Goal: Task Accomplishment & Management: Complete application form

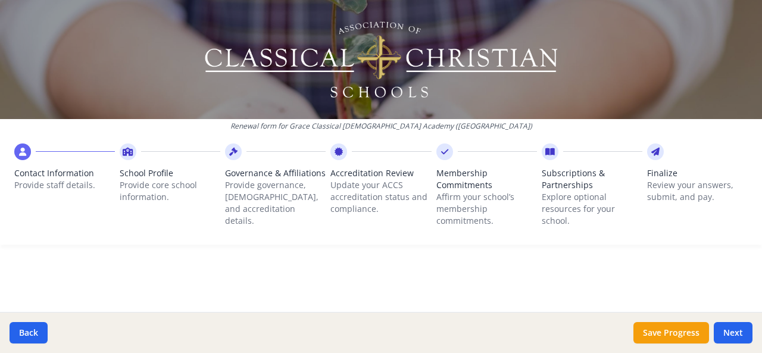
click at [151, 175] on span "School Profile" at bounding box center [170, 173] width 101 height 12
click at [62, 171] on span "Contact Information" at bounding box center [64, 173] width 101 height 12
click at [21, 154] on icon at bounding box center [22, 152] width 7 height 12
click at [43, 184] on p "Provide staff details." at bounding box center [64, 185] width 101 height 12
click at [737, 329] on button "Next" at bounding box center [733, 332] width 39 height 21
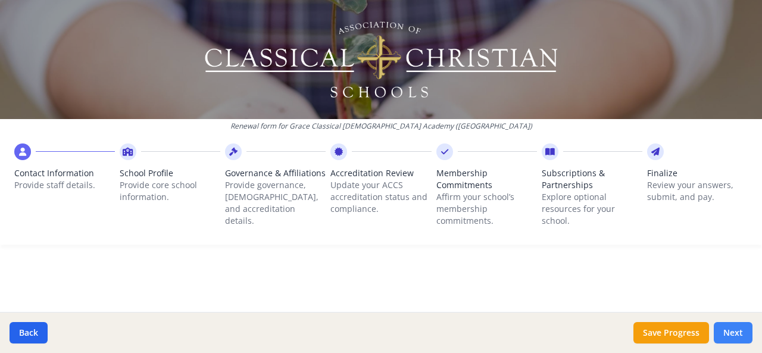
type input "[PHONE_NUMBER]"
click at [737, 329] on button "Next" at bounding box center [733, 332] width 39 height 21
click at [13, 157] on div "Contact Information Provide staff details. School Profile Provide core school i…" at bounding box center [381, 192] width 762 height 106
click at [24, 153] on icon at bounding box center [22, 152] width 7 height 12
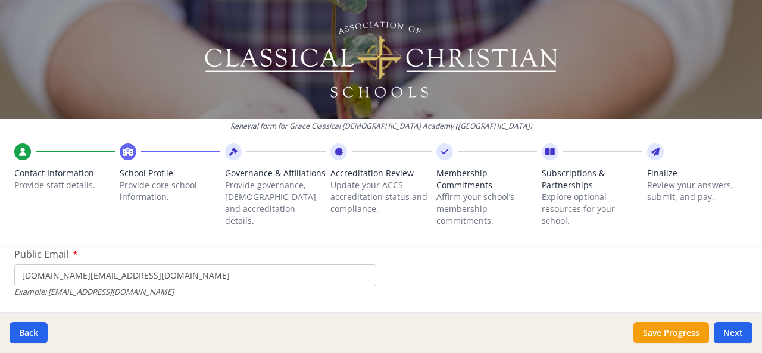
scroll to position [416, 0]
drag, startPoint x: 144, startPoint y: 275, endPoint x: 1, endPoint y: 270, distance: 142.5
click at [162, 277] on input "[EMAIL_ADDRESS][DOMAIN_NAME]" at bounding box center [195, 275] width 362 height 22
click at [107, 275] on input "[EMAIL_ADDRESS][DOMAIN_NAME]" at bounding box center [195, 275] width 362 height 22
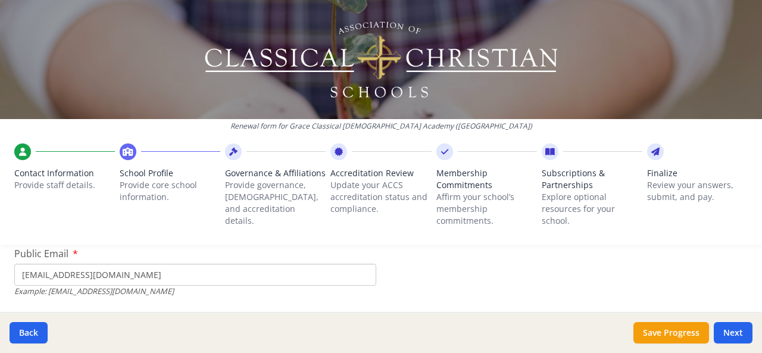
type input "[EMAIL_ADDRESS][DOMAIN_NAME]"
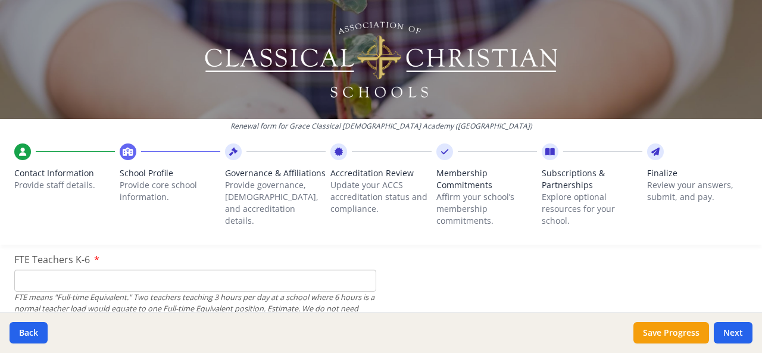
scroll to position [759, 0]
click at [87, 279] on input "FTE Teachers K-6" at bounding box center [195, 281] width 362 height 22
type input "6"
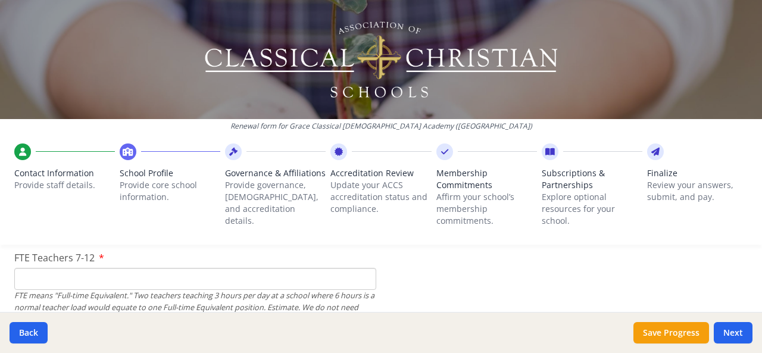
click at [67, 279] on input "FTE Teachers 7-12" at bounding box center [195, 279] width 362 height 22
click at [130, 282] on input "FTE Teachers 7-12" at bounding box center [195, 279] width 362 height 22
type input "4"
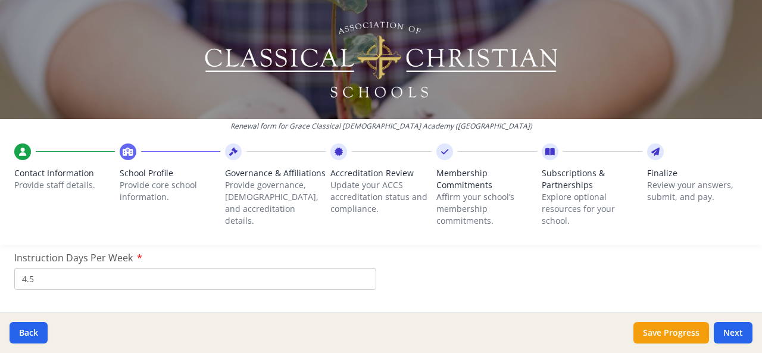
scroll to position [1030, 0]
click at [64, 279] on input "4.5" at bounding box center [195, 277] width 362 height 22
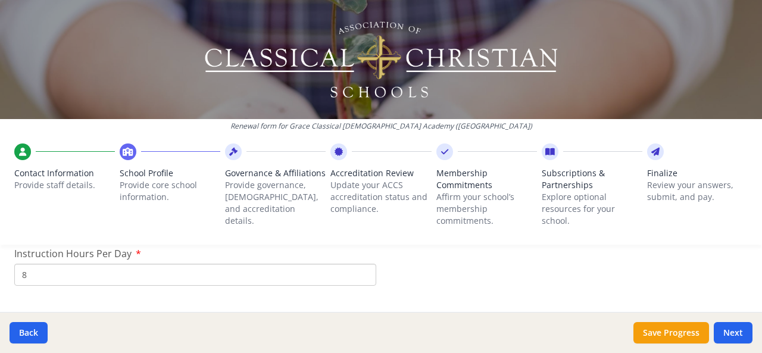
click at [36, 272] on input "8" at bounding box center [195, 275] width 362 height 22
drag, startPoint x: 45, startPoint y: 272, endPoint x: 15, endPoint y: 275, distance: 30.5
click at [15, 275] on input "7.25" at bounding box center [195, 275] width 362 height 22
type input "7.25"
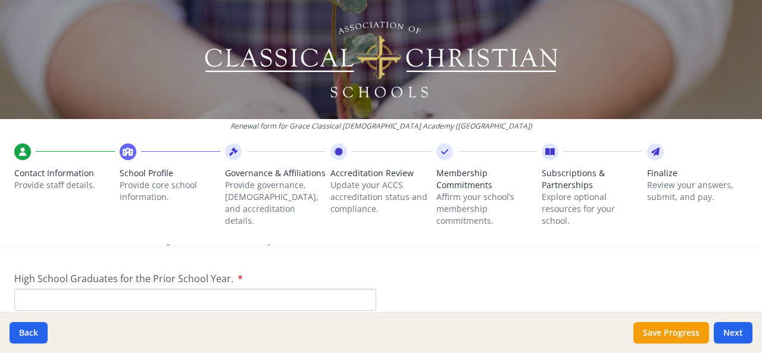
scroll to position [1724, 0]
click at [225, 303] on input "High School Graduates for the Prior School Year." at bounding box center [195, 299] width 362 height 22
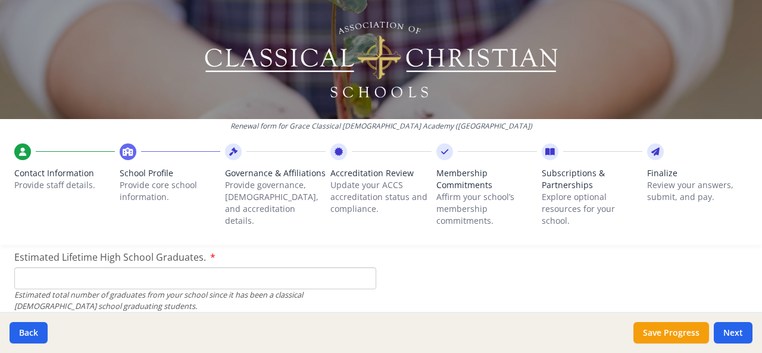
scroll to position [1815, 0]
type input "0"
click at [99, 279] on input "Estimated Lifetime High School Graduates." at bounding box center [195, 278] width 362 height 22
type input "7"
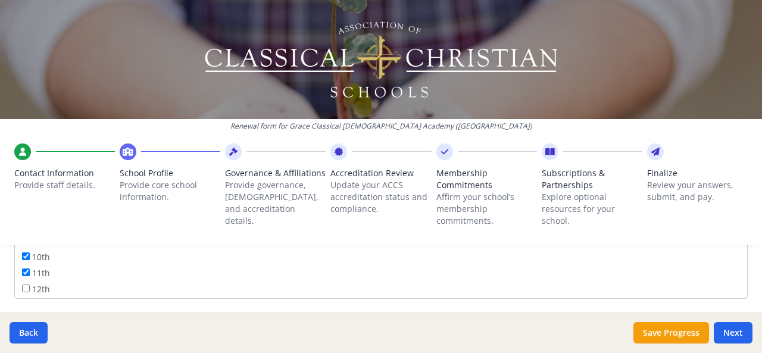
scroll to position [2044, 0]
click at [26, 278] on input "12th" at bounding box center [26, 281] width 8 height 8
checkbox input "true"
click at [117, 283] on input "Pre-K" at bounding box center [195, 288] width 362 height 22
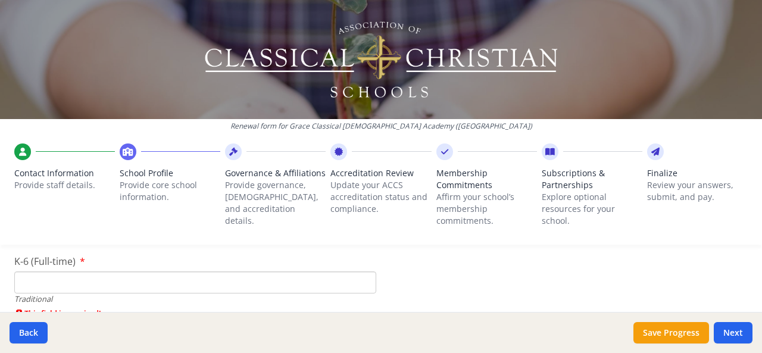
scroll to position [2570, 0]
type input "4"
click at [117, 283] on input "K-6 (Full-time)" at bounding box center [195, 282] width 362 height 22
click at [49, 275] on input "K-6 (Full-time)" at bounding box center [195, 282] width 362 height 22
type input "39"
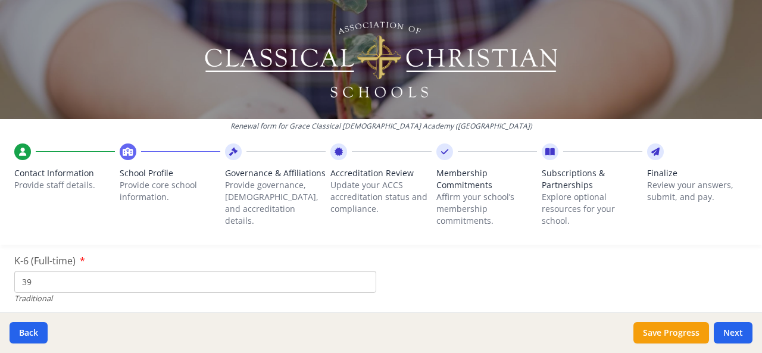
click at [96, 272] on input "7-12 (Full-time)" at bounding box center [195, 275] width 362 height 22
type input "35"
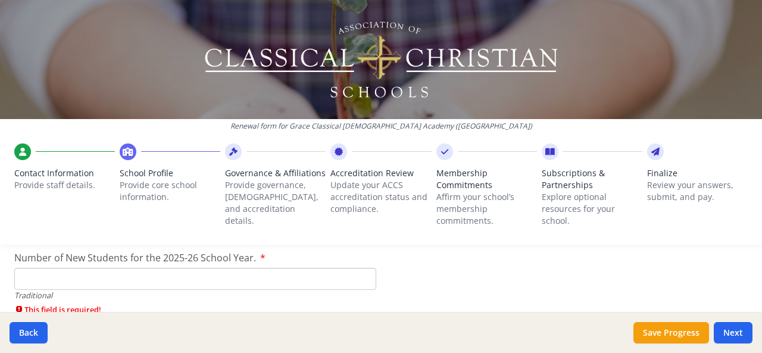
scroll to position [2713, 0]
click at [174, 279] on input "Number of New Students for the 2025-26 School Year." at bounding box center [195, 278] width 362 height 22
click at [62, 275] on input "Number of New Students for the 2025-26 School Year." at bounding box center [195, 278] width 362 height 22
type input "9"
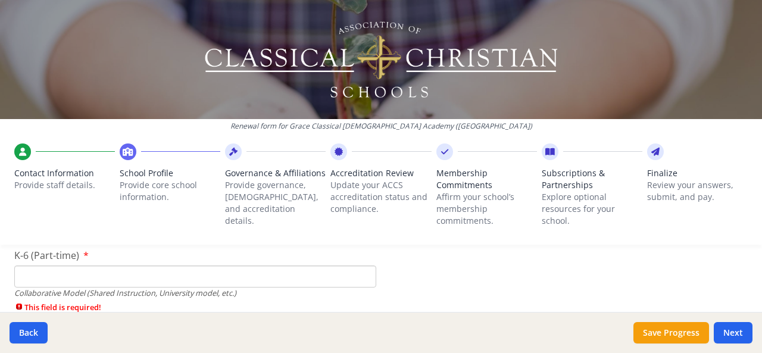
scroll to position [2845, 0]
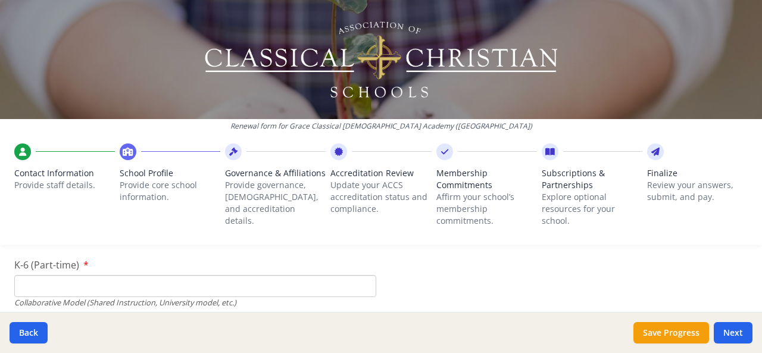
click at [232, 285] on input "K-6 (Part-time)" at bounding box center [195, 286] width 362 height 22
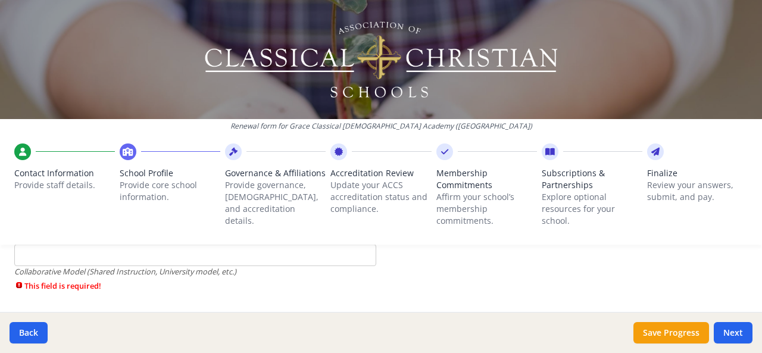
scroll to position [2947, 0]
type input "0"
click at [148, 257] on input "7-12 (Part-time)" at bounding box center [195, 255] width 362 height 22
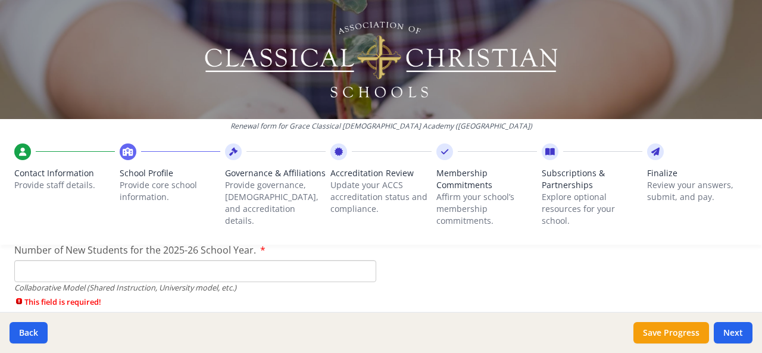
scroll to position [3000, 0]
type input "0"
click at [170, 273] on input "Number of New Students for the 2025-26 School Year." at bounding box center [195, 271] width 362 height 22
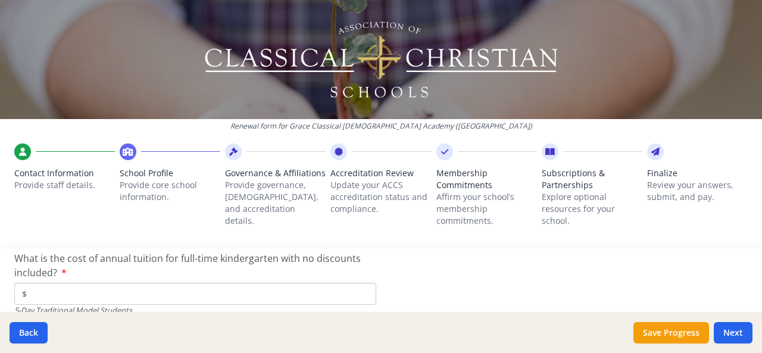
scroll to position [3144, 0]
type input "0"
click at [52, 292] on input "$" at bounding box center [195, 293] width 362 height 22
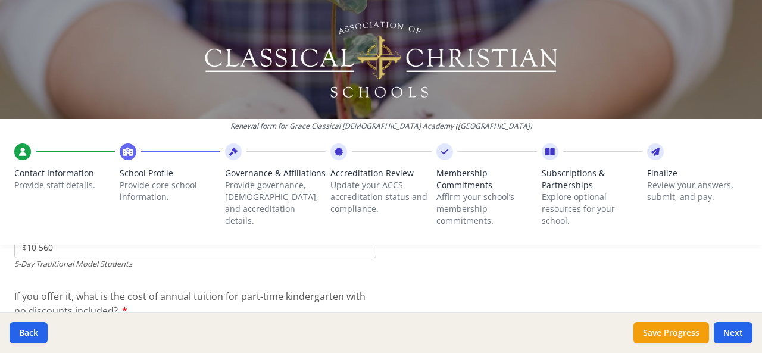
scroll to position [3190, 0]
click at [41, 248] on div "Renewal form for Grace Classical [DEMOGRAPHIC_DATA] Academy ([GEOGRAPHIC_DATA])…" at bounding box center [381, 127] width 762 height 254
click at [35, 248] on div "Renewal form for Grace Classical [DEMOGRAPHIC_DATA] Academy ([GEOGRAPHIC_DATA])…" at bounding box center [381, 127] width 762 height 254
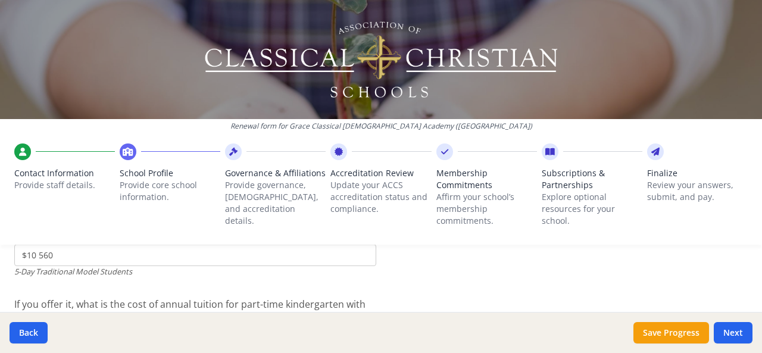
scroll to position [3181, 0]
click at [42, 252] on div "Renewal form for Grace Classical [DEMOGRAPHIC_DATA] Academy ([GEOGRAPHIC_DATA])…" at bounding box center [381, 127] width 762 height 254
click at [61, 253] on div "Renewal form for Grace Classical [DEMOGRAPHIC_DATA] Academy ([GEOGRAPHIC_DATA])…" at bounding box center [381, 127] width 762 height 254
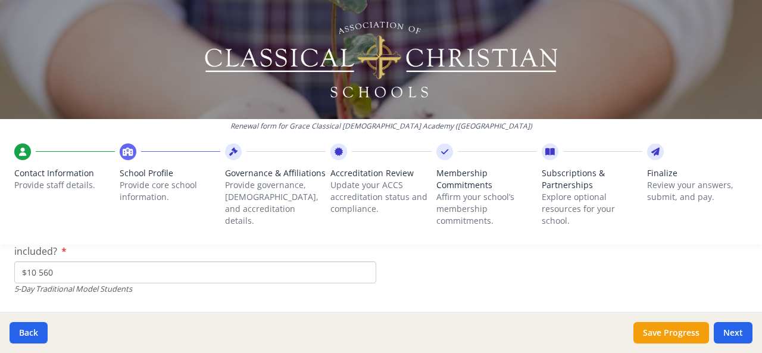
scroll to position [3165, 0]
click at [55, 273] on input "$10 560" at bounding box center [195, 272] width 362 height 22
type input "$10 560"
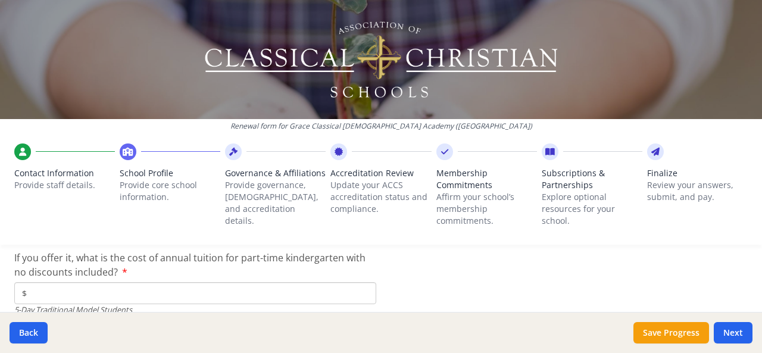
scroll to position [3228, 0]
click at [55, 290] on input "$" at bounding box center [195, 294] width 362 height 22
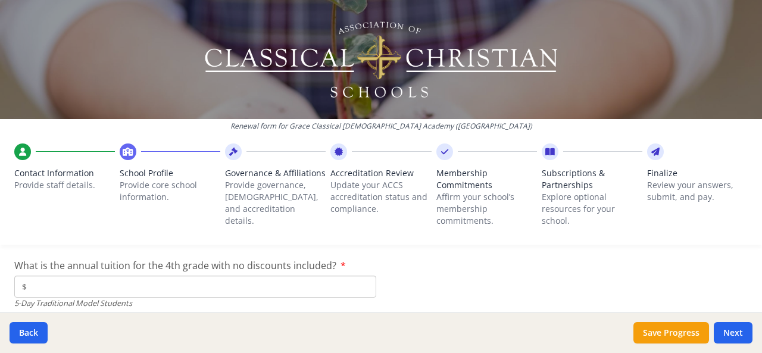
scroll to position [3306, 0]
type input "$7 800"
click at [73, 287] on input "$" at bounding box center [195, 286] width 362 height 22
type input "$10 560"
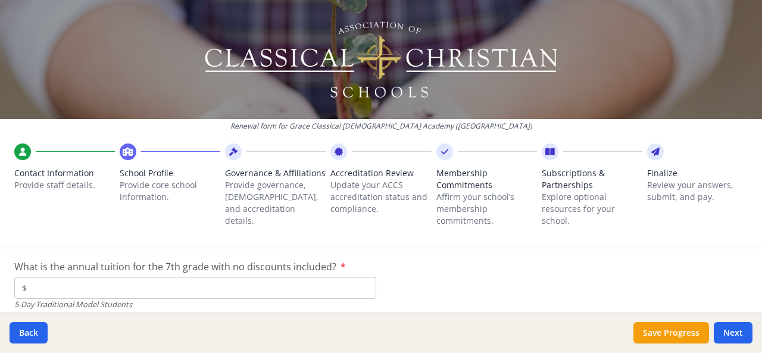
click at [41, 288] on input "$" at bounding box center [195, 288] width 362 height 22
type input "$11 340"
click at [41, 288] on input "$" at bounding box center [195, 286] width 362 height 22
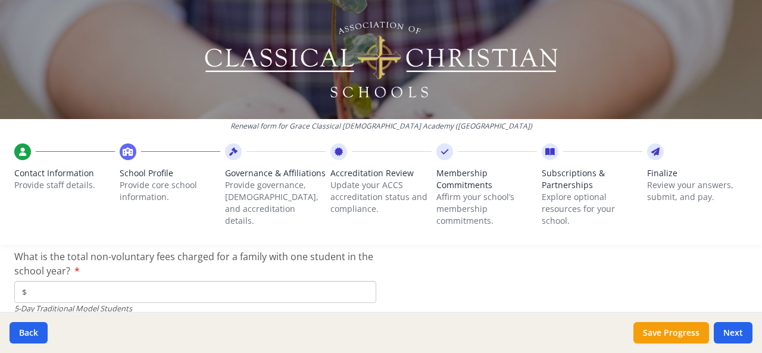
scroll to position [3523, 0]
type input "$11 340"
click at [46, 293] on input "$" at bounding box center [195, 292] width 362 height 22
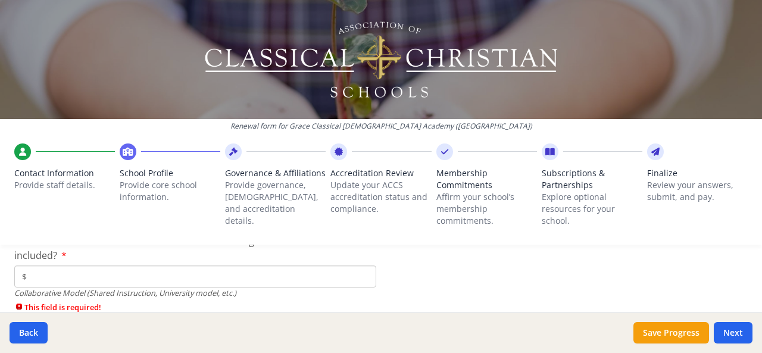
scroll to position [3705, 0]
type input "$350"
click at [113, 278] on input "$" at bounding box center [195, 276] width 362 height 22
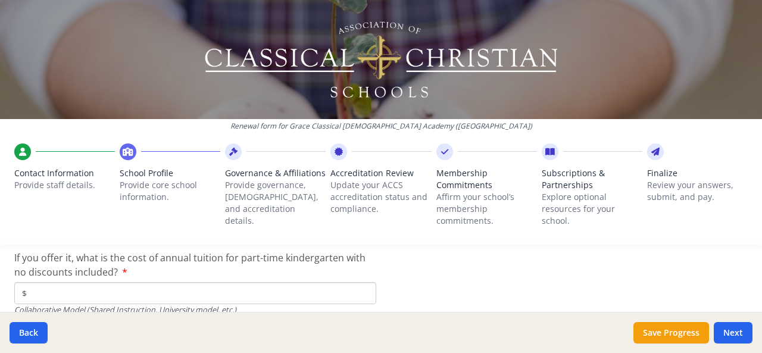
scroll to position [3779, 0]
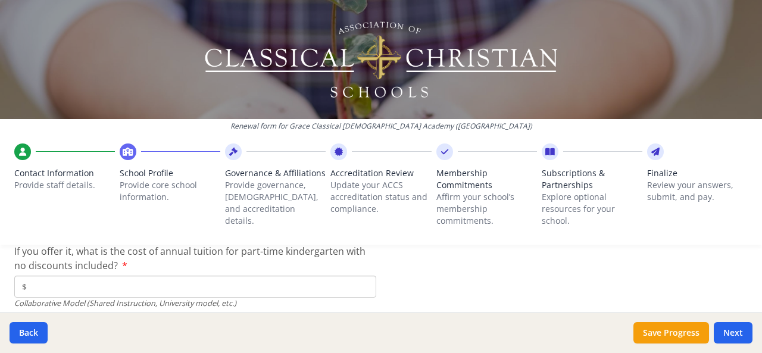
type input "$0"
click at [96, 284] on input "$" at bounding box center [195, 287] width 362 height 22
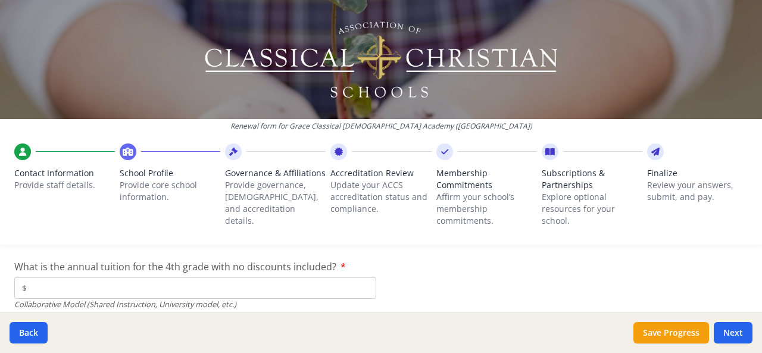
scroll to position [3851, 0]
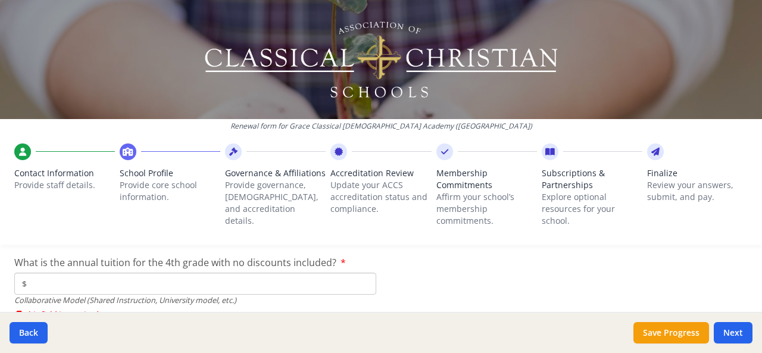
type input "$0"
click at [96, 284] on input "$" at bounding box center [195, 284] width 362 height 22
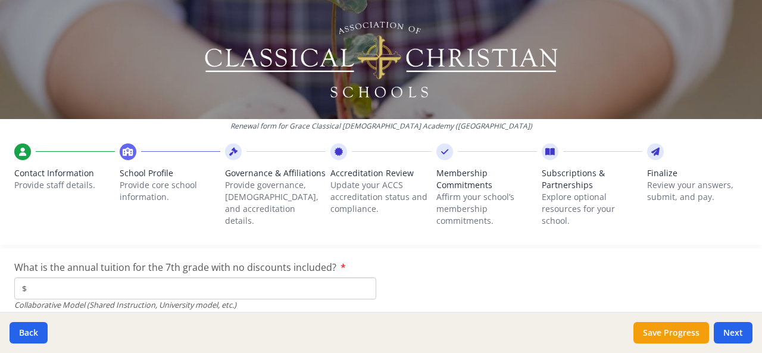
scroll to position [3917, 0]
type input "$0"
click at [96, 284] on input "$" at bounding box center [195, 288] width 362 height 22
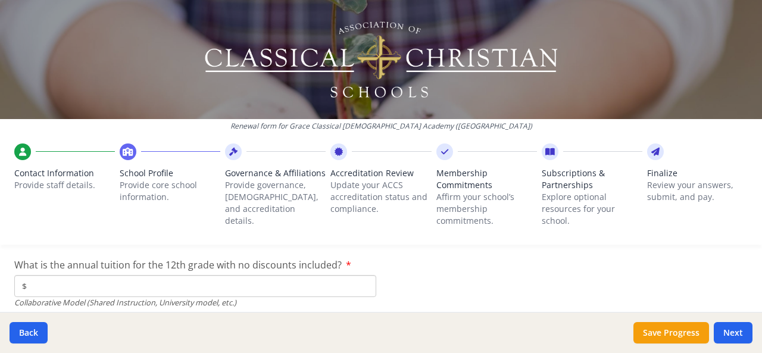
scroll to position [3990, 0]
type input "$0"
click at [96, 284] on input "$" at bounding box center [195, 285] width 362 height 22
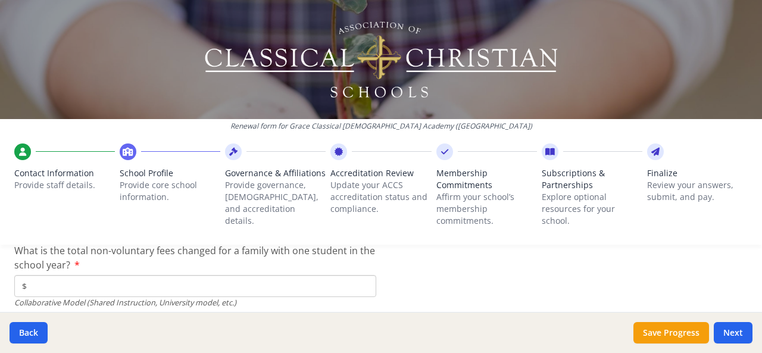
scroll to position [4073, 0]
type input "$0"
click at [96, 284] on input "$" at bounding box center [195, 286] width 362 height 22
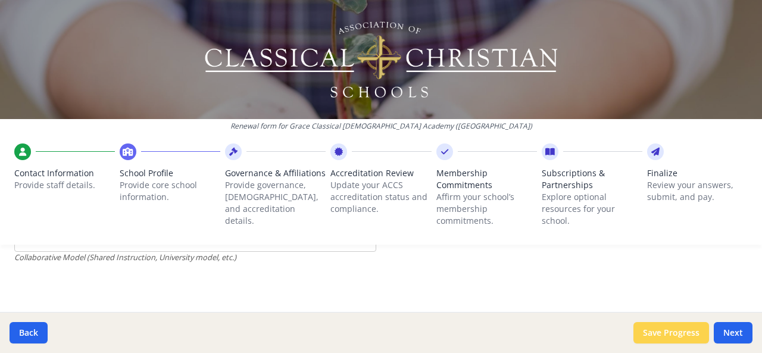
type input "$0"
click at [681, 335] on button "Save Progress" at bounding box center [672, 332] width 76 height 21
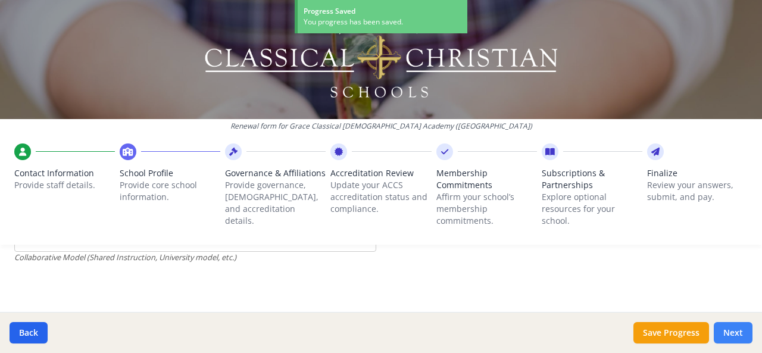
click at [743, 332] on button "Next" at bounding box center [733, 332] width 39 height 21
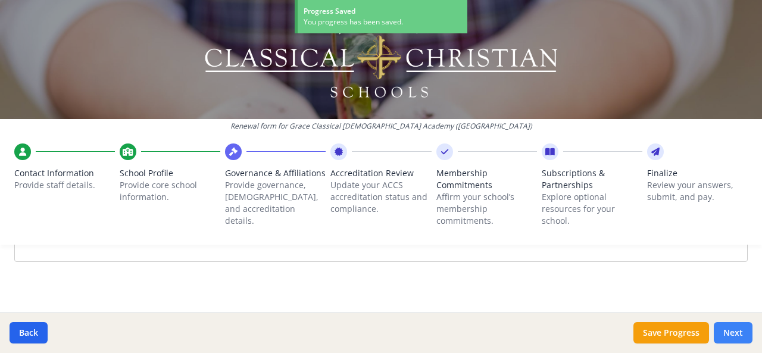
scroll to position [920, 0]
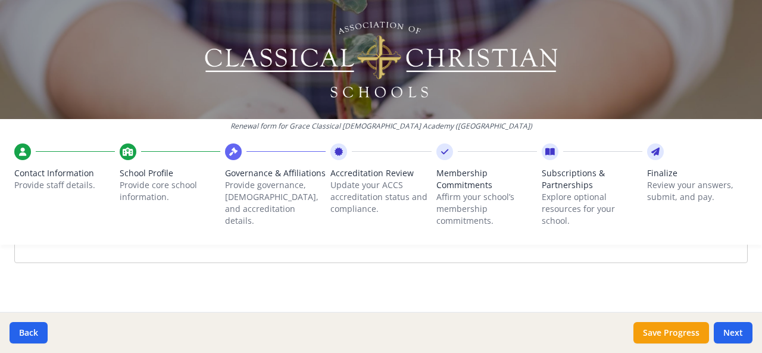
click at [129, 150] on icon at bounding box center [128, 152] width 11 height 12
click at [696, 335] on button "Save Progress" at bounding box center [672, 332] width 76 height 21
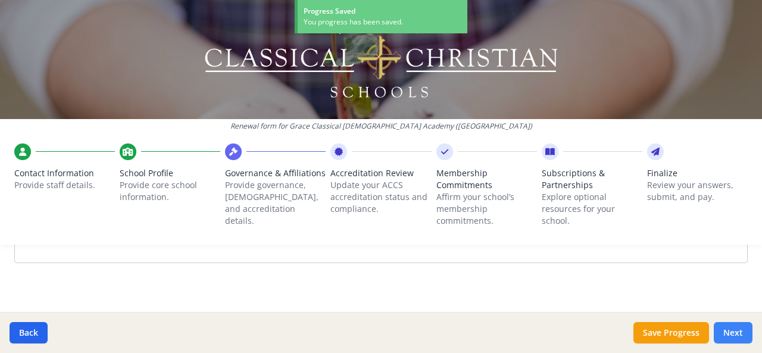
click at [739, 337] on button "Next" at bounding box center [733, 332] width 39 height 21
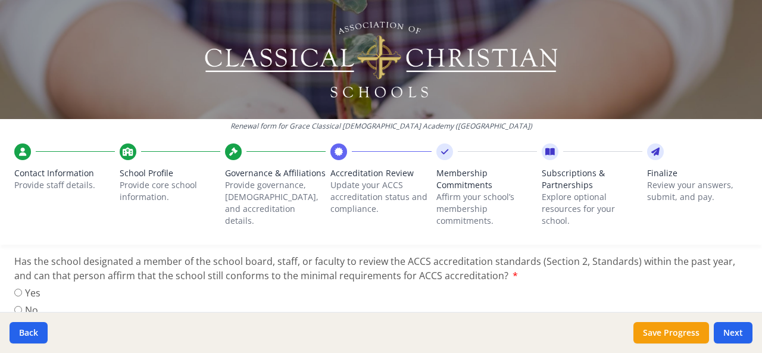
scroll to position [223, 0]
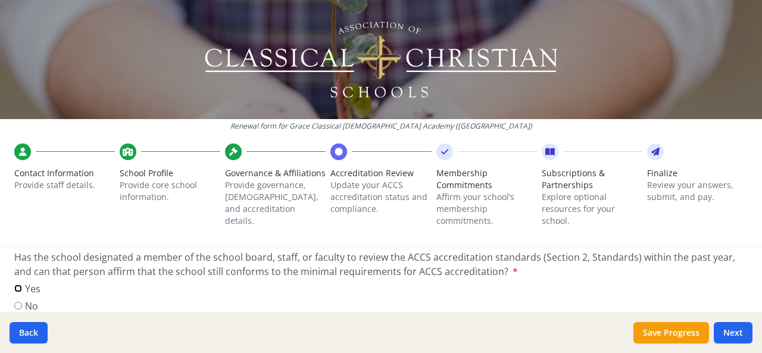
click at [19, 289] on input "Yes" at bounding box center [18, 289] width 8 height 8
radio input "true"
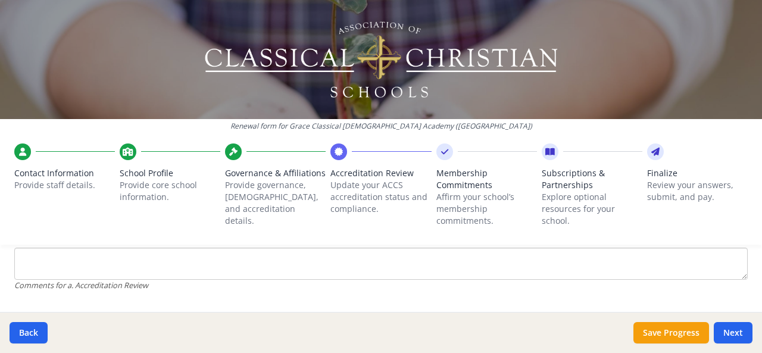
scroll to position [326, 0]
click at [175, 262] on textarea "Comment" at bounding box center [381, 265] width 734 height 32
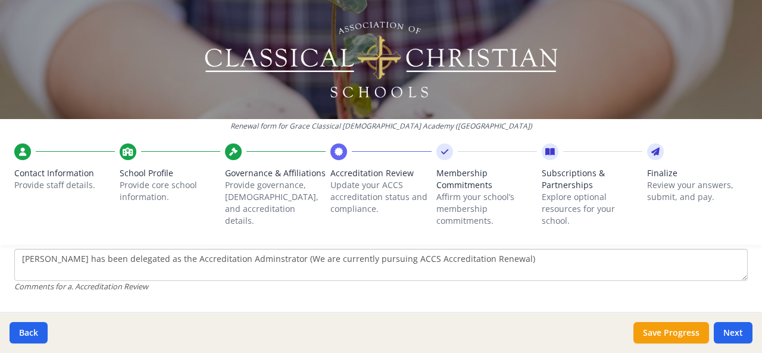
click at [263, 257] on textarea "[PERSON_NAME] has been delegated as the Accreditation Adminstrator (We are curr…" at bounding box center [381, 265] width 734 height 32
click at [447, 256] on textarea "[PERSON_NAME] has been delegated as the Accreditation Administrator (We are cur…" at bounding box center [381, 265] width 734 height 32
click at [89, 259] on textarea "[PERSON_NAME] has been delegated as the Accreditation Administrator (We are cur…" at bounding box center [381, 265] width 734 height 32
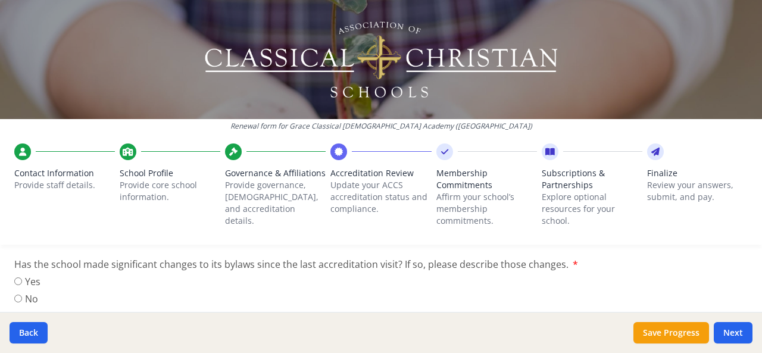
scroll to position [451, 0]
type textarea "[PERSON_NAME] ([EMAIL_ADDRESS][DOMAIN_NAME]) has been delegated as the Accredit…"
click at [18, 298] on input "No" at bounding box center [18, 298] width 8 height 8
radio input "true"
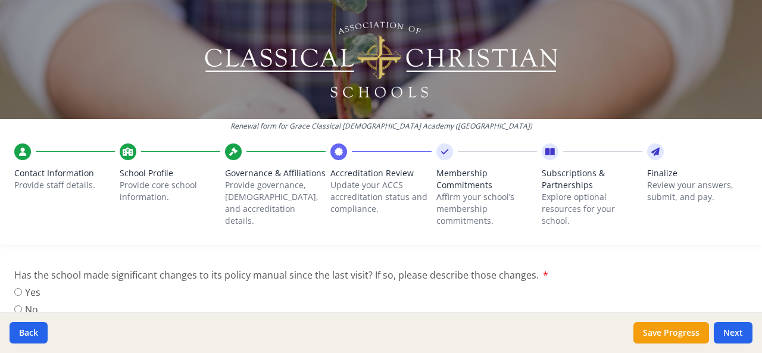
scroll to position [665, 0]
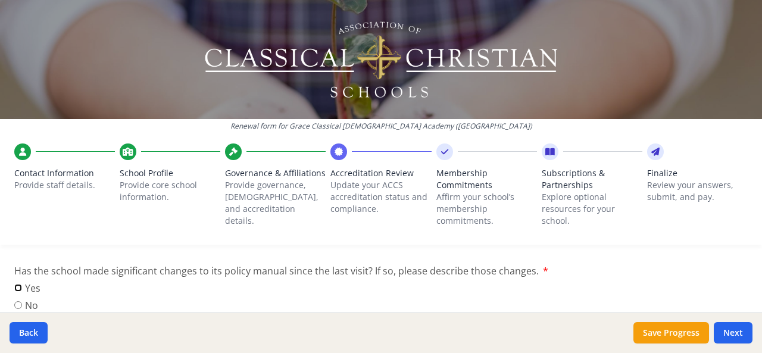
click at [18, 289] on input "Yes" at bounding box center [18, 288] width 8 height 8
radio input "true"
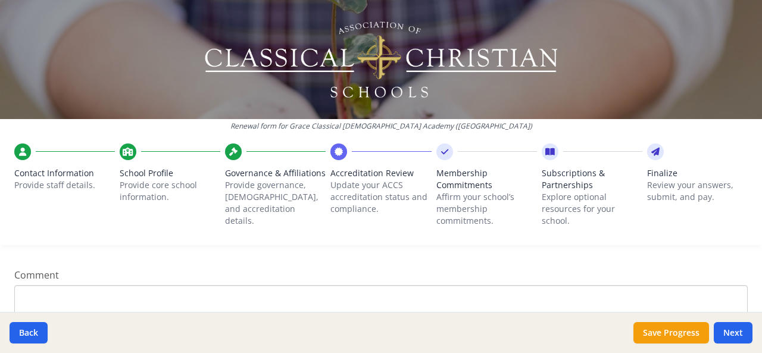
scroll to position [741, 0]
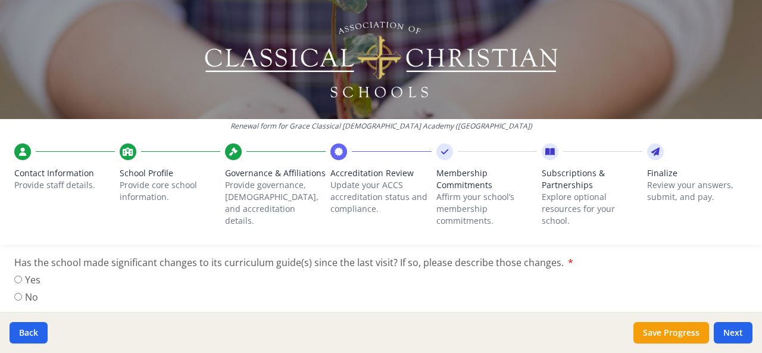
scroll to position [902, 0]
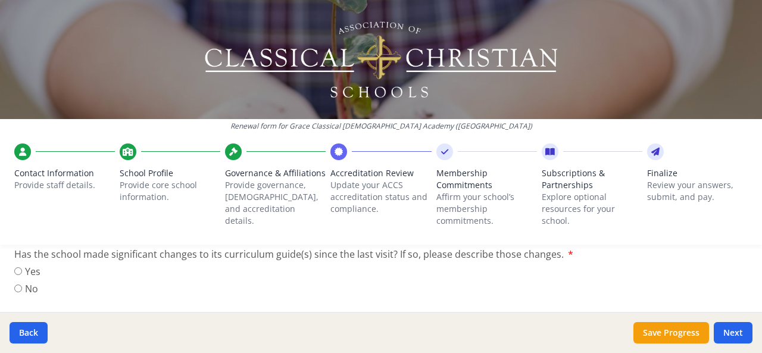
type textarea "We currently have a Policy Committee that is reviewing and submitting policy ch…"
click at [18, 270] on input "Yes" at bounding box center [18, 271] width 8 height 8
radio input "true"
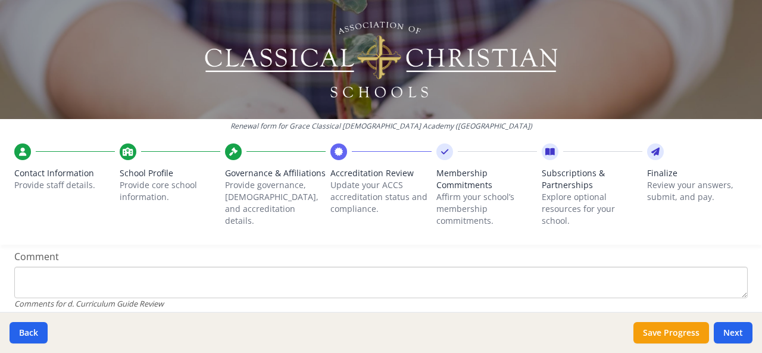
scroll to position [971, 0]
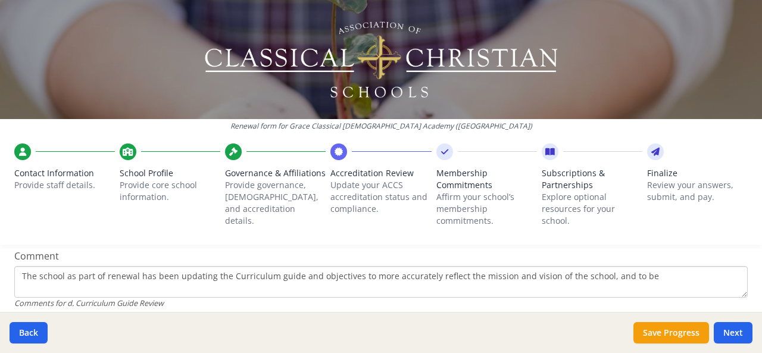
drag, startPoint x: 447, startPoint y: 272, endPoint x: 712, endPoint y: 272, distance: 265.7
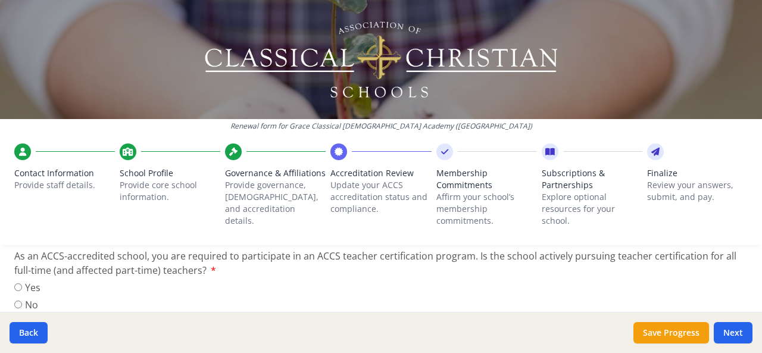
scroll to position [1122, 0]
type textarea "The school as part of Accreditation Renewal has been updating the Curriculum Gu…"
click at [36, 285] on label "Yes" at bounding box center [27, 287] width 26 height 14
click at [22, 285] on input "Yes" at bounding box center [18, 287] width 8 height 8
radio input "true"
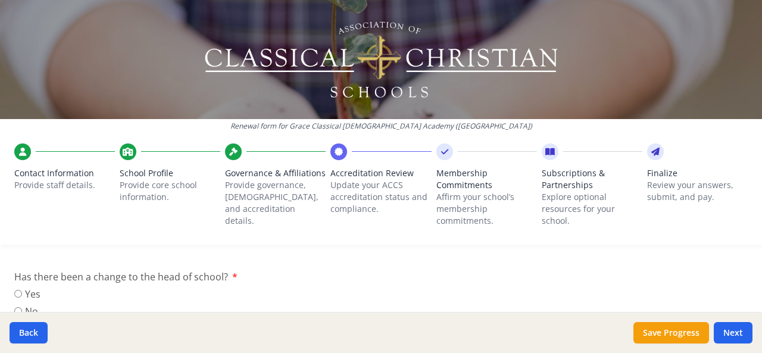
scroll to position [1259, 0]
click at [20, 292] on input "Yes" at bounding box center [18, 290] width 8 height 8
radio input "true"
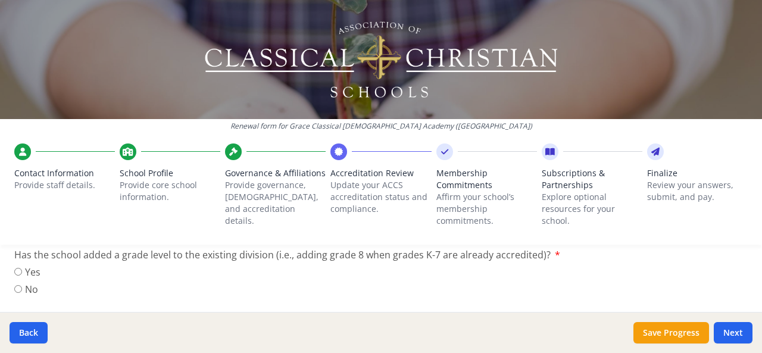
scroll to position [1419, 0]
click at [19, 287] on input "No" at bounding box center [18, 289] width 8 height 8
radio input "true"
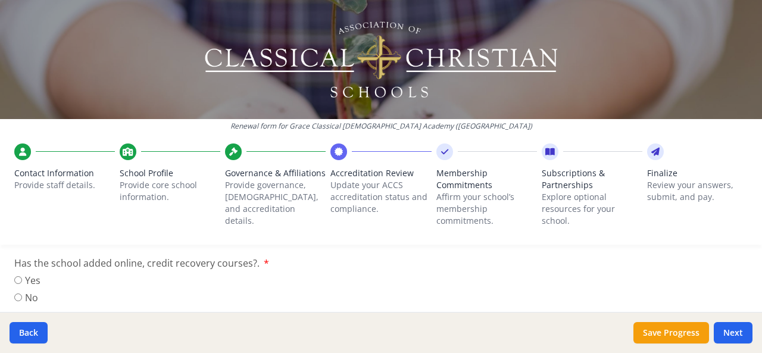
scroll to position [1553, 0]
click at [18, 295] on input "No" at bounding box center [18, 295] width 8 height 8
radio input "true"
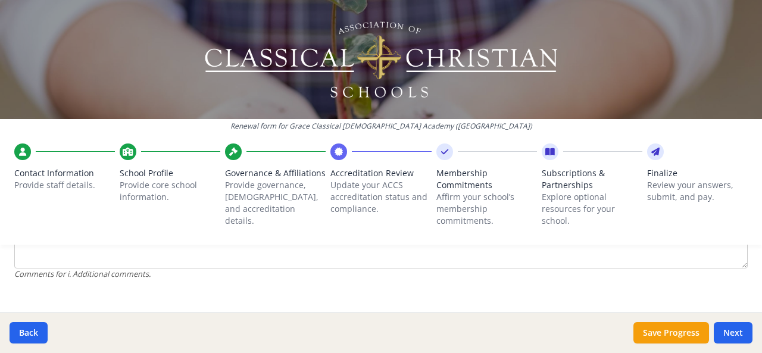
scroll to position [1744, 0]
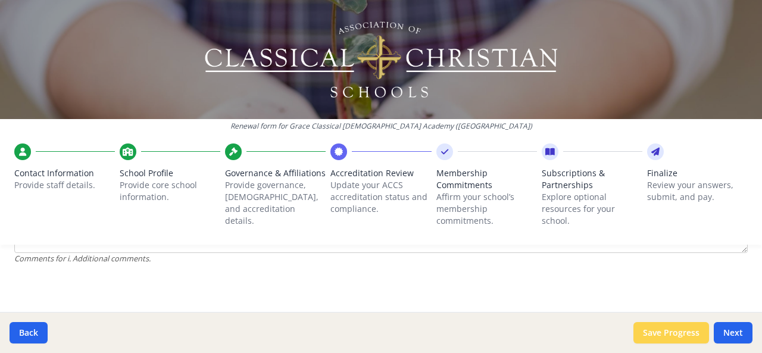
click at [683, 341] on button "Save Progress" at bounding box center [672, 332] width 76 height 21
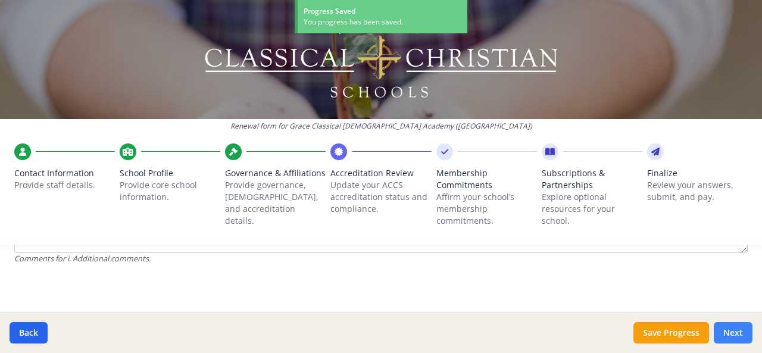
click at [739, 327] on button "Next" at bounding box center [733, 332] width 39 height 21
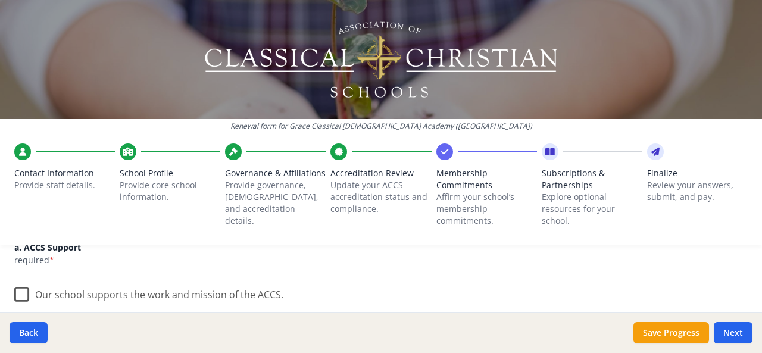
scroll to position [176, 0]
click at [23, 289] on label "Our school supports the work and mission of the ACCS." at bounding box center [148, 289] width 269 height 26
click at [0, 0] on input "Our school supports the work and mission of the ACCS." at bounding box center [0, 0] width 0 height 0
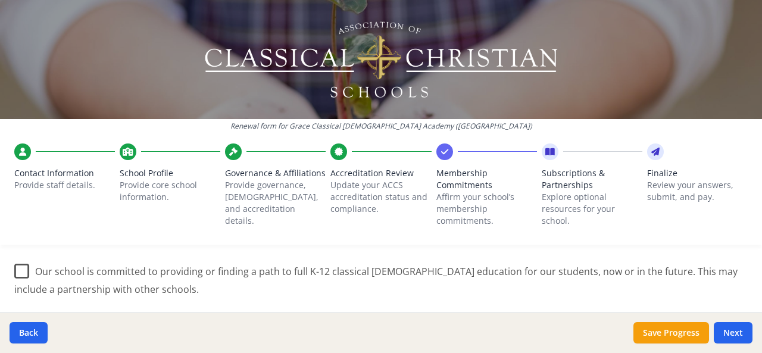
scroll to position [288, 0]
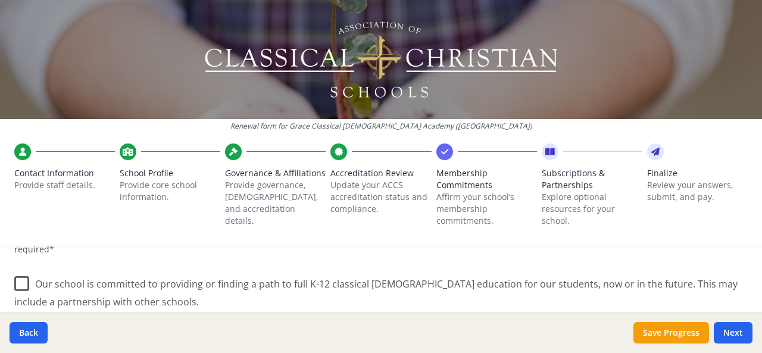
click at [15, 286] on label "Our school is committed to providing or finding a path to full K-12 classical […" at bounding box center [381, 289] width 734 height 40
click at [0, 0] on input "Our school is committed to providing or finding a path to full K-12 classical […" at bounding box center [0, 0] width 0 height 0
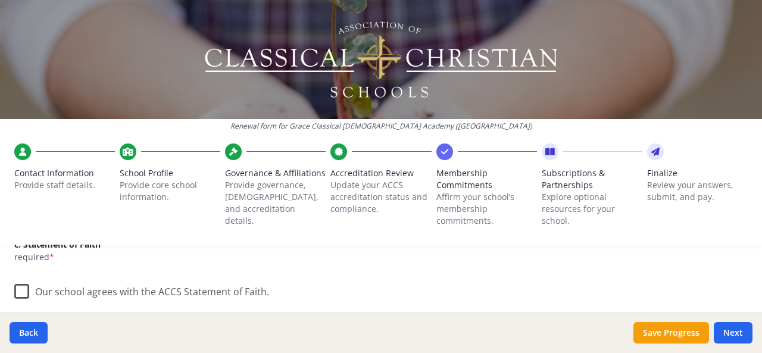
scroll to position [401, 0]
click at [23, 291] on label "Our school agrees with the ACCS Statement of Faith." at bounding box center [141, 289] width 255 height 26
click at [0, 0] on input "Our school agrees with the ACCS Statement of Faith." at bounding box center [0, 0] width 0 height 0
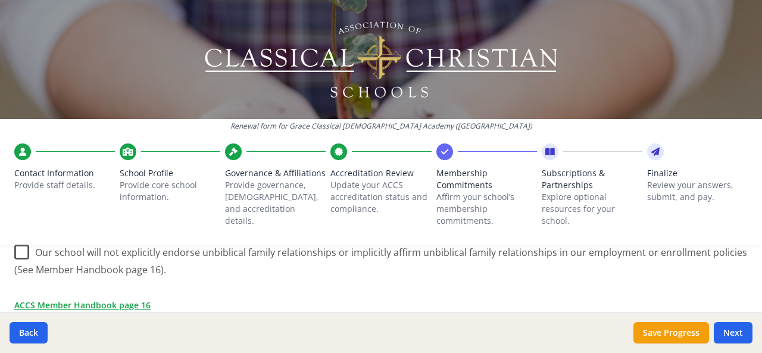
scroll to position [584, 0]
click at [24, 250] on div "Renewal form for Grace Classical [DEMOGRAPHIC_DATA] Academy ([GEOGRAPHIC_DATA])…" at bounding box center [381, 127] width 762 height 254
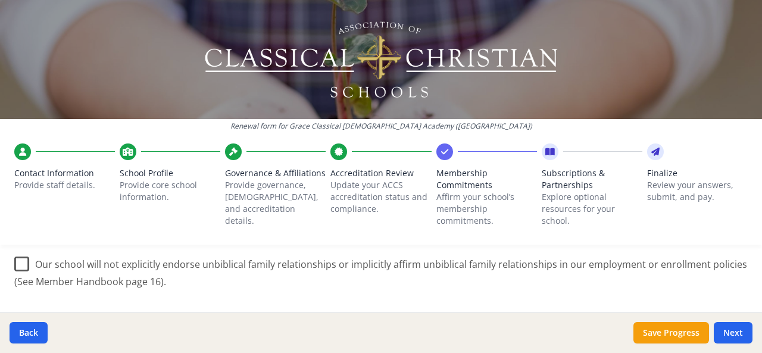
click at [21, 266] on label "Our school will not explicitly endorse unbiblical family relationships or impli…" at bounding box center [381, 269] width 734 height 40
click at [0, 0] on input "Our school will not explicitly endorse unbiblical family relationships or impli…" at bounding box center [0, 0] width 0 height 0
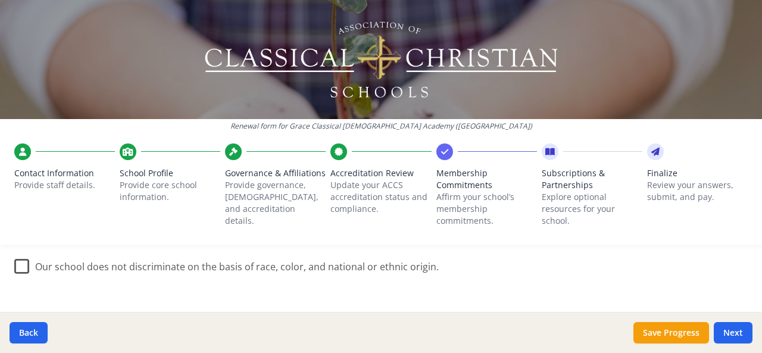
scroll to position [727, 0]
click at [24, 272] on label "Our school does not discriminate on the basis of race, color, and national or e…" at bounding box center [226, 264] width 425 height 26
click at [0, 0] on input "Our school does not discriminate on the basis of race, color, and national or e…" at bounding box center [0, 0] width 0 height 0
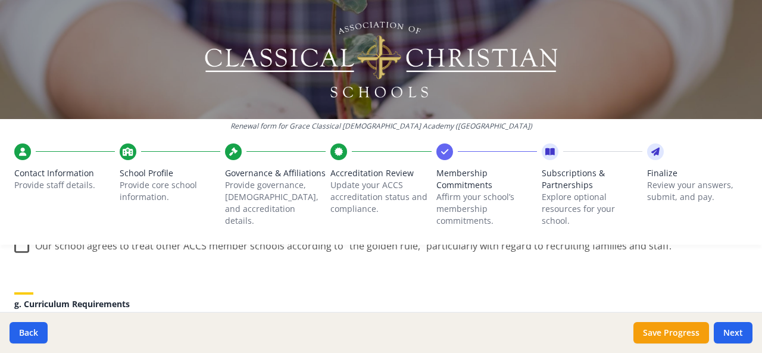
scroll to position [840, 0]
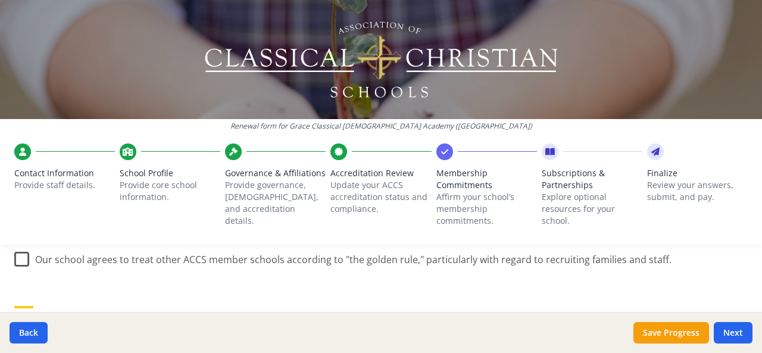
click at [19, 259] on label "Our school agrees to treat other ACCS member schools according to "the golden r…" at bounding box center [343, 257] width 658 height 26
click at [0, 0] on input "Our school agrees to treat other ACCS member schools according to "the golden r…" at bounding box center [0, 0] width 0 height 0
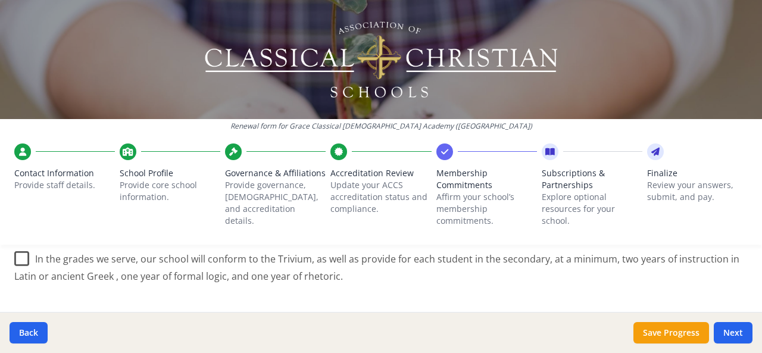
scroll to position [946, 0]
click at [25, 257] on label "In the grades we serve, our school will conform to the Trivium, as well as prov…" at bounding box center [381, 263] width 734 height 40
click at [0, 0] on input "In the grades we serve, our school will conform to the Trivium, as well as prov…" at bounding box center [0, 0] width 0 height 0
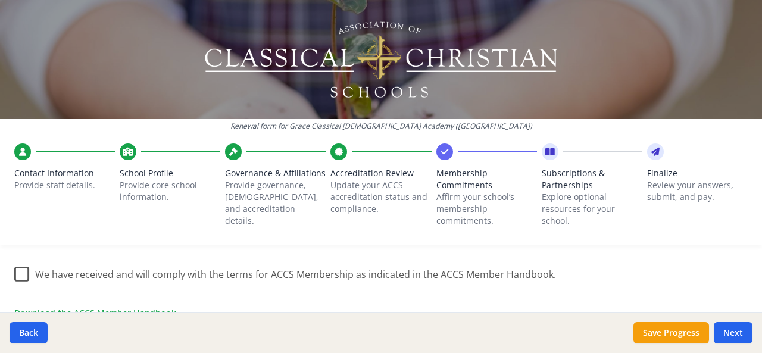
scroll to position [1052, 0]
click at [21, 275] on label "We have received and will comply with the terms for ACCS Membership as indicate…" at bounding box center [285, 271] width 542 height 26
click at [0, 0] on input "We have received and will comply with the terms for ACCS Membership as indicate…" at bounding box center [0, 0] width 0 height 0
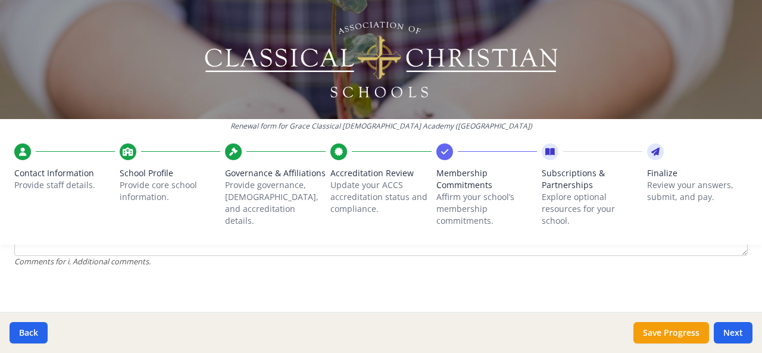
scroll to position [1248, 0]
click at [666, 340] on button "Save Progress" at bounding box center [672, 332] width 76 height 21
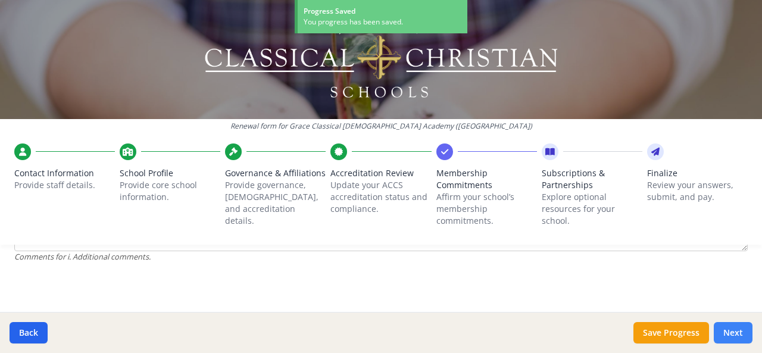
click at [741, 331] on button "Next" at bounding box center [733, 332] width 39 height 21
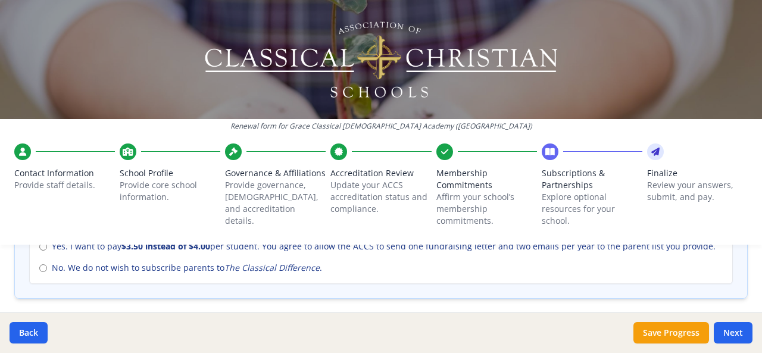
scroll to position [599, 0]
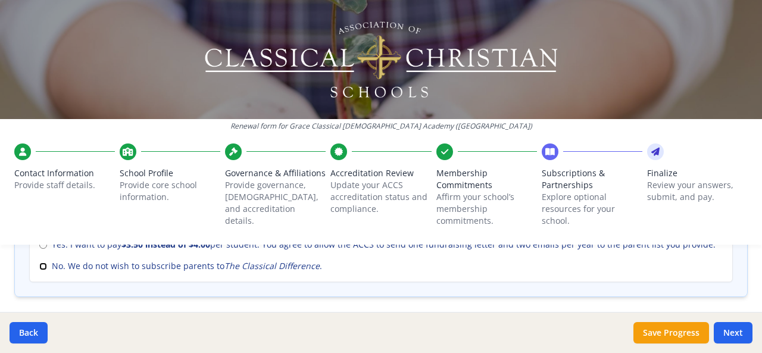
click at [44, 266] on input "No. We do not wish to subscribe parents to The Classical Difference ." at bounding box center [43, 267] width 8 height 8
radio input "true"
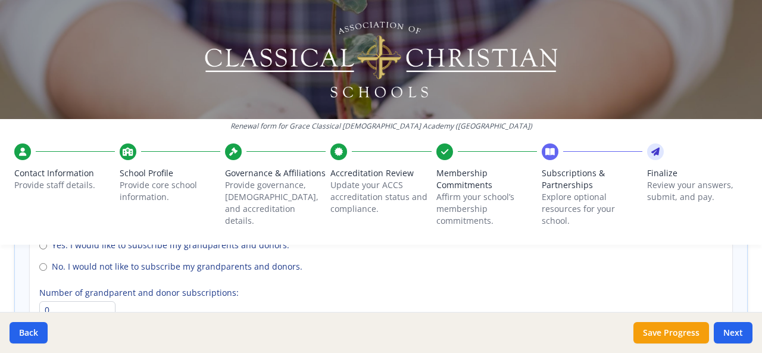
scroll to position [938, 0]
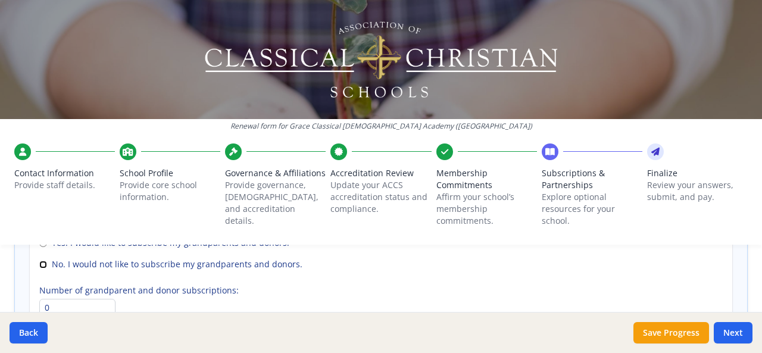
click at [43, 261] on input "No. I would not like to subscribe my grandparents and donors." at bounding box center [43, 265] width 8 height 8
radio input "true"
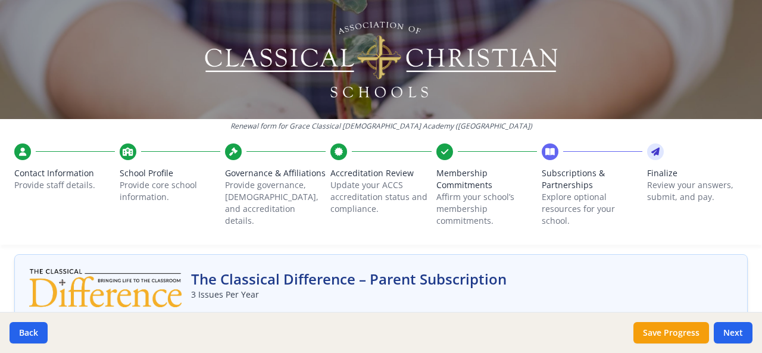
scroll to position [278, 0]
click at [741, 331] on button "Next" at bounding box center [733, 332] width 39 height 21
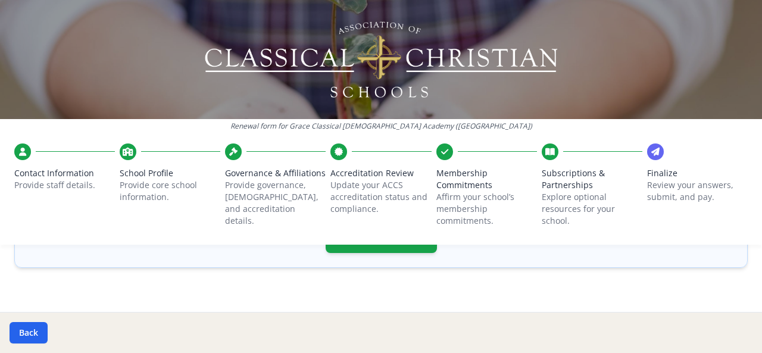
scroll to position [528, 0]
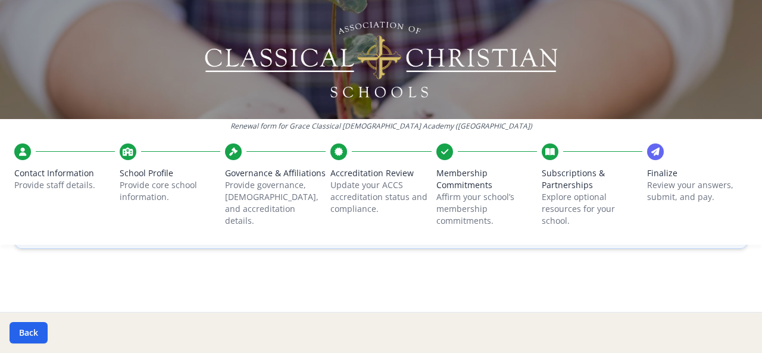
click at [49, 173] on span "Contact Information" at bounding box center [64, 173] width 101 height 12
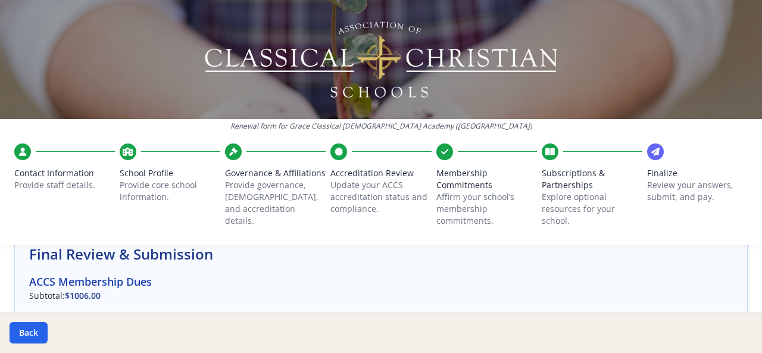
scroll to position [85, 0]
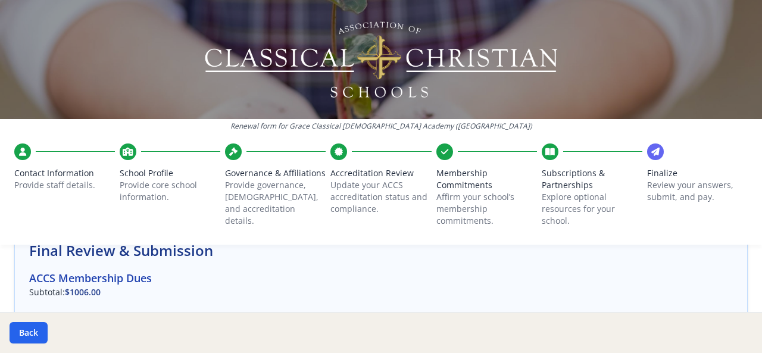
click at [26, 154] on icon at bounding box center [22, 152] width 7 height 12
click at [49, 182] on p "Provide staff details." at bounding box center [64, 185] width 101 height 12
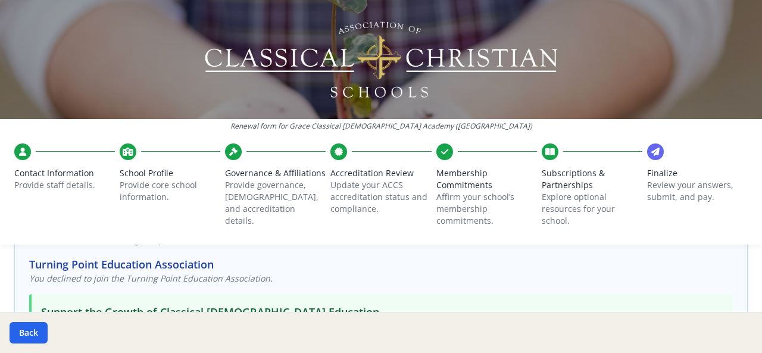
scroll to position [210, 0]
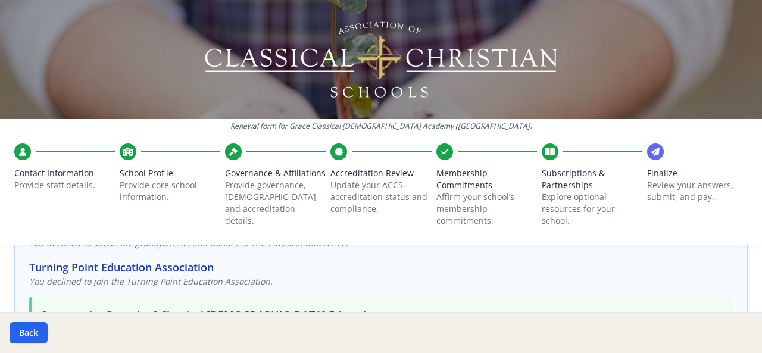
click at [233, 150] on icon at bounding box center [233, 152] width 8 height 12
click at [246, 176] on span "Governance & Affiliations" at bounding box center [275, 173] width 101 height 12
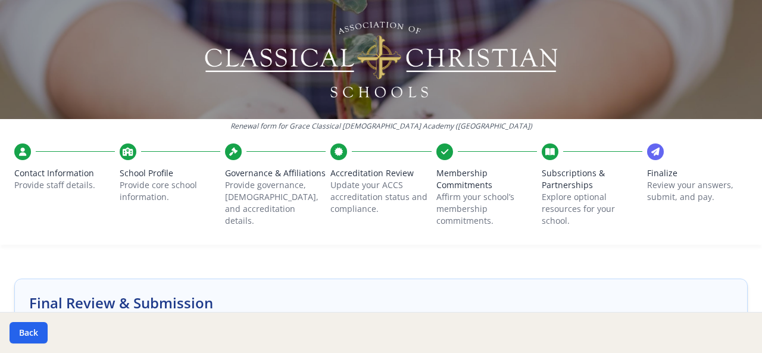
scroll to position [0, 0]
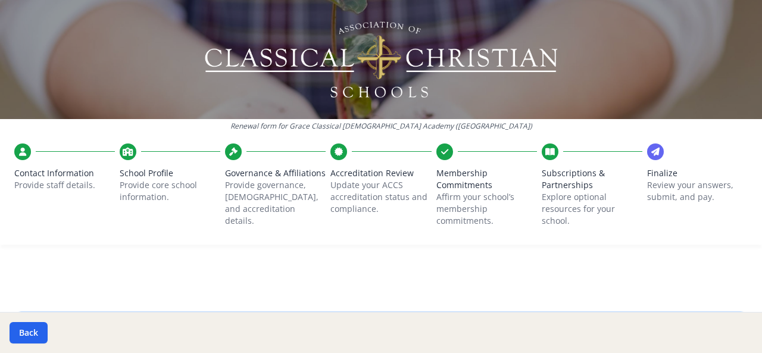
click at [45, 186] on p "Provide staff details." at bounding box center [64, 185] width 101 height 12
click at [147, 183] on p "Provide core school information." at bounding box center [170, 191] width 101 height 24
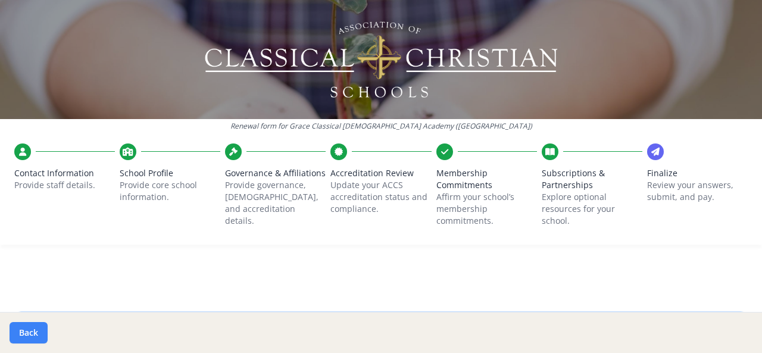
click at [27, 335] on button "Back" at bounding box center [29, 332] width 38 height 21
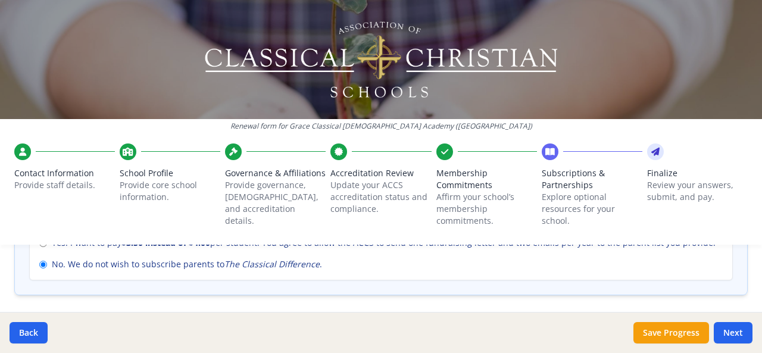
scroll to position [604, 0]
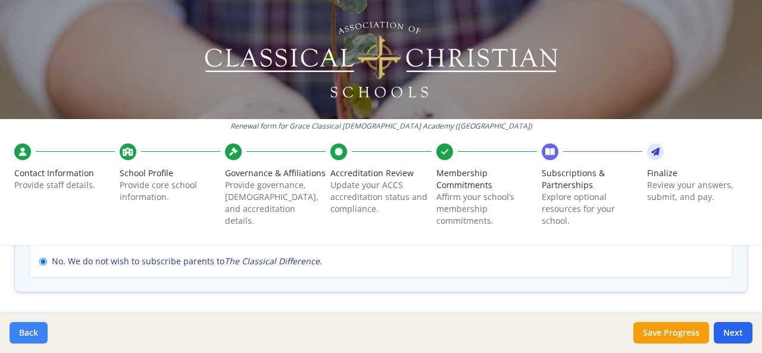
click at [33, 335] on button "Back" at bounding box center [29, 332] width 38 height 21
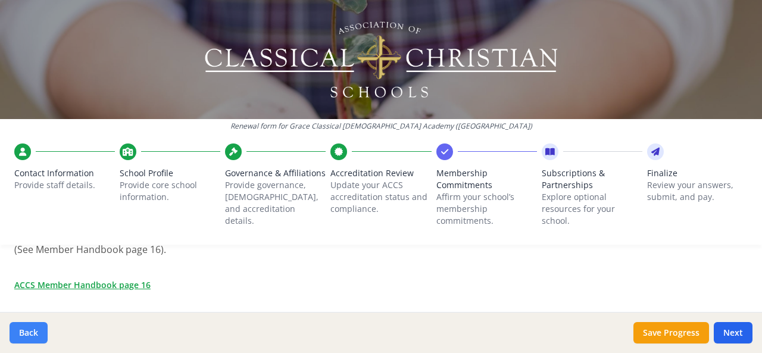
click at [33, 335] on button "Back" at bounding box center [29, 332] width 38 height 21
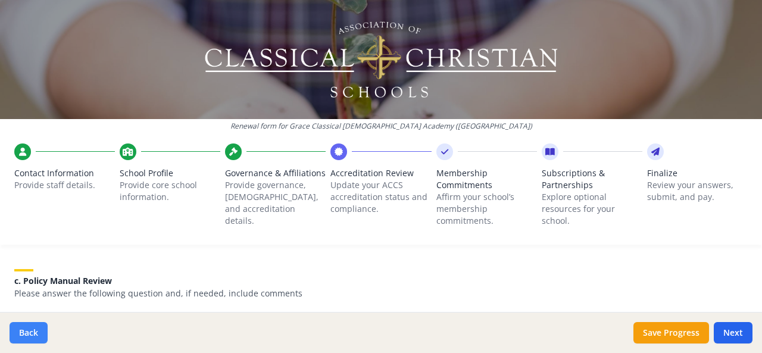
click at [33, 335] on button "Back" at bounding box center [29, 332] width 38 height 21
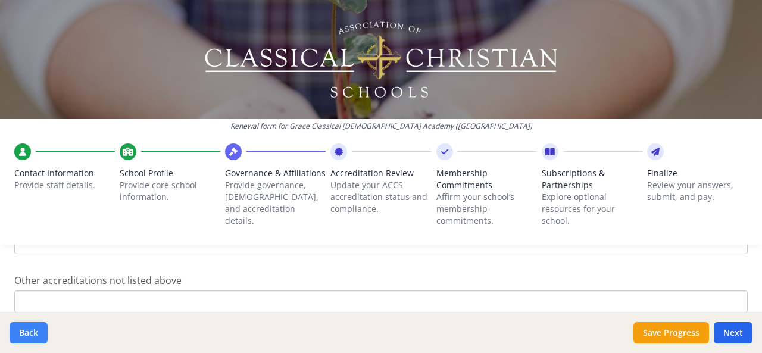
click at [33, 335] on button "Back" at bounding box center [29, 332] width 38 height 21
type input "[PHONE_NUMBER]"
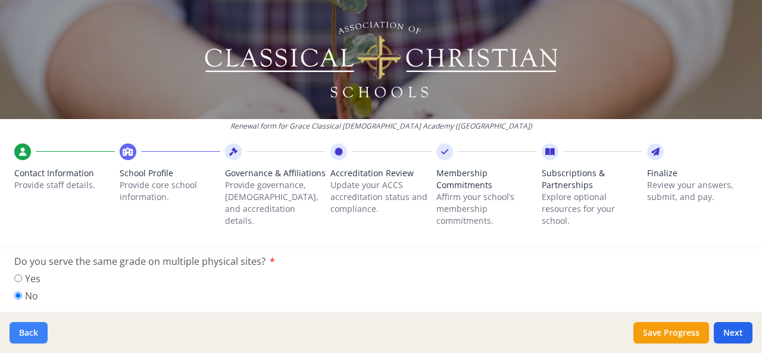
click at [33, 335] on button "Back" at bounding box center [29, 332] width 38 height 21
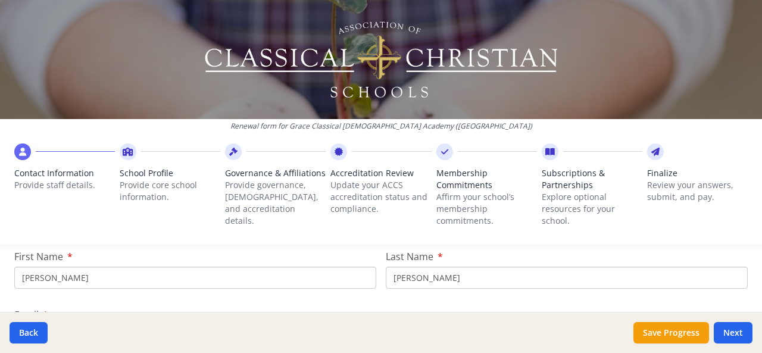
scroll to position [151, 0]
drag, startPoint x: 58, startPoint y: 283, endPoint x: 6, endPoint y: 283, distance: 51.8
type input "[PERSON_NAME]"
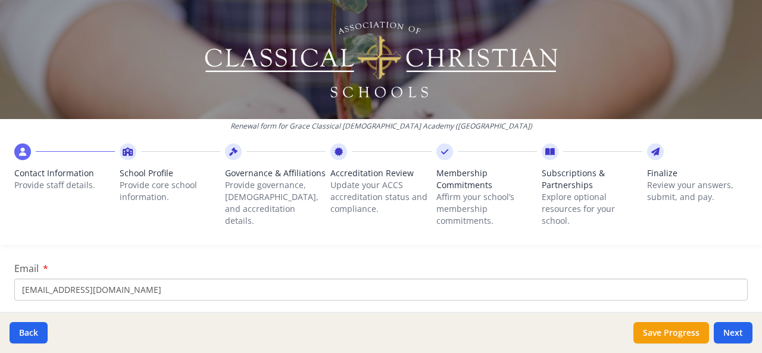
scroll to position [207, 0]
type input "Folegatti"
drag, startPoint x: 148, startPoint y: 282, endPoint x: 13, endPoint y: 287, distance: 134.7
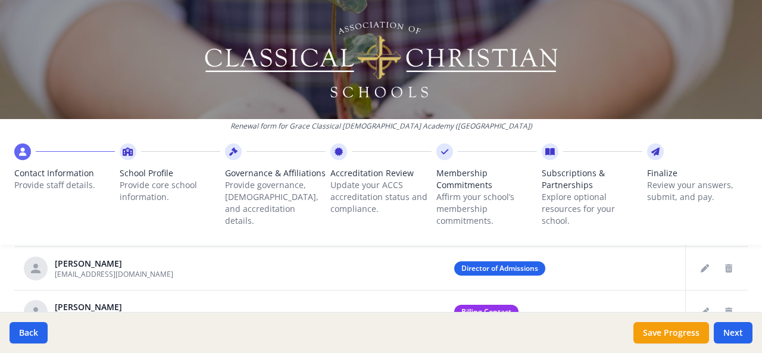
scroll to position [86, 0]
type input "[EMAIL_ADDRESS][DOMAIN_NAME]"
click at [701, 270] on icon "Edit staff" at bounding box center [705, 269] width 8 height 8
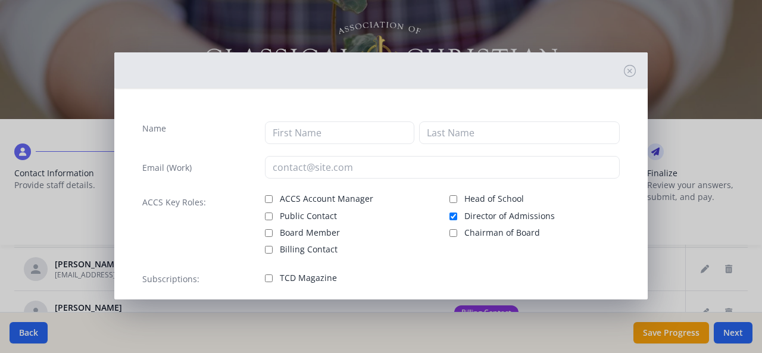
type input "[PERSON_NAME]"
type input "[EMAIL_ADDRESS][DOMAIN_NAME]"
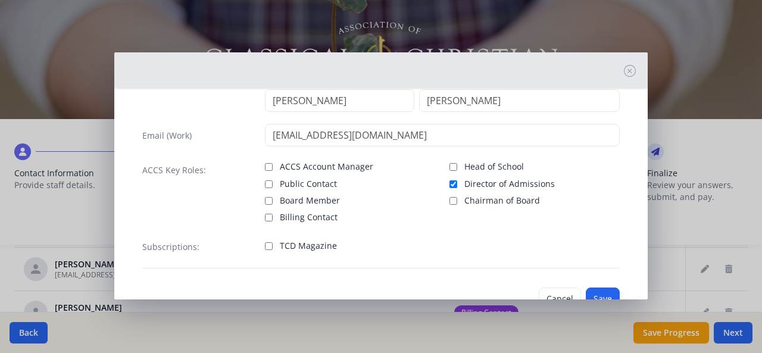
scroll to position [61, 0]
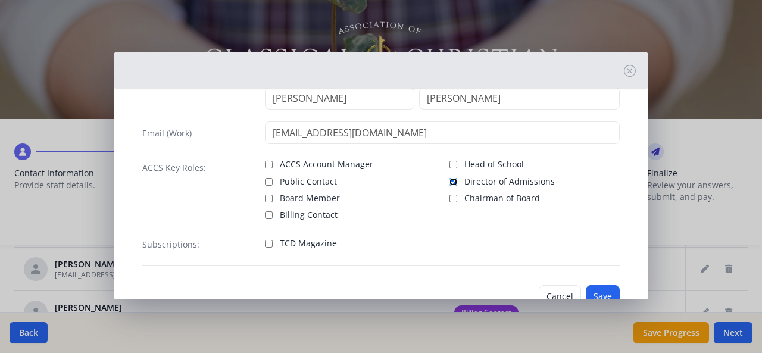
click at [450, 180] on input "Director of Admissions" at bounding box center [454, 182] width 8 height 8
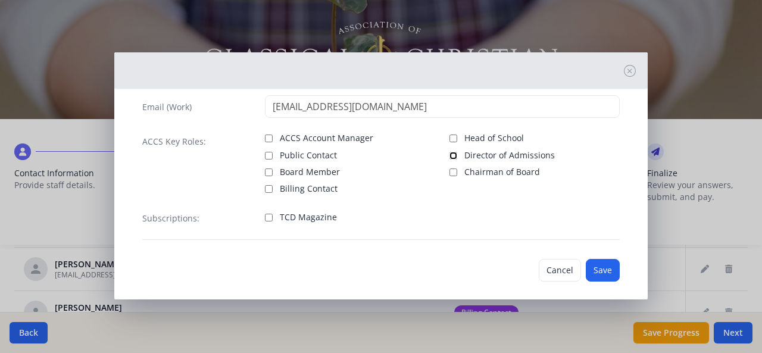
scroll to position [87, 0]
click at [450, 155] on input "Director of Admissions" at bounding box center [454, 156] width 8 height 8
checkbox input "true"
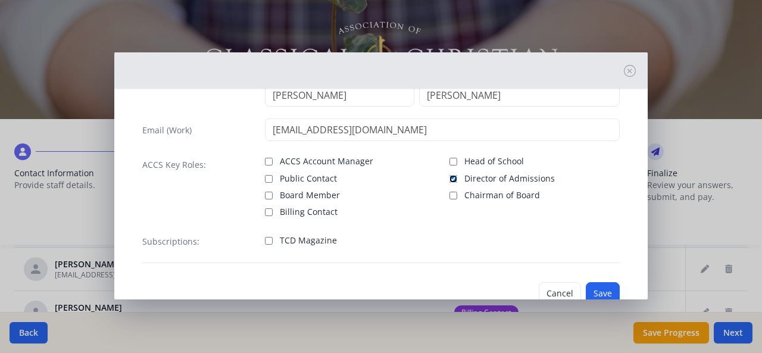
scroll to position [96, 0]
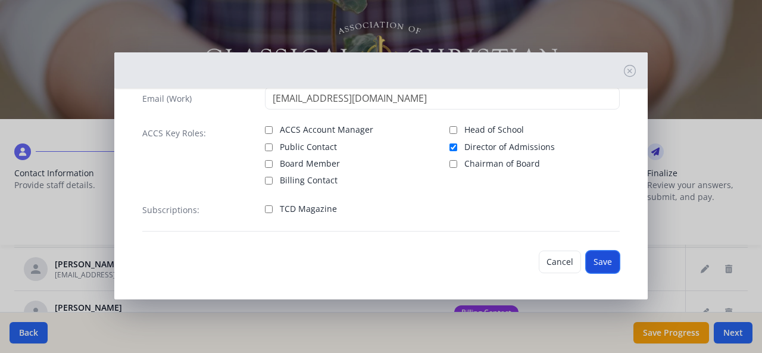
click at [588, 263] on button "Save" at bounding box center [603, 262] width 34 height 23
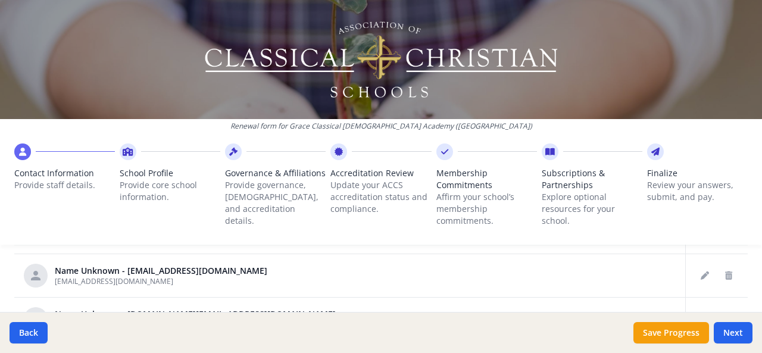
scroll to position [166, 0]
click at [701, 278] on icon "Edit staff" at bounding box center [705, 276] width 8 height 8
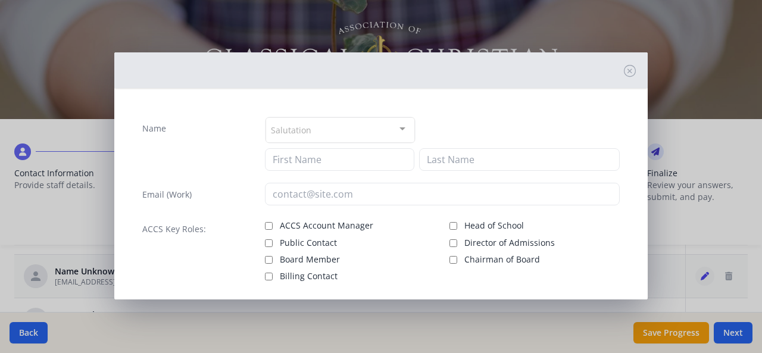
type input "[EMAIL_ADDRESS][DOMAIN_NAME]"
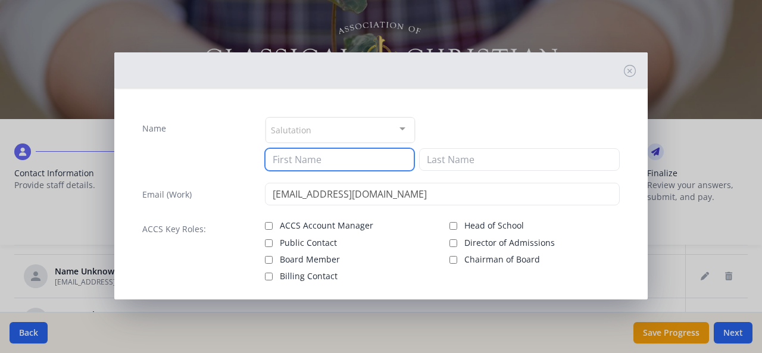
click at [329, 158] on input at bounding box center [340, 159] width 150 height 23
type input "[PERSON_NAME]"
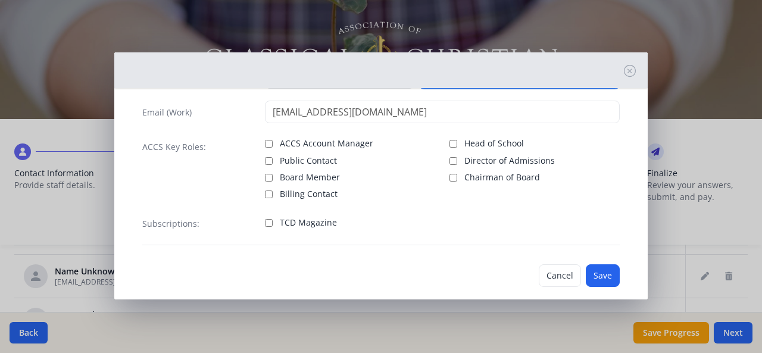
scroll to position [96, 0]
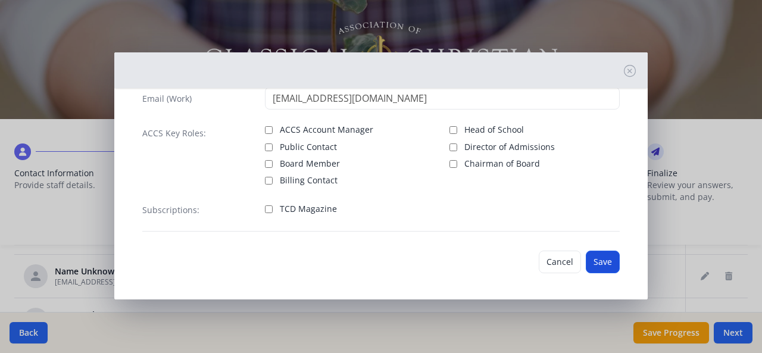
type input "[PERSON_NAME]"
click at [591, 260] on button "Save" at bounding box center [603, 262] width 34 height 23
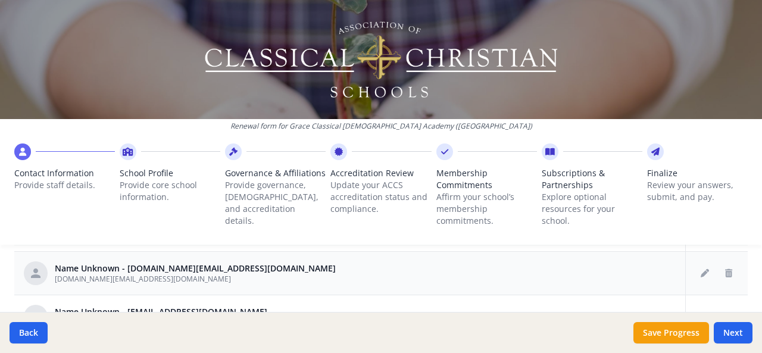
scroll to position [169, 0]
click at [701, 270] on icon "Edit staff" at bounding box center [705, 273] width 8 height 8
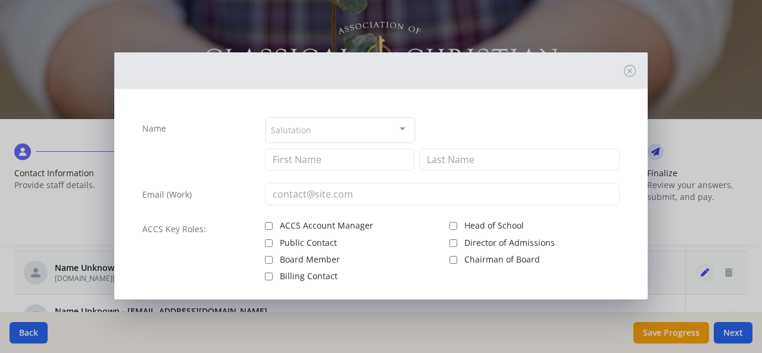
type input "[DOMAIN_NAME][EMAIL_ADDRESS][DOMAIN_NAME]"
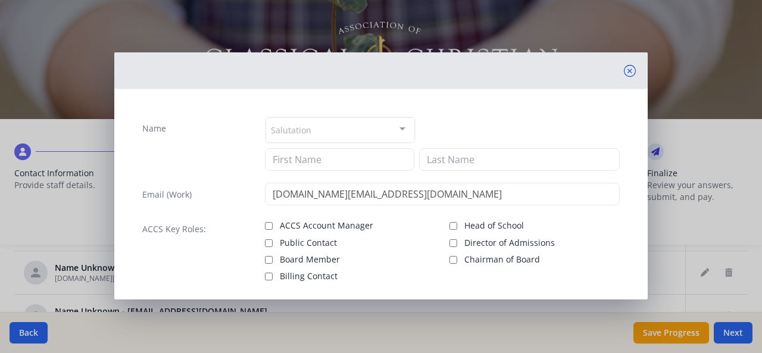
click at [624, 67] on icon at bounding box center [630, 71] width 12 height 12
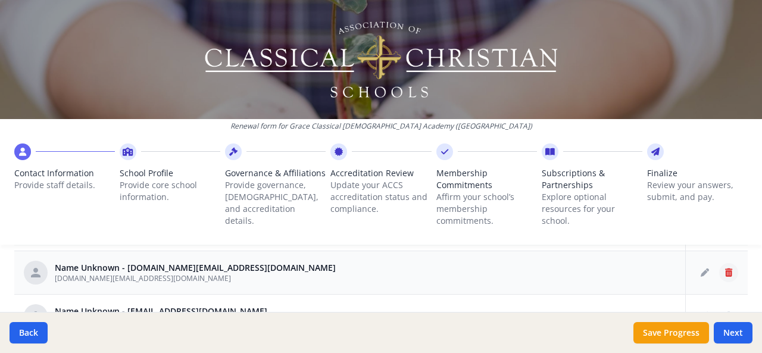
click at [725, 273] on icon "Delete staff" at bounding box center [728, 273] width 7 height 8
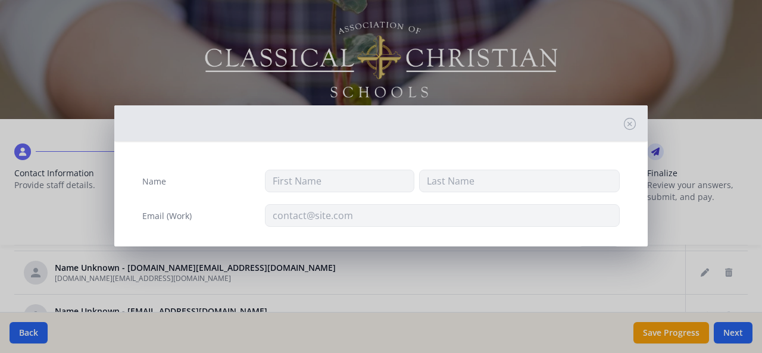
type input "[DOMAIN_NAME][EMAIL_ADDRESS][DOMAIN_NAME]"
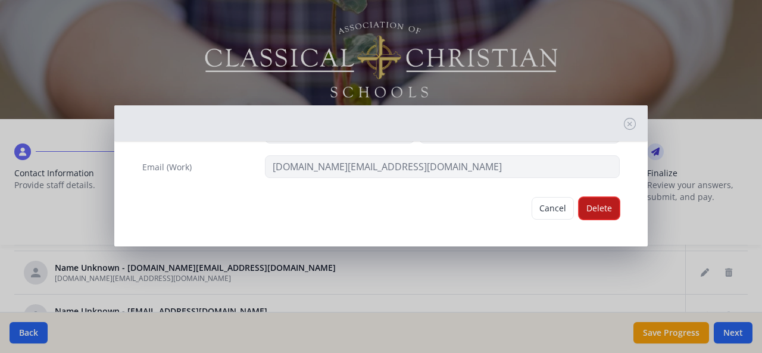
click at [588, 207] on button "Delete" at bounding box center [599, 208] width 41 height 23
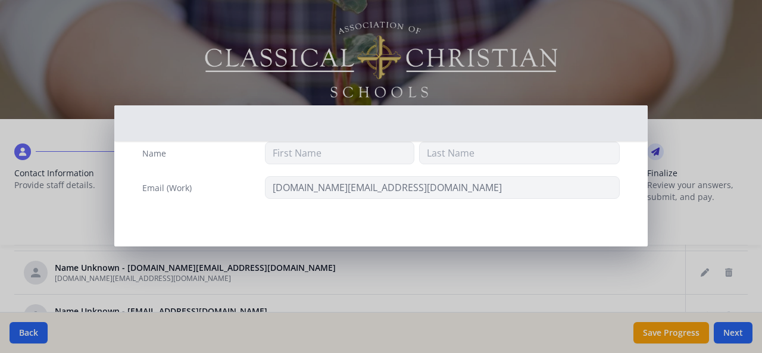
scroll to position [27, 0]
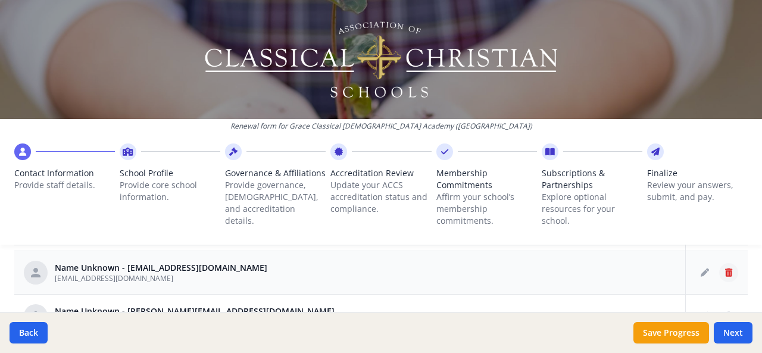
click at [725, 270] on icon "Delete staff" at bounding box center [728, 273] width 7 height 8
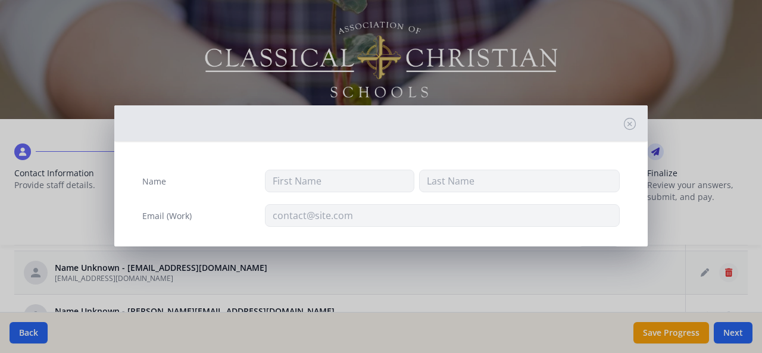
type input "[EMAIL_ADDRESS][DOMAIN_NAME]"
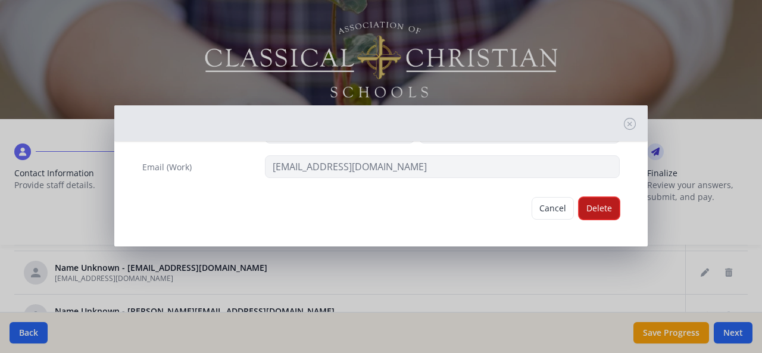
click at [597, 205] on button "Delete" at bounding box center [599, 208] width 41 height 23
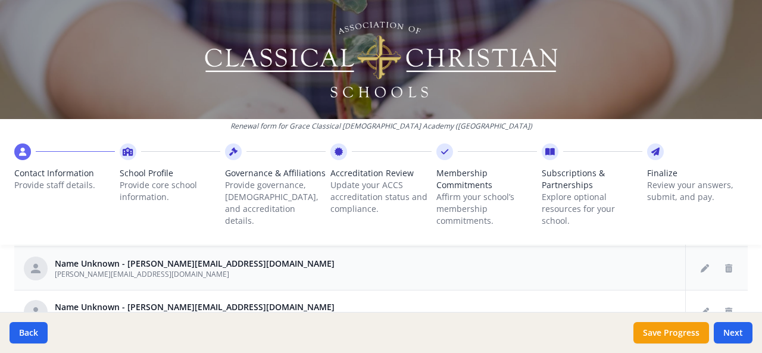
scroll to position [174, 0]
click at [725, 269] on icon "Delete staff" at bounding box center [728, 268] width 7 height 8
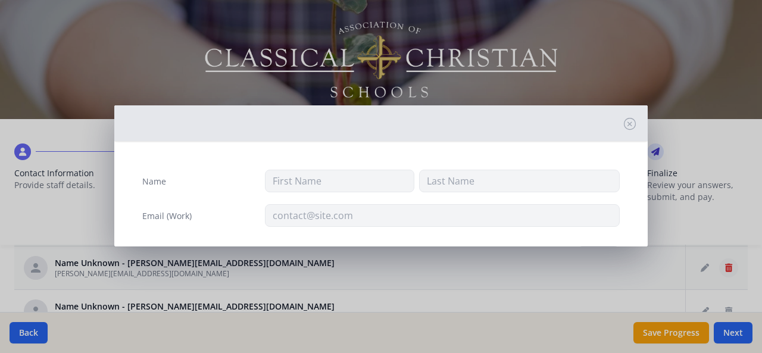
type input "[PERSON_NAME][EMAIL_ADDRESS][DOMAIN_NAME]"
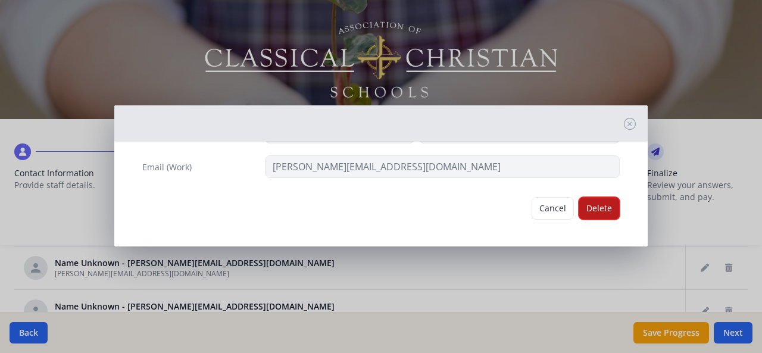
click at [596, 204] on button "Delete" at bounding box center [599, 208] width 41 height 23
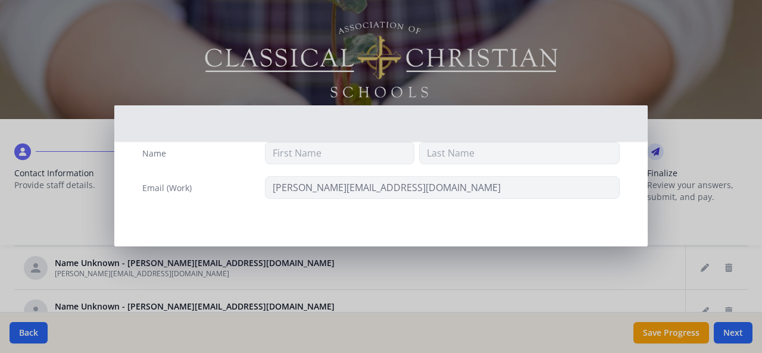
scroll to position [27, 0]
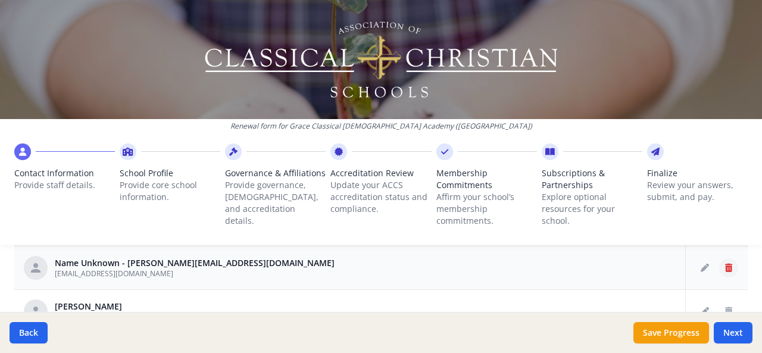
click at [725, 269] on icon "Delete staff" at bounding box center [728, 268] width 7 height 8
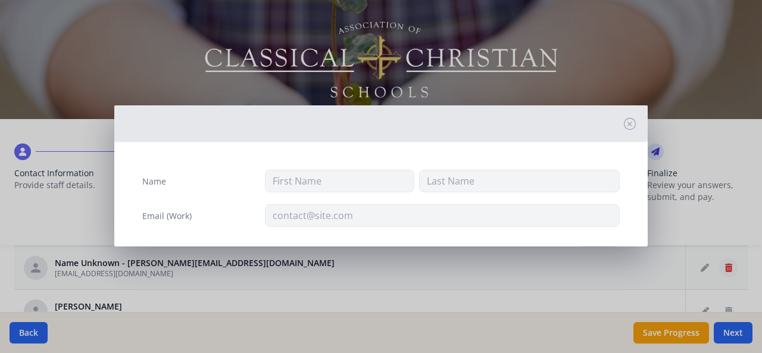
type input "[EMAIL_ADDRESS][DOMAIN_NAME]"
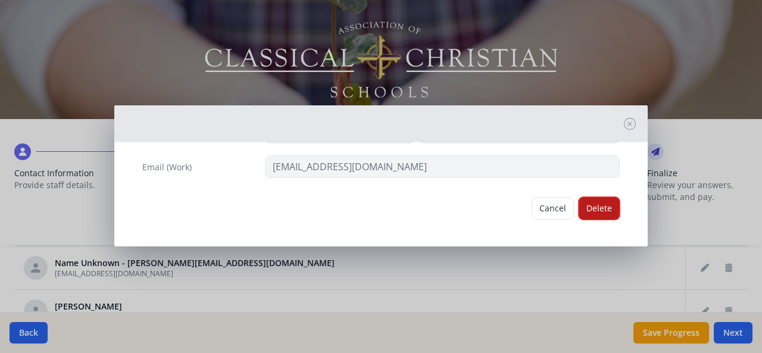
click at [603, 201] on button "Delete" at bounding box center [599, 208] width 41 height 23
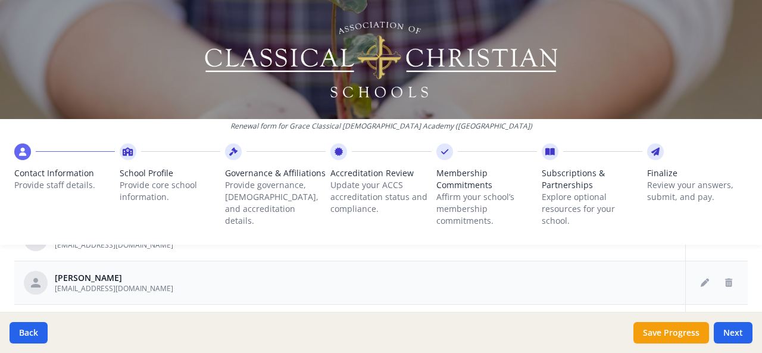
scroll to position [194, 0]
click at [701, 281] on icon "Edit staff" at bounding box center [705, 281] width 8 height 8
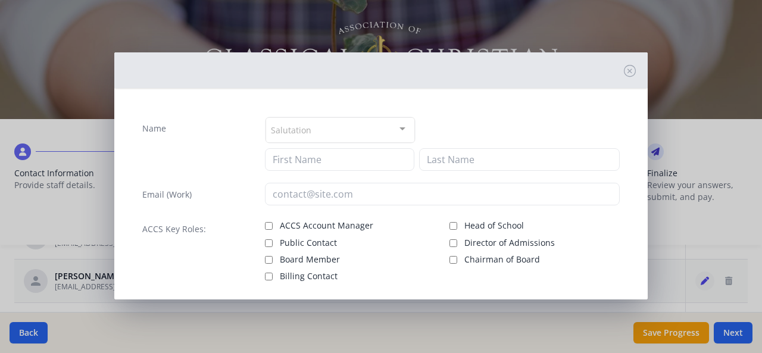
type input "[PERSON_NAME]"
type input "Folegatti"
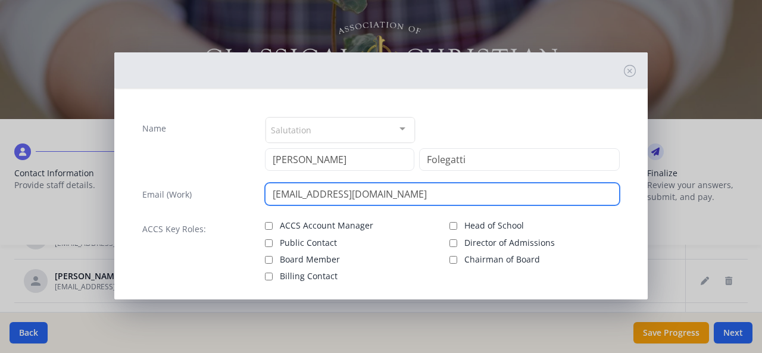
drag, startPoint x: 420, startPoint y: 192, endPoint x: 226, endPoint y: 209, distance: 194.3
click at [226, 209] on div "Name Salutation Mr. Mrs. Ms. Dr. Rev. Fr. Esq. No elements found. Consider chan…" at bounding box center [381, 222] width 497 height 230
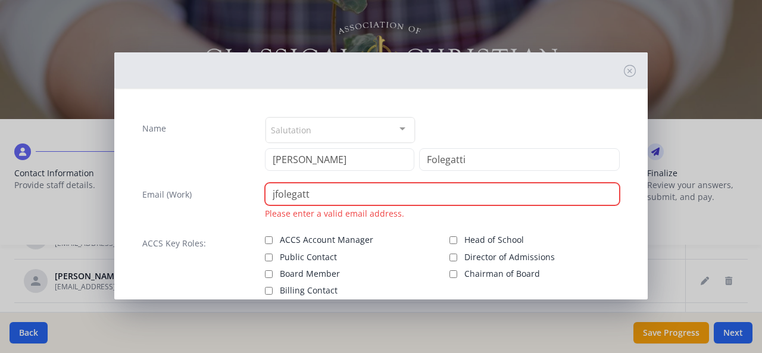
type input "[EMAIL_ADDRESS][DOMAIN_NAME]"
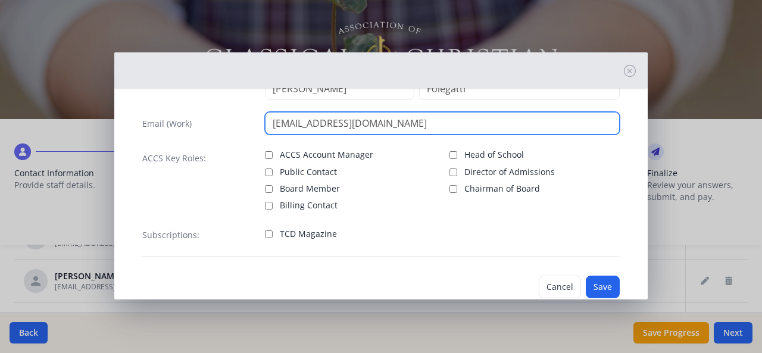
scroll to position [70, 0]
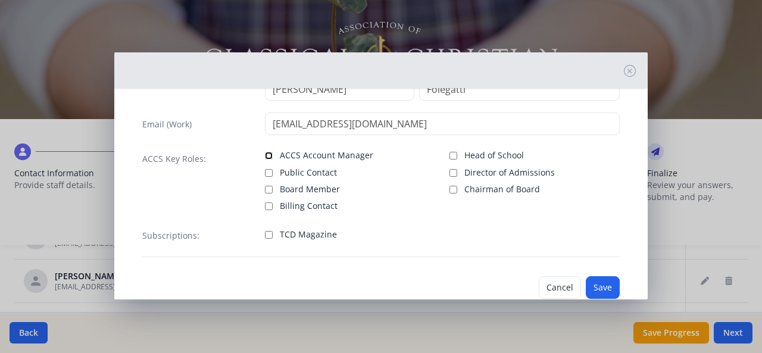
click at [265, 154] on input "ACCS Account Manager" at bounding box center [269, 156] width 8 height 8
checkbox input "true"
click at [594, 294] on button "Save" at bounding box center [603, 287] width 34 height 23
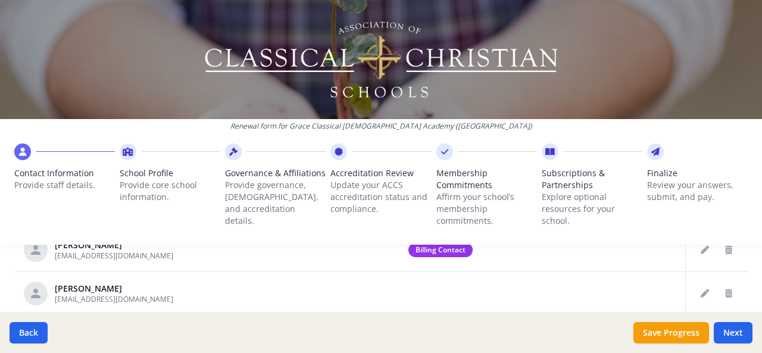
scroll to position [149, 0]
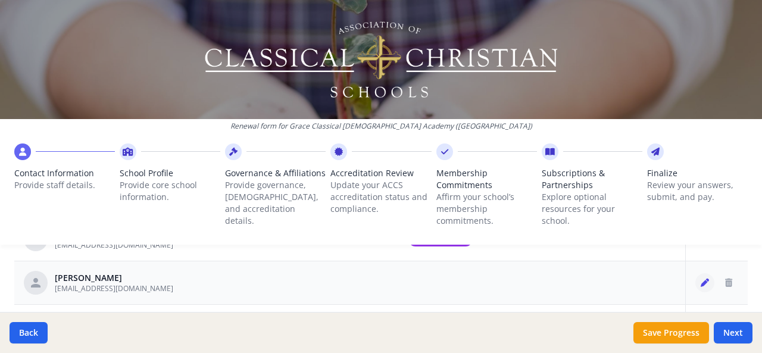
click at [696, 278] on button "Edit staff" at bounding box center [705, 282] width 19 height 19
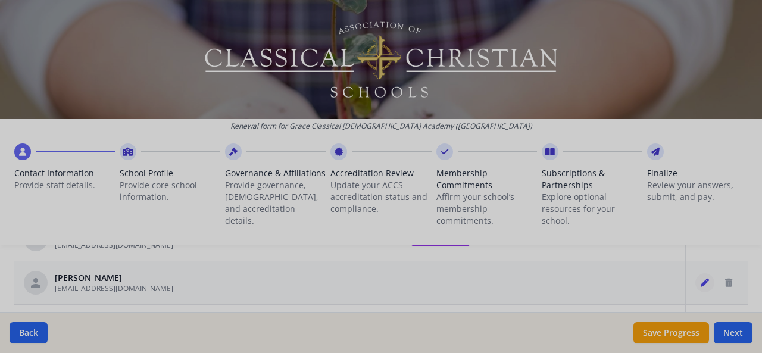
type input "[PERSON_NAME]"
type input "[EMAIL_ADDRESS][DOMAIN_NAME]"
checkbox input "true"
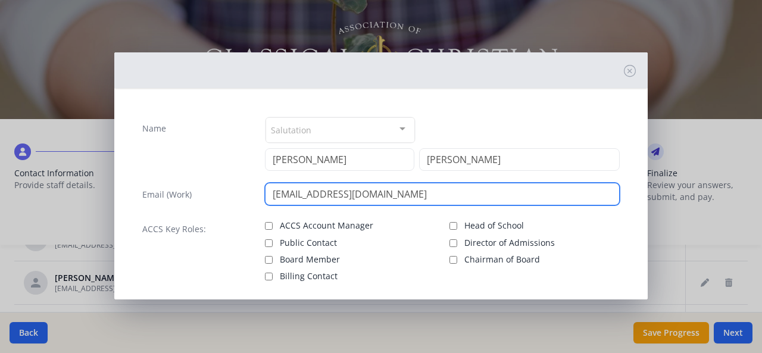
drag, startPoint x: 404, startPoint y: 195, endPoint x: 160, endPoint y: 192, distance: 244.2
click at [160, 192] on div "Email (Work) [EMAIL_ADDRESS][DOMAIN_NAME]" at bounding box center [381, 194] width 478 height 23
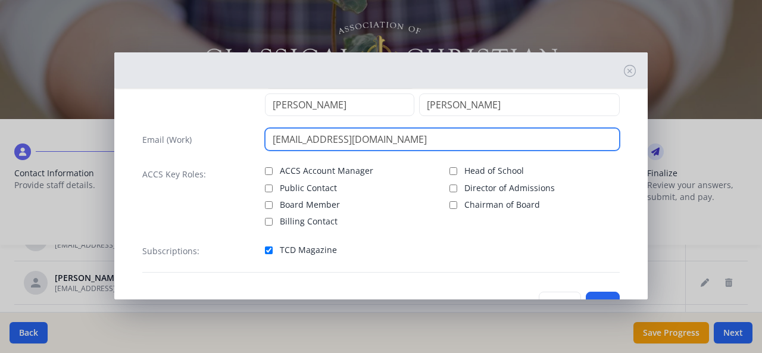
scroll to position [96, 0]
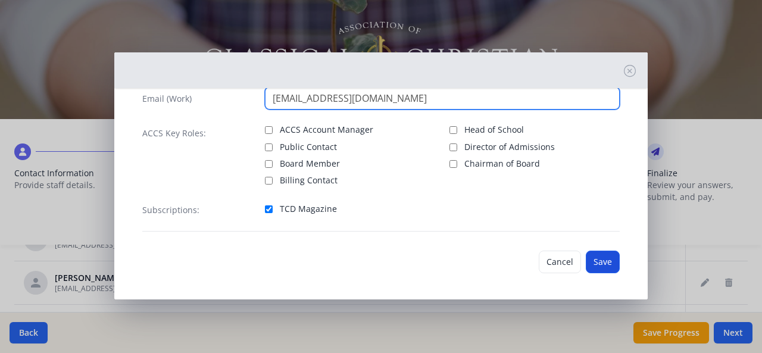
type input "[EMAIL_ADDRESS][DOMAIN_NAME]"
click at [593, 264] on button "Save" at bounding box center [603, 262] width 34 height 23
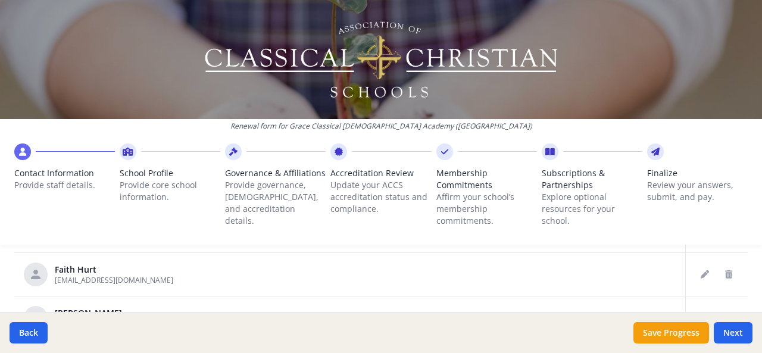
scroll to position [336, 0]
click at [725, 270] on icon "Delete staff" at bounding box center [728, 270] width 7 height 8
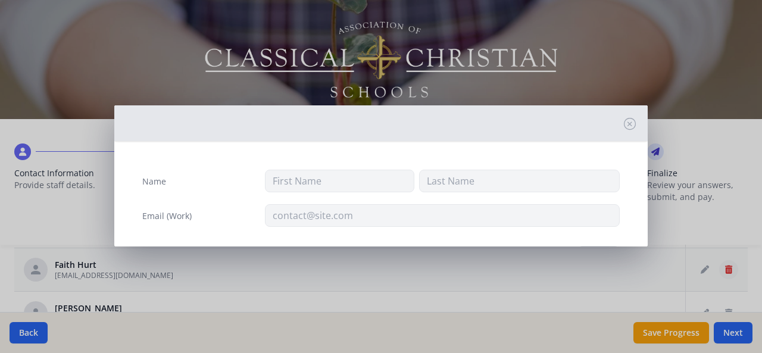
type input "Faith"
type input "Hurt"
type input "[EMAIL_ADDRESS][DOMAIN_NAME]"
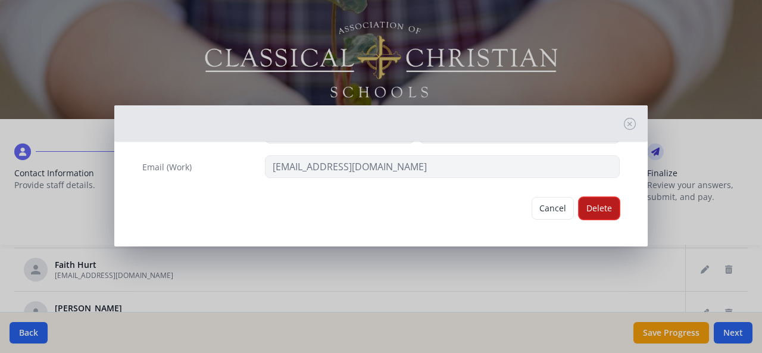
click at [598, 205] on button "Delete" at bounding box center [599, 208] width 41 height 23
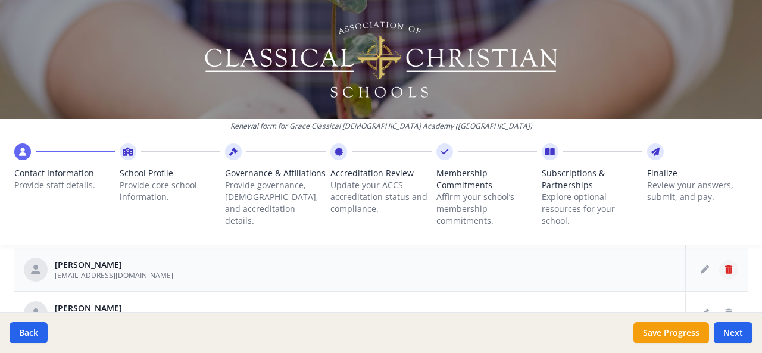
click at [720, 267] on button "Delete staff" at bounding box center [729, 269] width 19 height 19
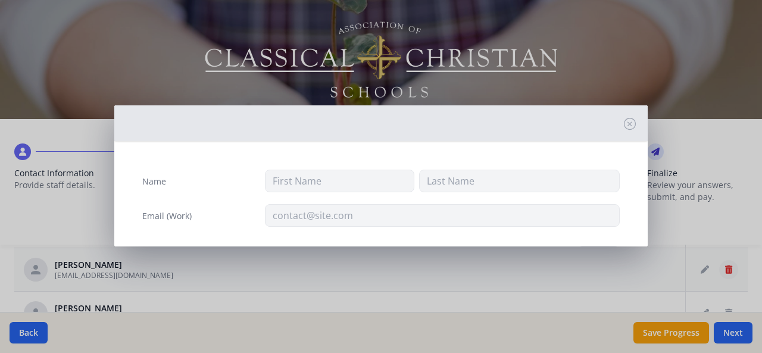
type input "[PERSON_NAME]"
type input "[EMAIL_ADDRESS][DOMAIN_NAME]"
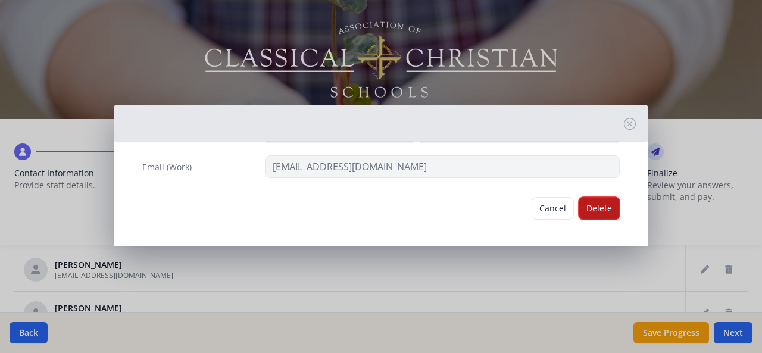
click at [587, 210] on button "Delete" at bounding box center [599, 208] width 41 height 23
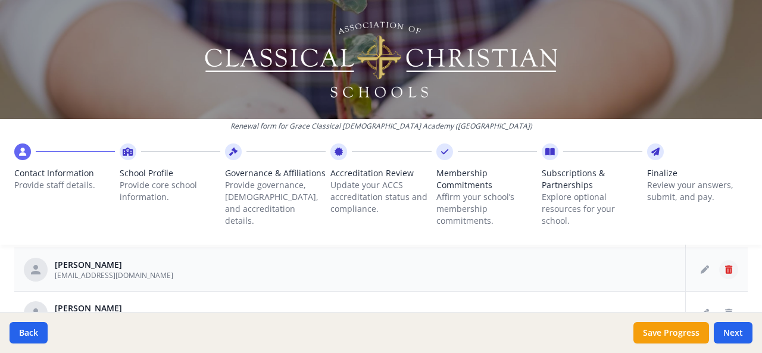
click at [725, 270] on icon "Delete staff" at bounding box center [728, 270] width 7 height 8
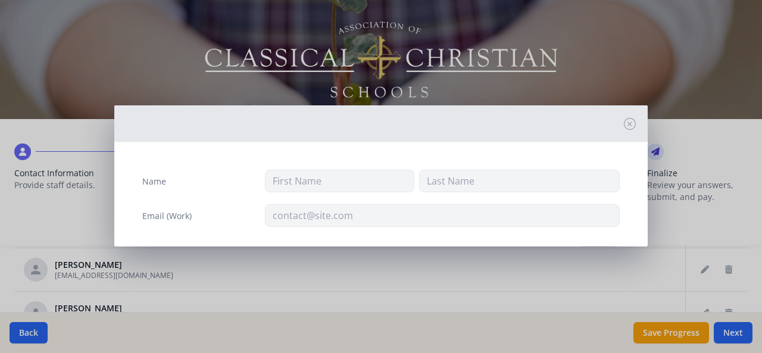
type input "[PERSON_NAME]"
type input "[EMAIL_ADDRESS][DOMAIN_NAME]"
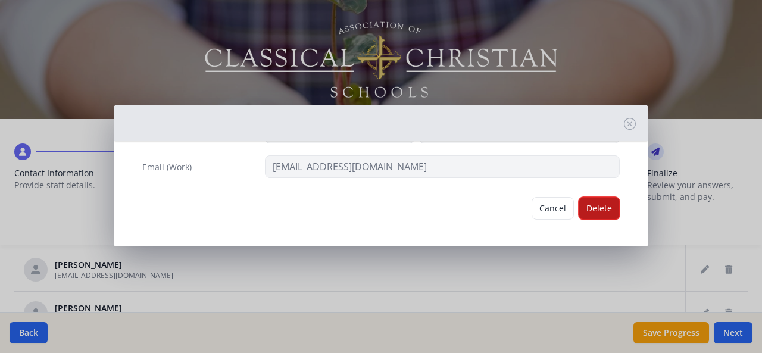
click at [602, 215] on button "Delete" at bounding box center [599, 208] width 41 height 23
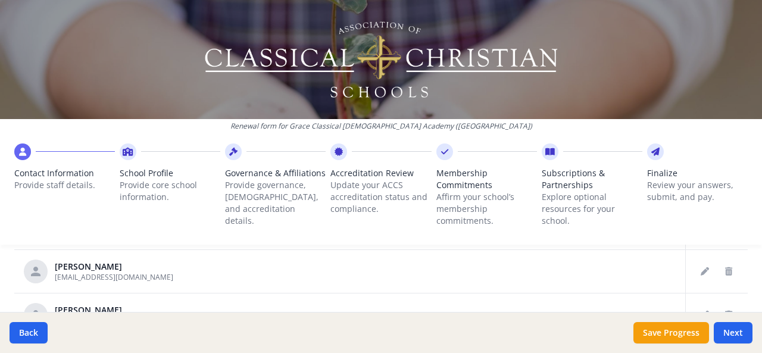
scroll to position [467, 0]
click at [725, 270] on icon "Delete staff" at bounding box center [728, 269] width 7 height 8
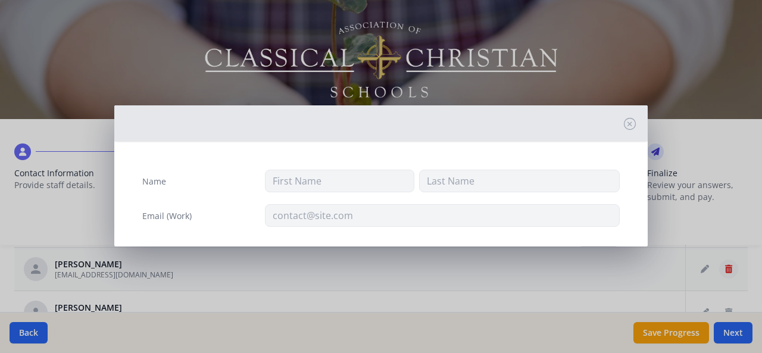
type input "[PERSON_NAME]"
type input "[EMAIL_ADDRESS][DOMAIN_NAME]"
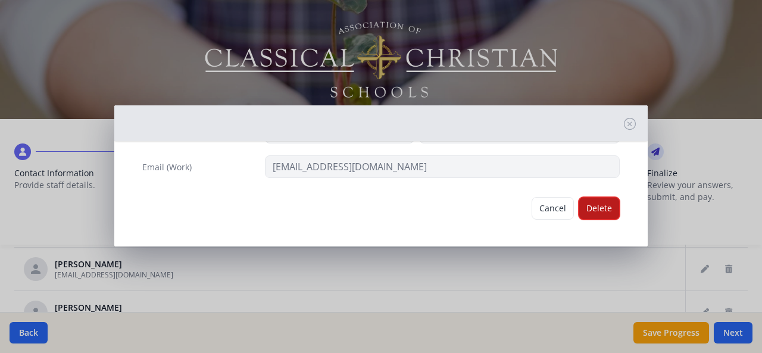
click at [590, 203] on button "Delete" at bounding box center [599, 208] width 41 height 23
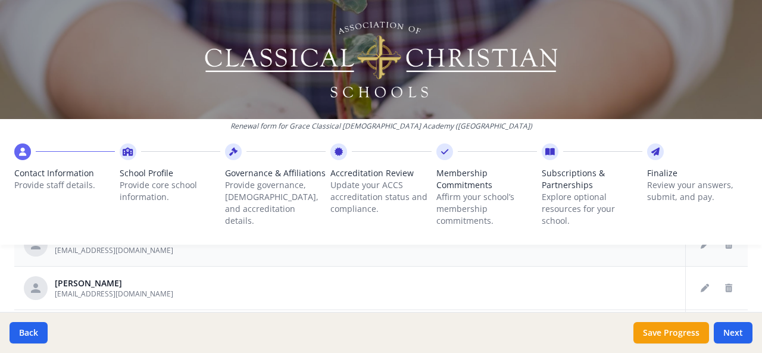
scroll to position [586, 0]
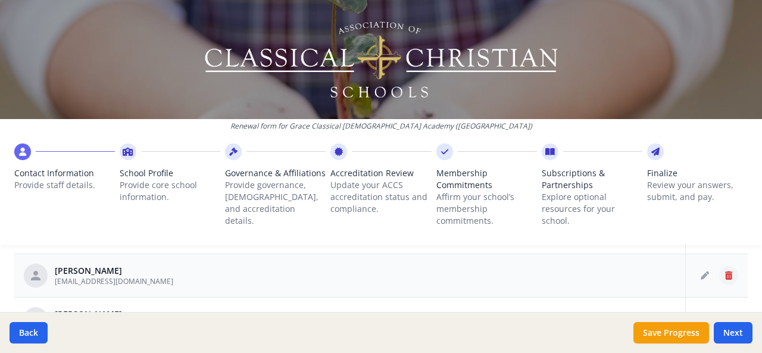
click at [725, 273] on icon "Delete staff" at bounding box center [728, 276] width 7 height 8
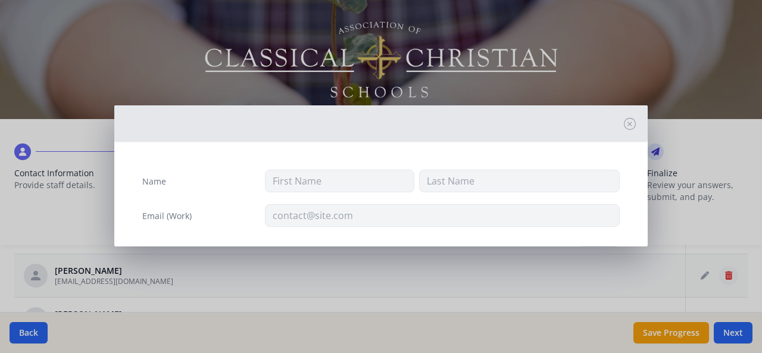
type input "[PERSON_NAME]"
type input "[EMAIL_ADDRESS][DOMAIN_NAME]"
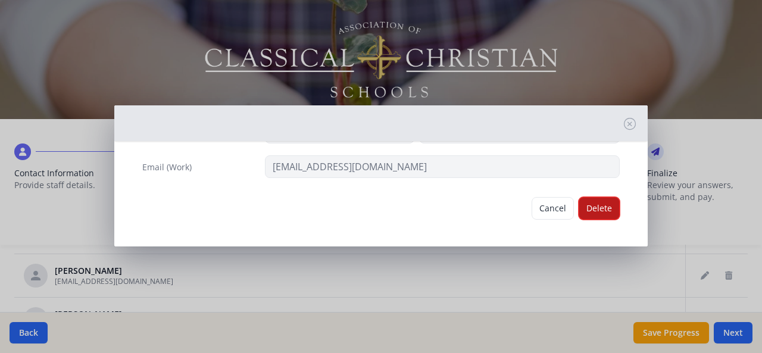
click at [594, 207] on button "Delete" at bounding box center [599, 208] width 41 height 23
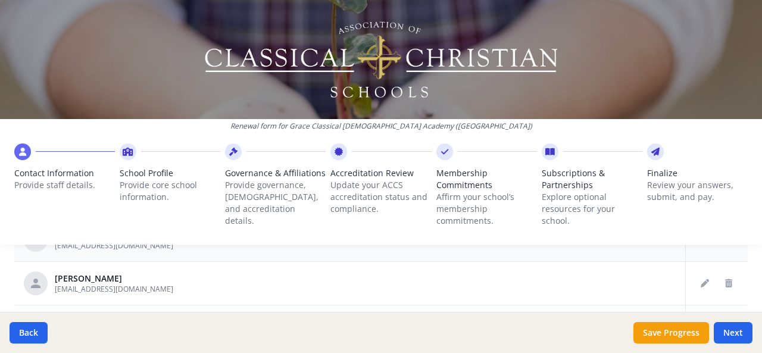
scroll to position [622, 0]
click at [725, 279] on icon "Delete staff" at bounding box center [728, 283] width 7 height 8
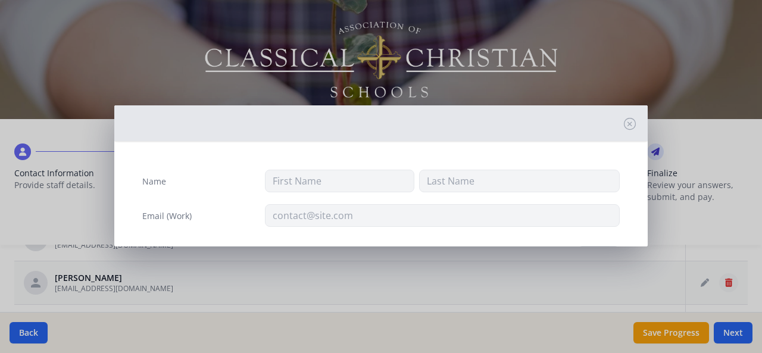
type input "Ben"
type input "[PERSON_NAME]"
type input "[EMAIL_ADDRESS][DOMAIN_NAME]"
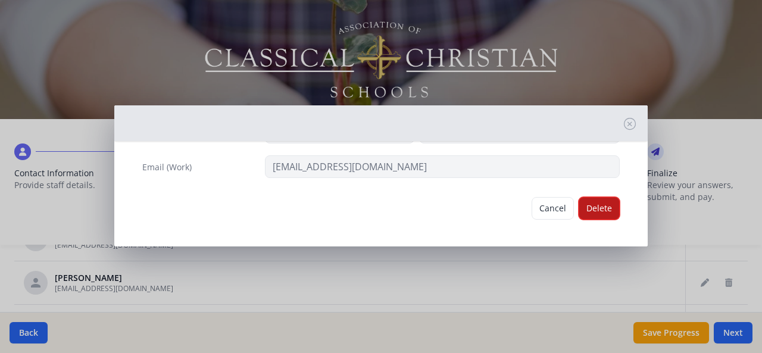
click at [586, 207] on button "Delete" at bounding box center [599, 208] width 41 height 23
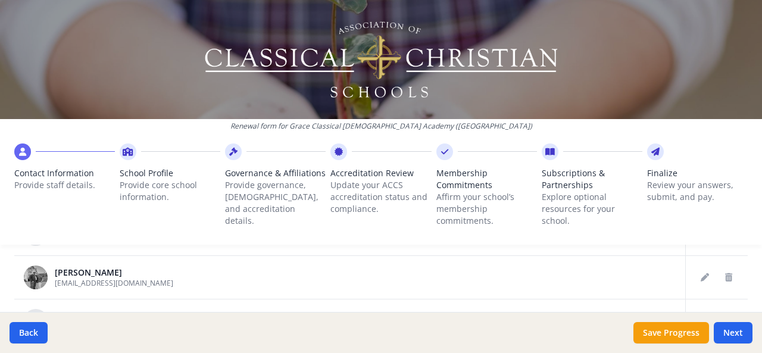
scroll to position [672, 0]
click at [696, 267] on button "Edit staff" at bounding box center [705, 275] width 19 height 19
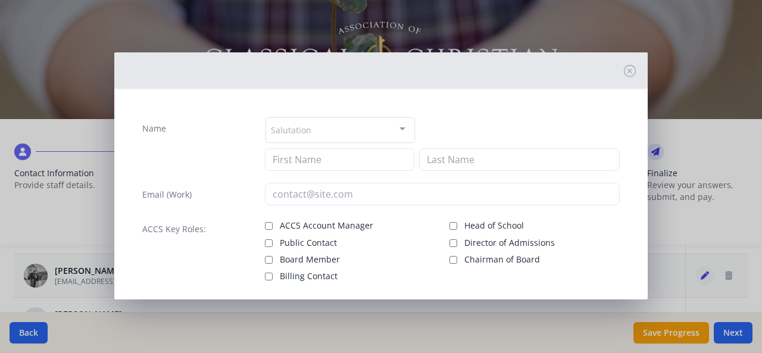
type input "[PERSON_NAME]"
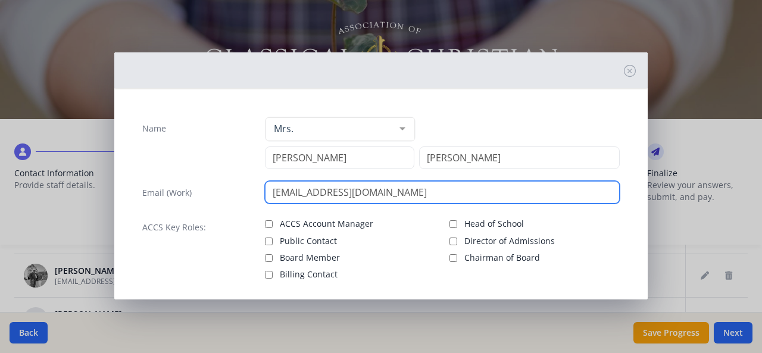
drag, startPoint x: 405, startPoint y: 197, endPoint x: 250, endPoint y: 201, distance: 154.9
click at [250, 201] on div "Email (Work) [EMAIL_ADDRESS][DOMAIN_NAME]" at bounding box center [381, 192] width 478 height 23
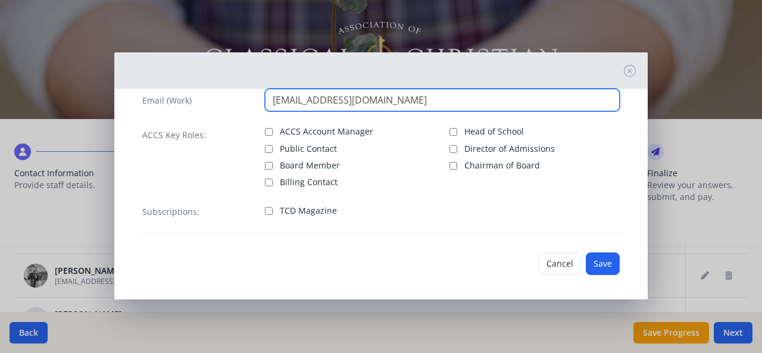
scroll to position [94, 0]
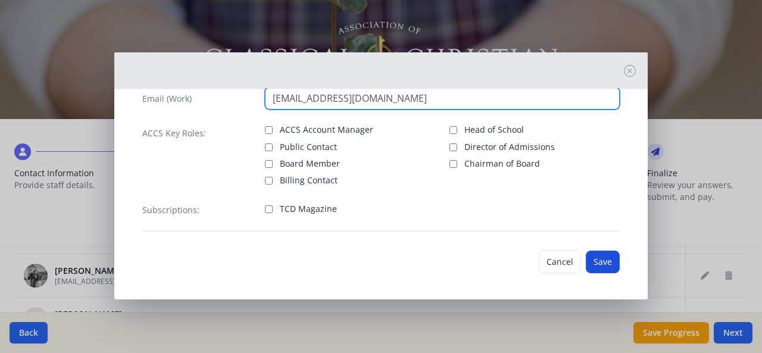
type input "[EMAIL_ADDRESS][DOMAIN_NAME]"
click at [591, 261] on button "Save" at bounding box center [603, 262] width 34 height 23
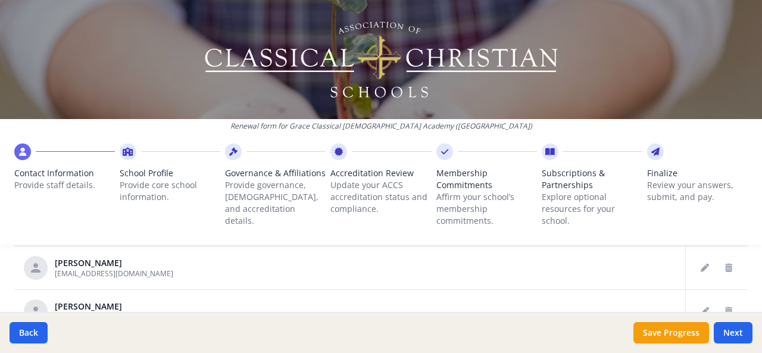
scroll to position [725, 0]
click at [701, 263] on icon "Edit staff" at bounding box center [705, 267] width 8 height 8
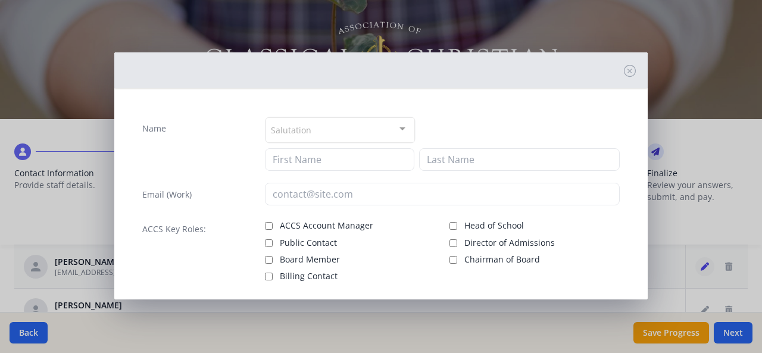
type input "Ike"
type input "[PERSON_NAME]"
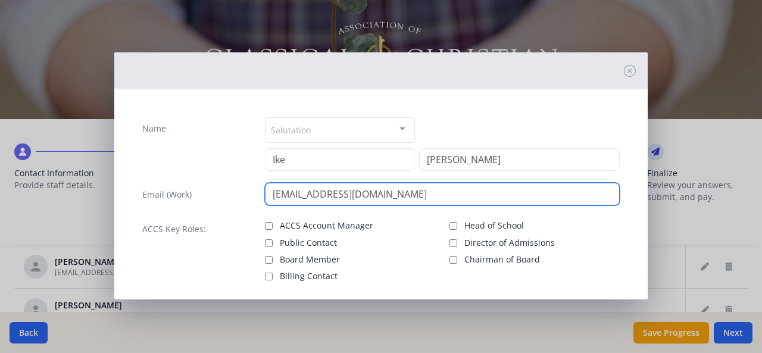
drag, startPoint x: 408, startPoint y: 194, endPoint x: 256, endPoint y: 195, distance: 151.9
click at [256, 195] on div "Email (Work) [EMAIL_ADDRESS][DOMAIN_NAME]" at bounding box center [381, 194] width 478 height 23
paste input "[EMAIL_ADDRESS][DOMAIN_NAME]"
type input "[EMAIL_ADDRESS][DOMAIN_NAME]"
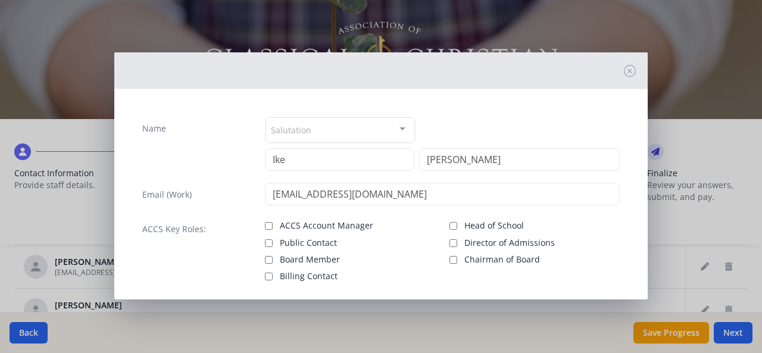
click at [294, 259] on span "Board Member" at bounding box center [310, 260] width 60 height 12
click at [273, 259] on input "Board Member" at bounding box center [269, 260] width 8 height 8
checkbox input "true"
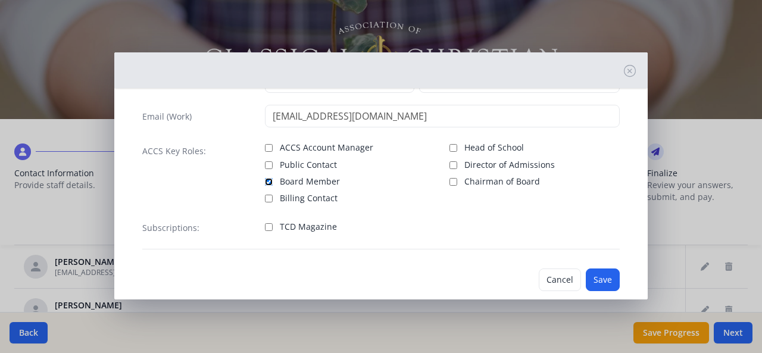
scroll to position [96, 0]
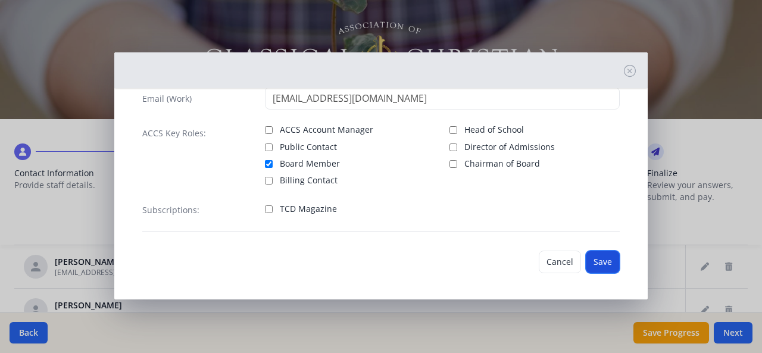
click at [606, 265] on button "Save" at bounding box center [603, 262] width 34 height 23
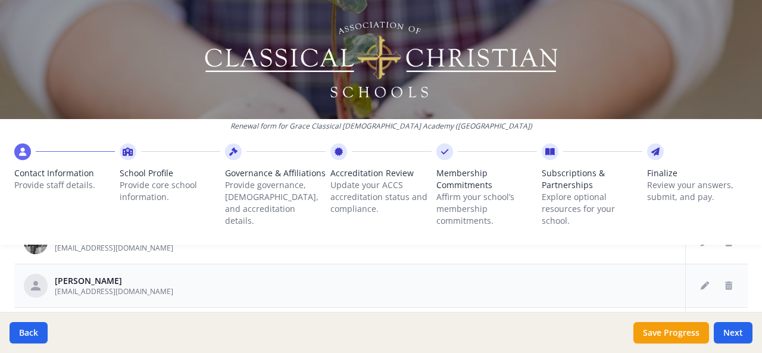
scroll to position [320, 0]
click at [725, 279] on icon "Delete staff" at bounding box center [728, 283] width 7 height 8
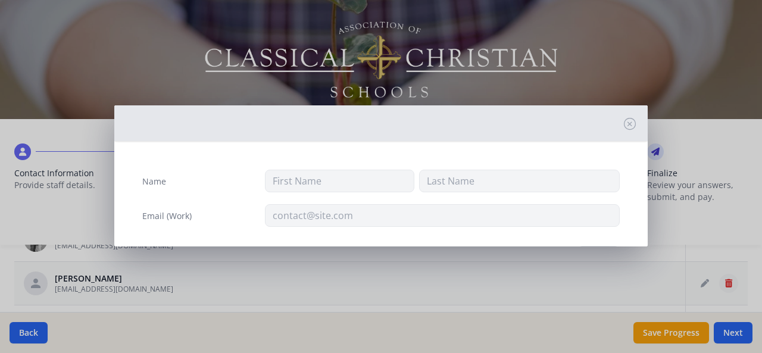
type input "[PERSON_NAME]"
type input "[EMAIL_ADDRESS][DOMAIN_NAME]"
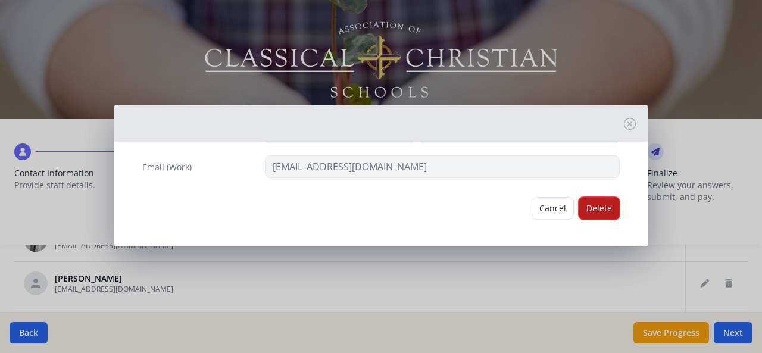
click at [596, 203] on button "Delete" at bounding box center [599, 208] width 41 height 23
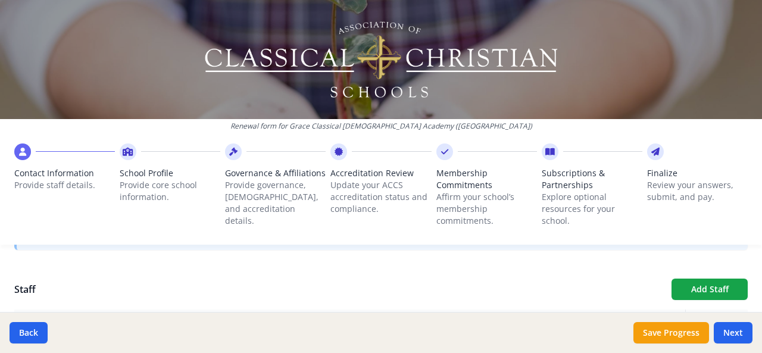
scroll to position [412, 0]
click at [702, 273] on button "Add Staff" at bounding box center [710, 283] width 76 height 21
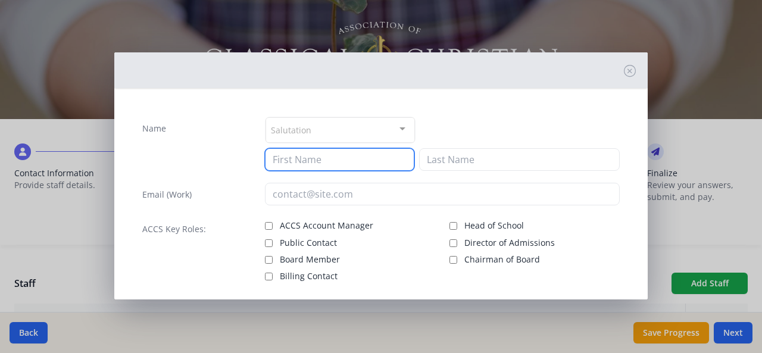
click at [307, 163] on input at bounding box center [340, 159] width 150 height 23
type input "[PERSON_NAME]"
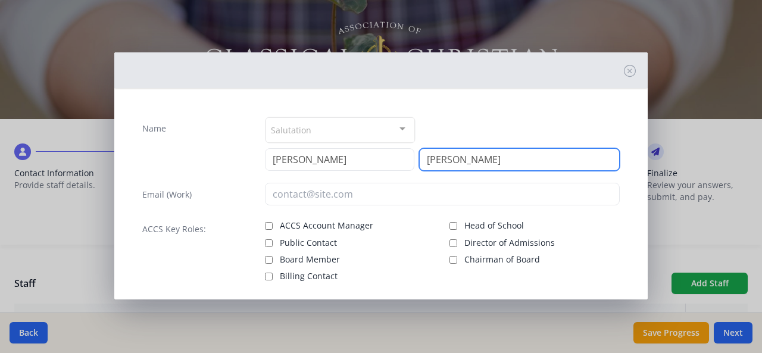
type input "[PERSON_NAME]"
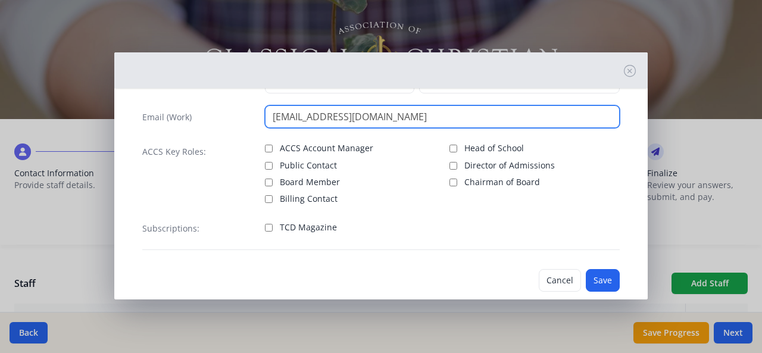
scroll to position [96, 0]
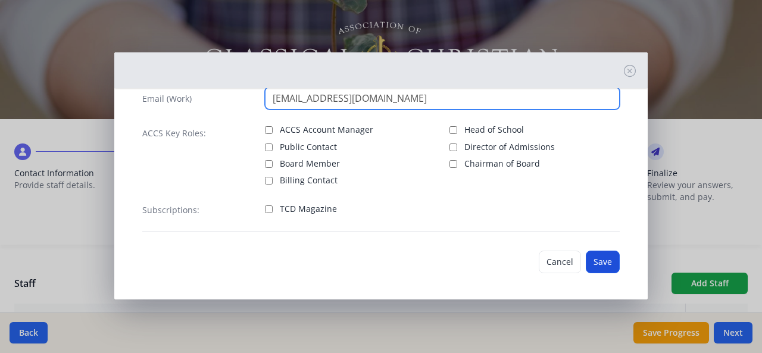
type input "[EMAIL_ADDRESS][DOMAIN_NAME]"
click at [596, 260] on button "Save" at bounding box center [603, 262] width 34 height 23
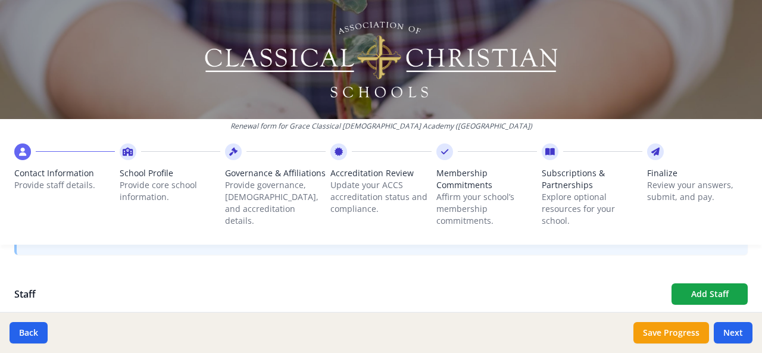
scroll to position [402, 0]
click at [692, 294] on button "Add Staff" at bounding box center [710, 292] width 76 height 21
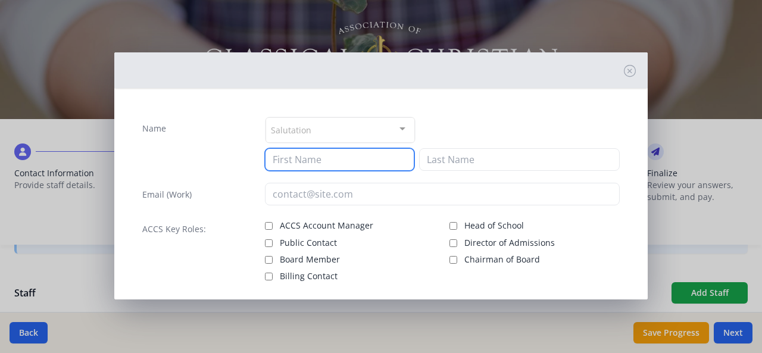
click at [304, 162] on input at bounding box center [340, 159] width 150 height 23
type input "[PERSON_NAME]"
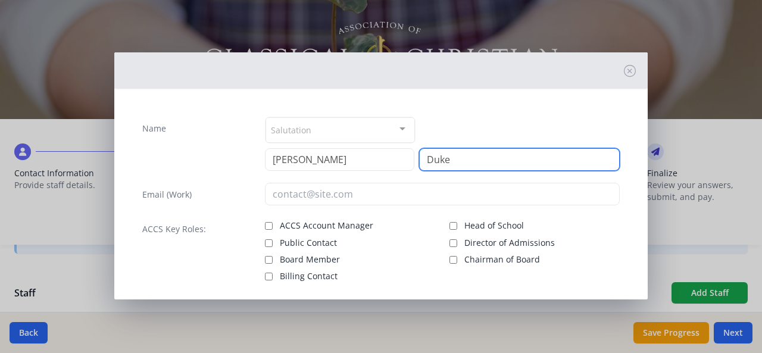
type input "Duke"
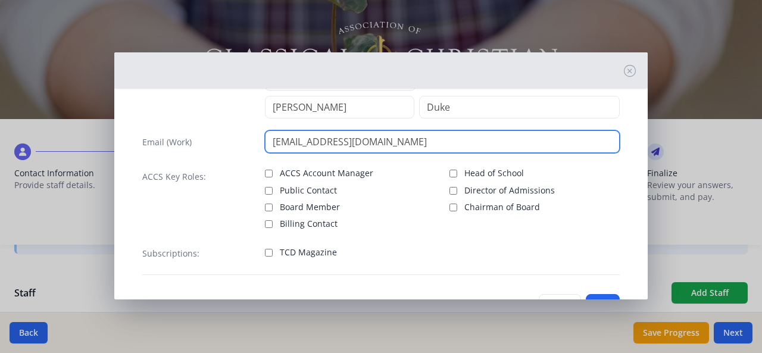
scroll to position [96, 0]
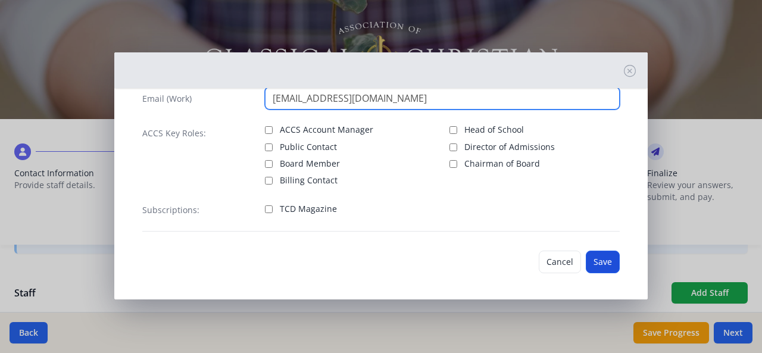
type input "[EMAIL_ADDRESS][DOMAIN_NAME]"
click at [595, 257] on button "Save" at bounding box center [603, 262] width 34 height 23
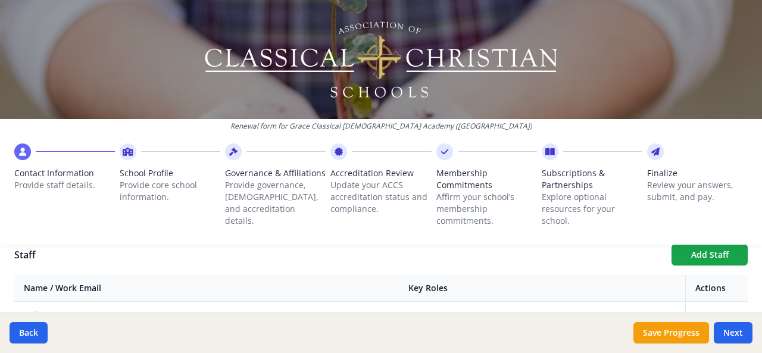
scroll to position [441, 0]
click at [693, 256] on button "Add Staff" at bounding box center [710, 254] width 76 height 21
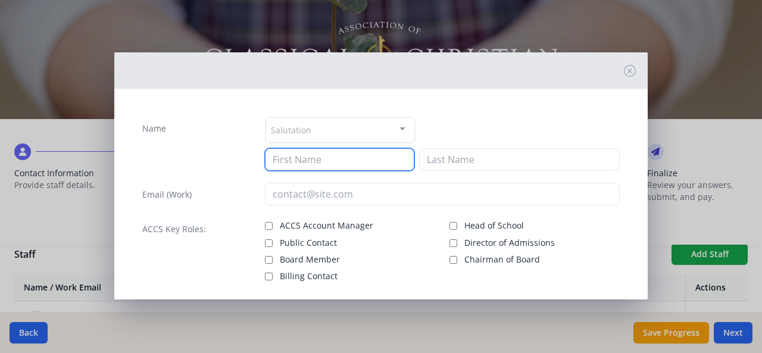
click at [334, 158] on input at bounding box center [340, 159] width 150 height 23
type input "[PERSON_NAME]"
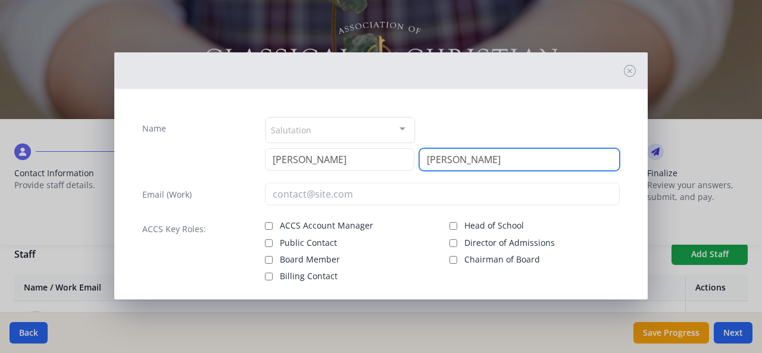
type input "[PERSON_NAME]"
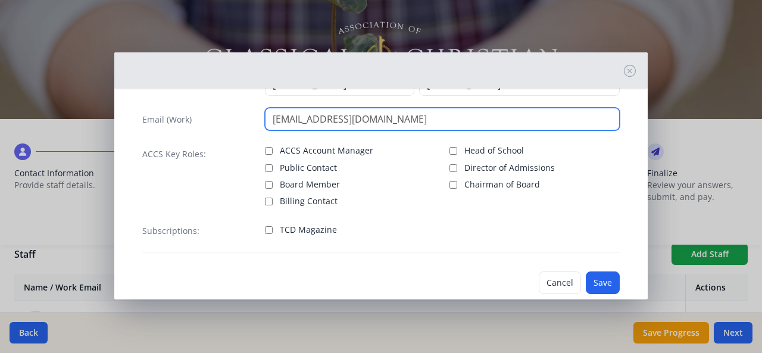
scroll to position [96, 0]
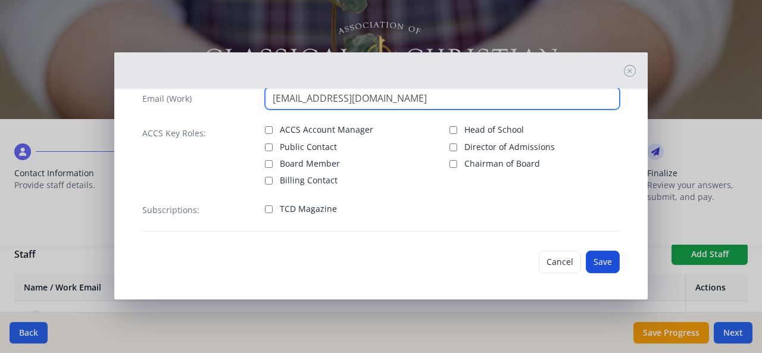
type input "[EMAIL_ADDRESS][DOMAIN_NAME]"
click at [599, 259] on button "Save" at bounding box center [603, 262] width 34 height 23
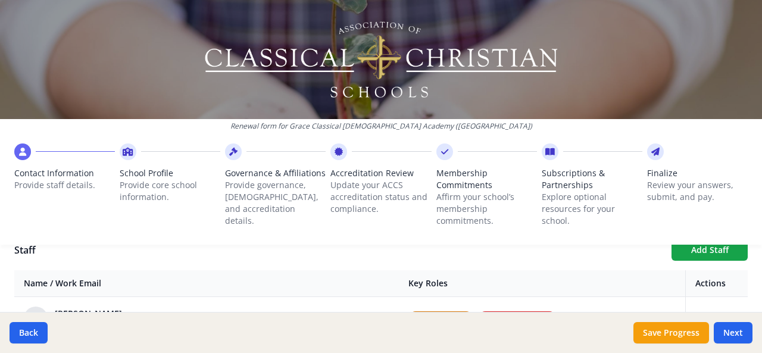
scroll to position [430, 0]
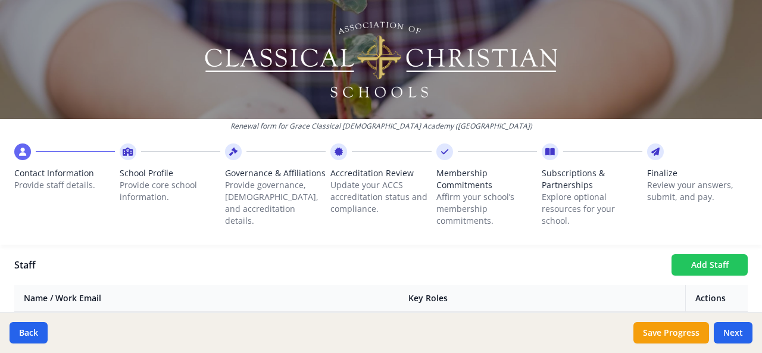
click at [706, 263] on button "Add Staff" at bounding box center [710, 264] width 76 height 21
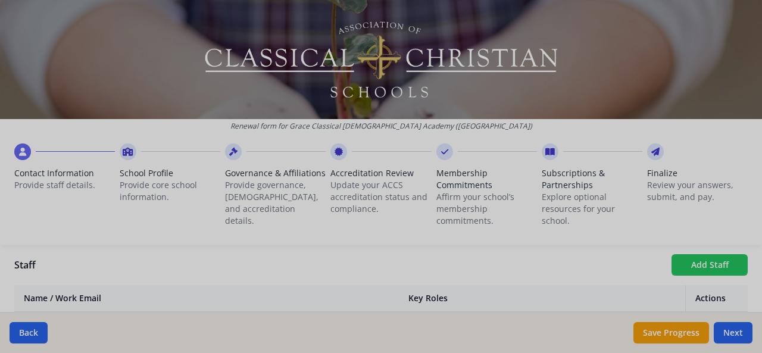
checkbox input "false"
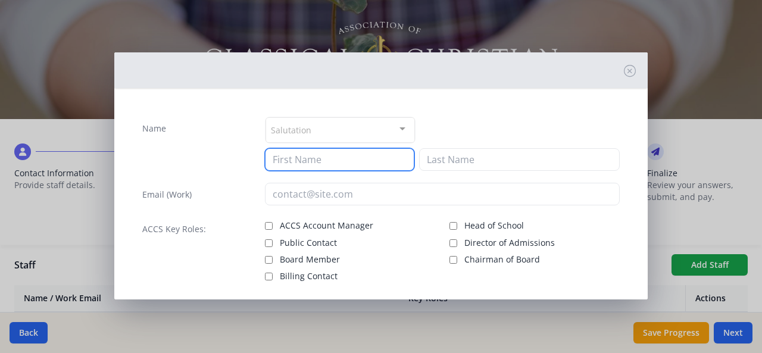
click at [339, 160] on input at bounding box center [340, 159] width 150 height 23
type input "[PERSON_NAME]"
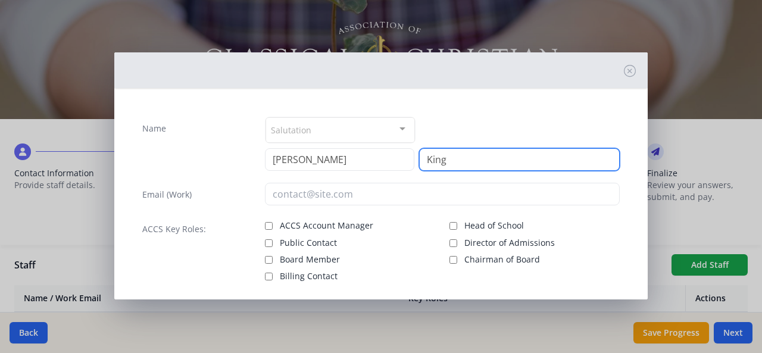
type input "King"
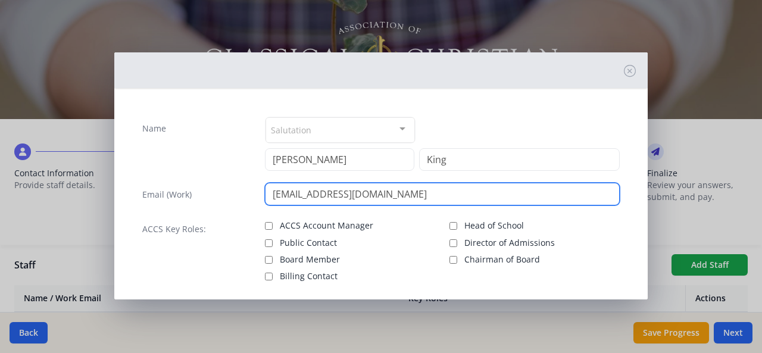
scroll to position [96, 0]
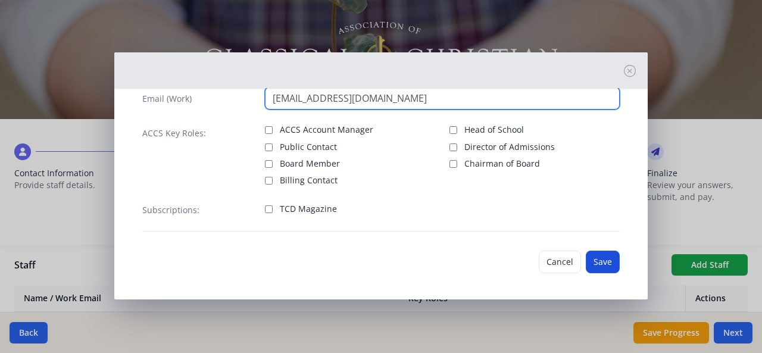
type input "[EMAIL_ADDRESS][DOMAIN_NAME]"
click at [600, 256] on button "Save" at bounding box center [603, 262] width 34 height 23
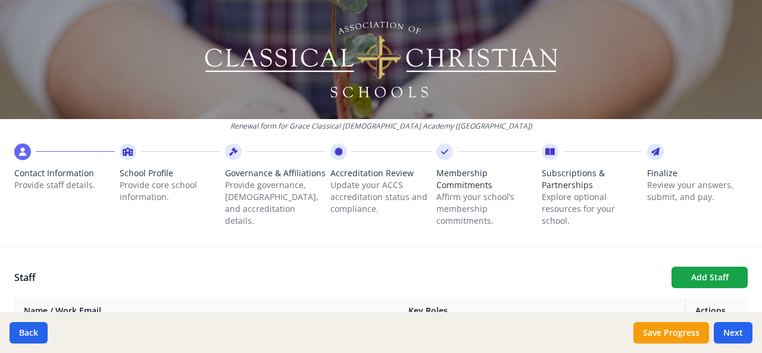
scroll to position [416, 0]
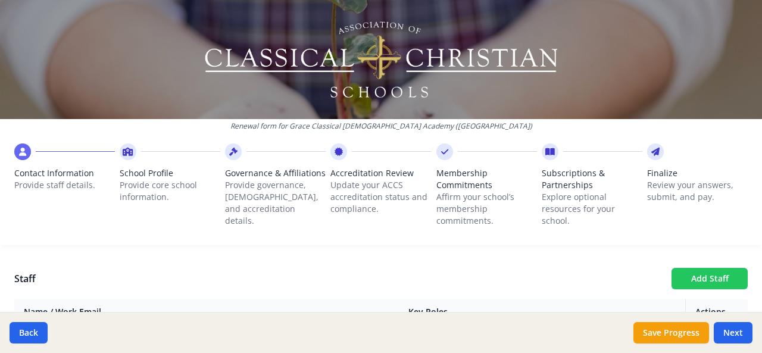
click at [702, 279] on button "Add Staff" at bounding box center [710, 278] width 76 height 21
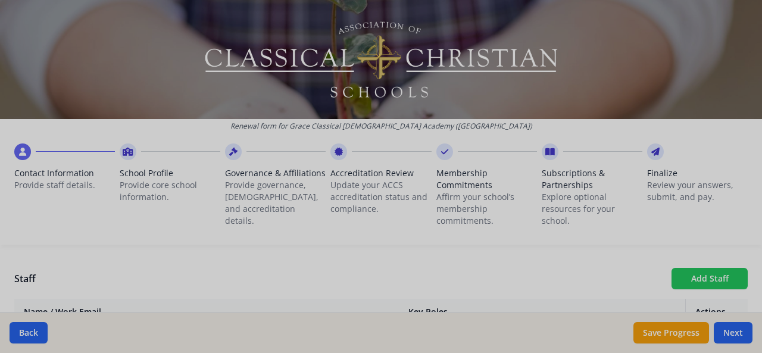
checkbox input "false"
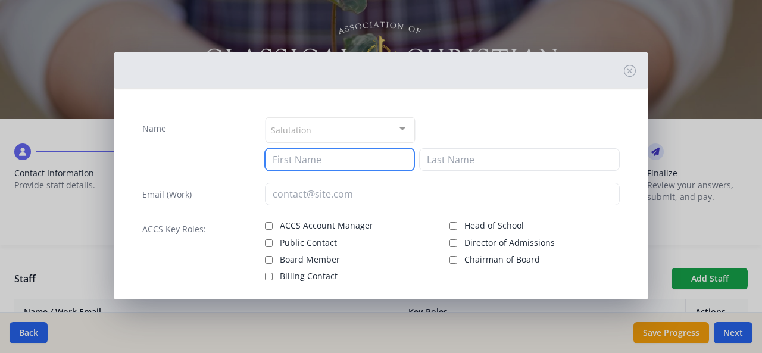
click at [325, 158] on input at bounding box center [340, 159] width 150 height 23
type input "Maryssa"
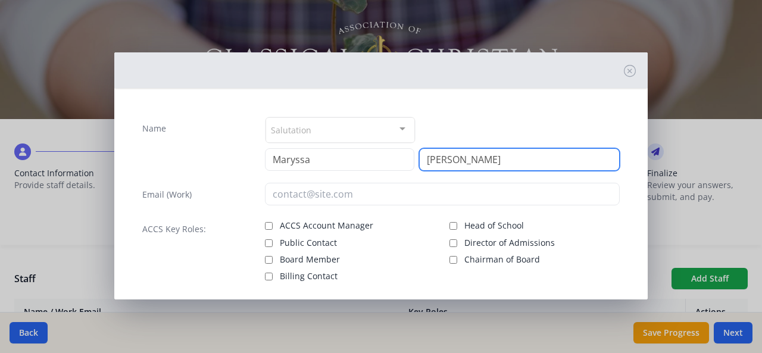
type input "[PERSON_NAME]"
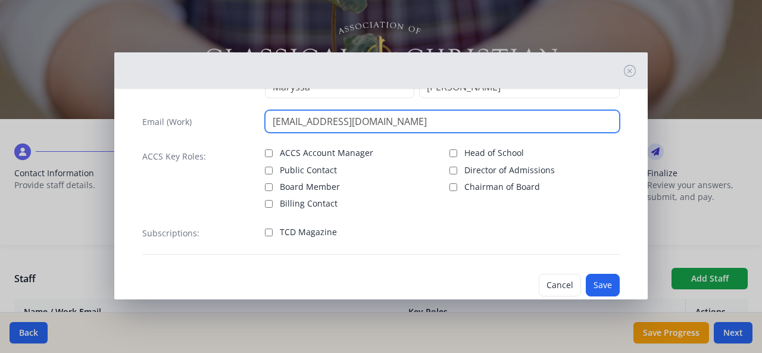
scroll to position [96, 0]
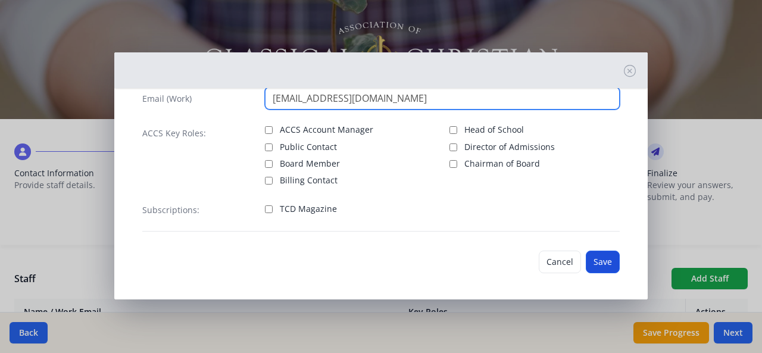
type input "[EMAIL_ADDRESS][DOMAIN_NAME]"
click at [590, 262] on button "Save" at bounding box center [603, 262] width 34 height 23
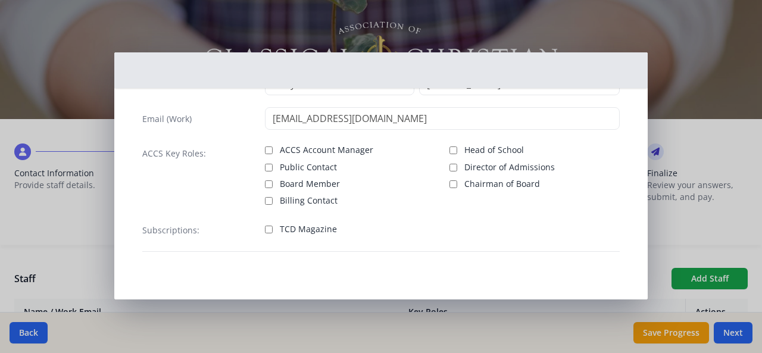
scroll to position [74, 0]
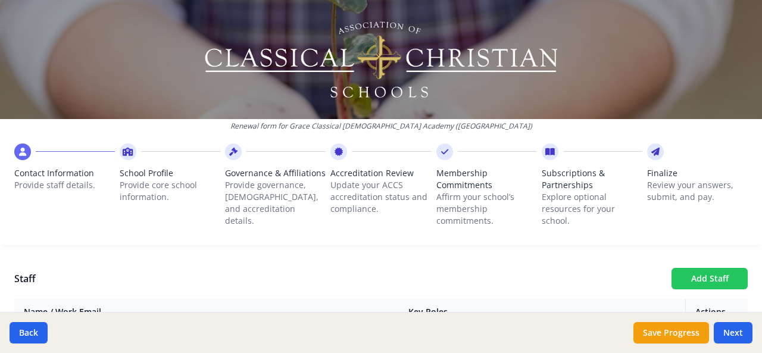
click at [708, 279] on button "Add Staff" at bounding box center [710, 278] width 76 height 21
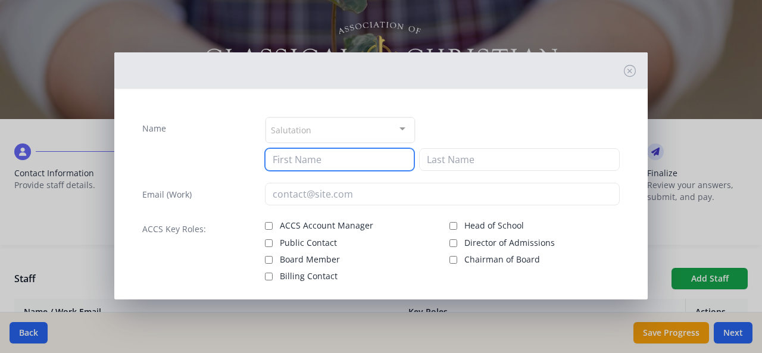
click at [330, 153] on input at bounding box center [340, 159] width 150 height 23
type input "[PERSON_NAME]"
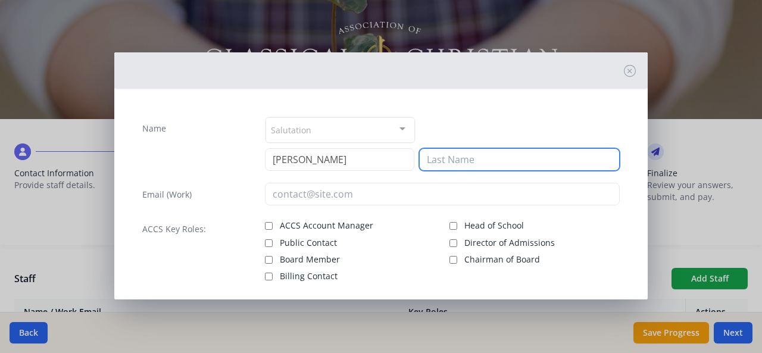
type input "G"
type input "[PERSON_NAME]"
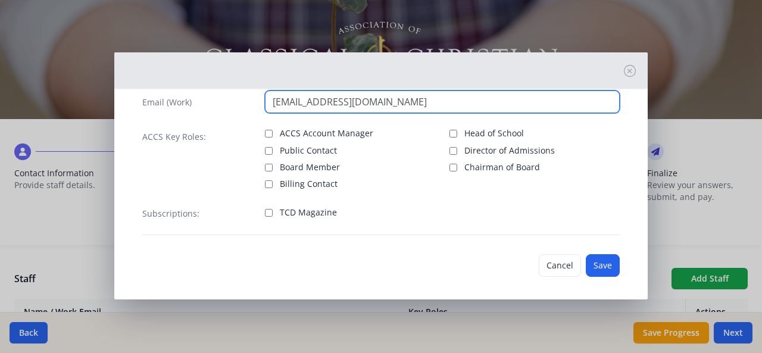
scroll to position [94, 0]
type input "[EMAIL_ADDRESS][DOMAIN_NAME]"
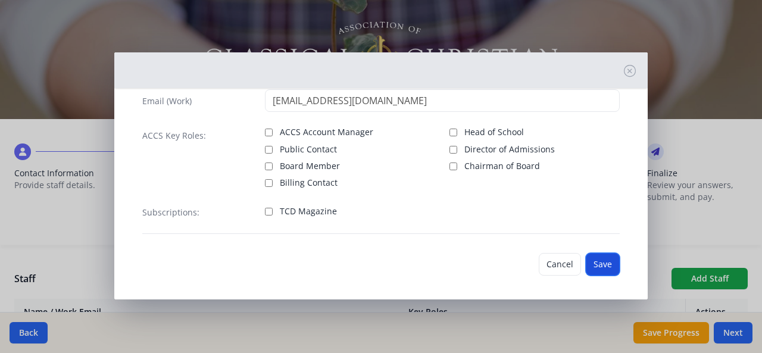
click at [596, 263] on button "Save" at bounding box center [603, 264] width 34 height 23
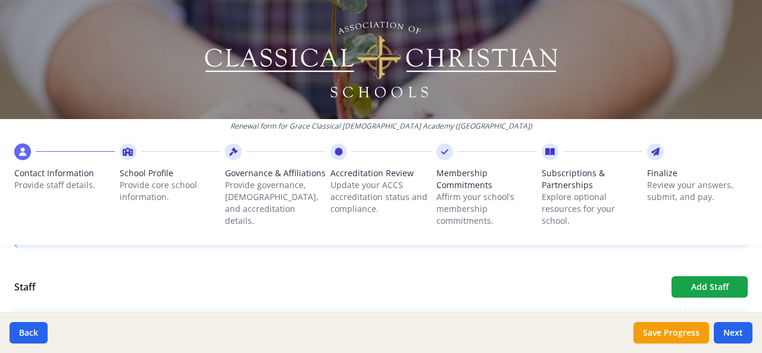
scroll to position [409, 0]
click at [692, 289] on button "Add Staff" at bounding box center [710, 285] width 76 height 21
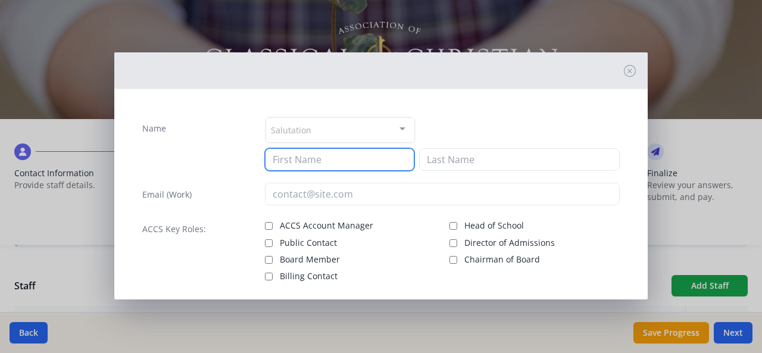
click at [301, 165] on input at bounding box center [340, 159] width 150 height 23
type input "[PERSON_NAME]"
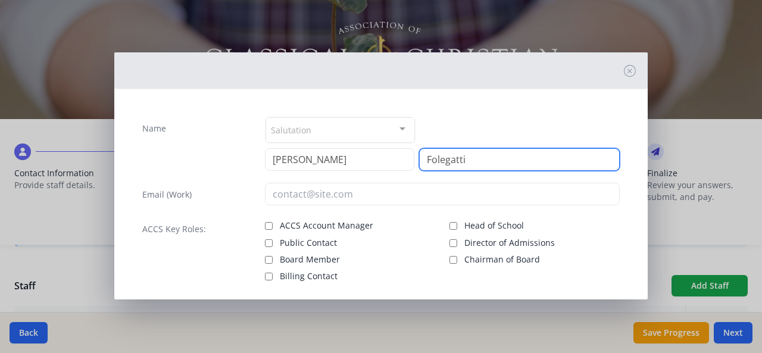
type input "Folegatti"
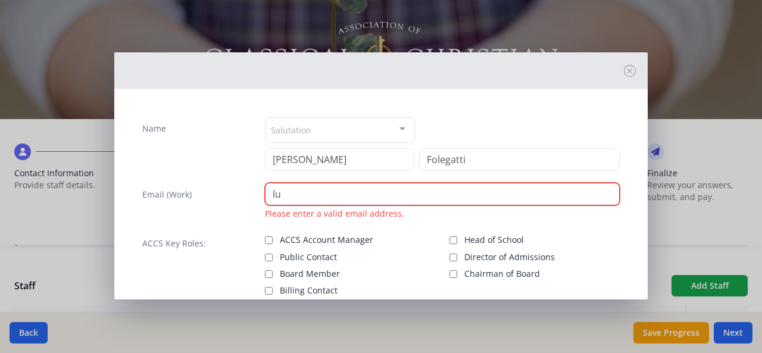
type input "l"
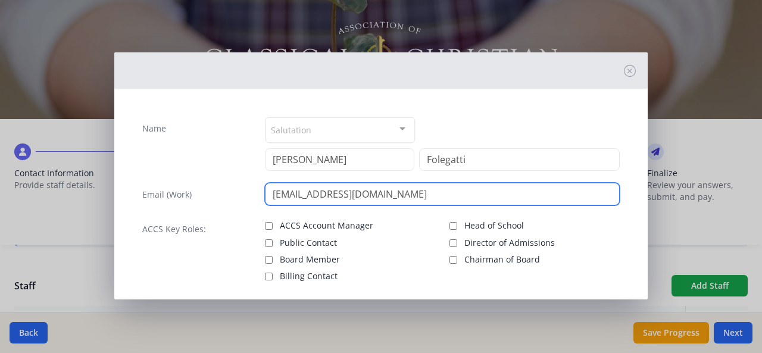
click at [381, 194] on input "[EMAIL_ADDRESS][DOMAIN_NAME]" at bounding box center [443, 194] width 356 height 23
click at [291, 190] on input "[EMAIL_ADDRESS][DOMAIN_NAME]" at bounding box center [443, 194] width 356 height 23
click at [335, 195] on input "[EMAIL_ADDRESS][DOMAIN_NAME]" at bounding box center [443, 194] width 356 height 23
type input "[EMAIL_ADDRESS][DOMAIN_NAME]"
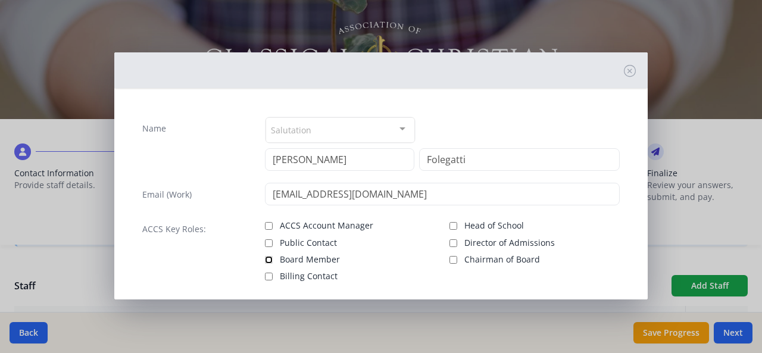
click at [266, 256] on input "Board Member" at bounding box center [269, 260] width 8 height 8
checkbox input "true"
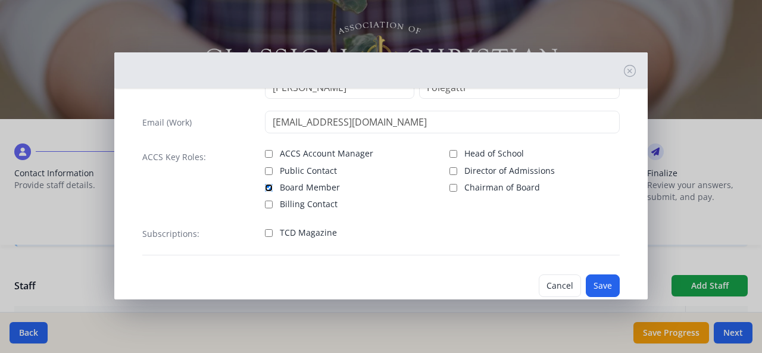
scroll to position [96, 0]
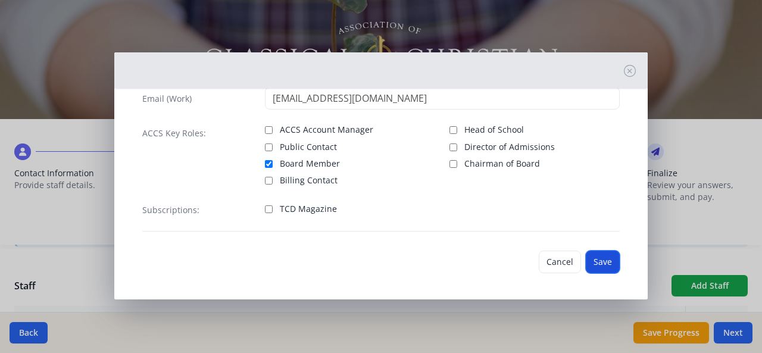
click at [593, 260] on button "Save" at bounding box center [603, 262] width 34 height 23
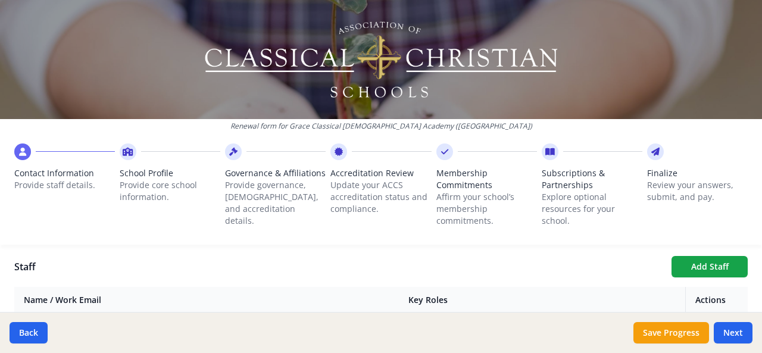
scroll to position [425, 0]
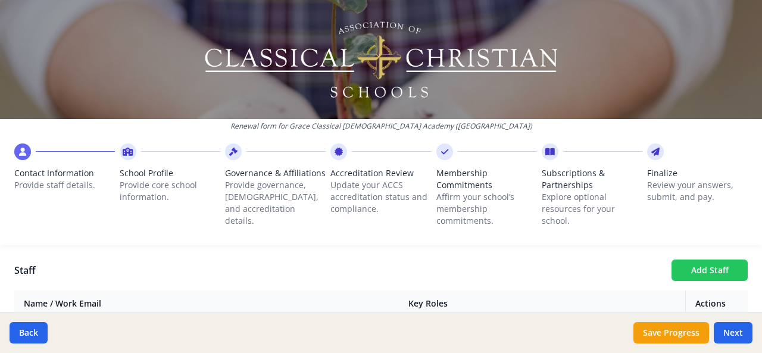
click at [692, 269] on button "Add Staff" at bounding box center [710, 270] width 76 height 21
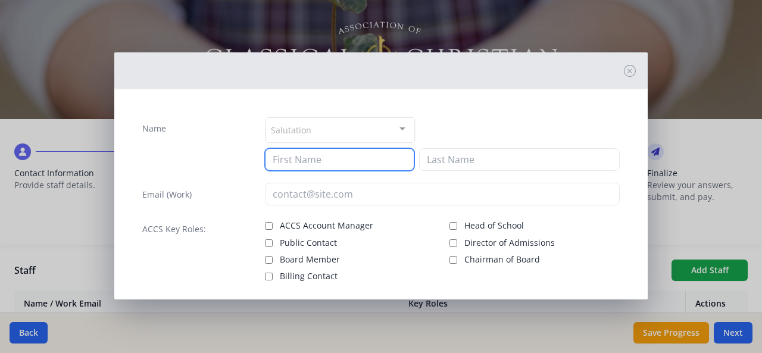
click at [337, 165] on input at bounding box center [340, 159] width 150 height 23
type input "[PERSON_NAME]"
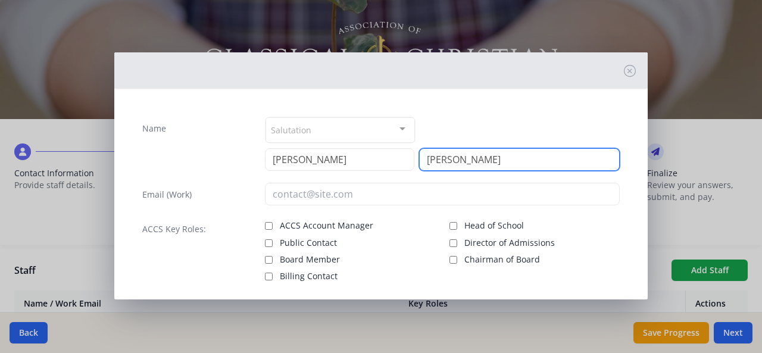
type input "[PERSON_NAME]"
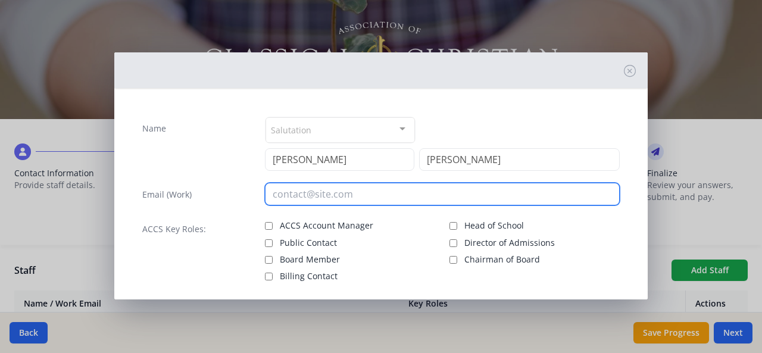
type input "t"
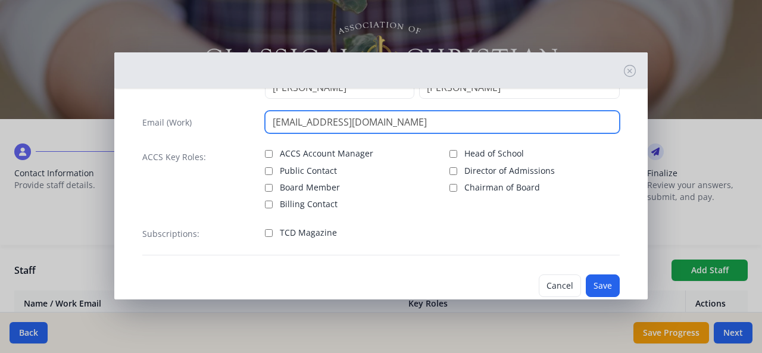
scroll to position [96, 0]
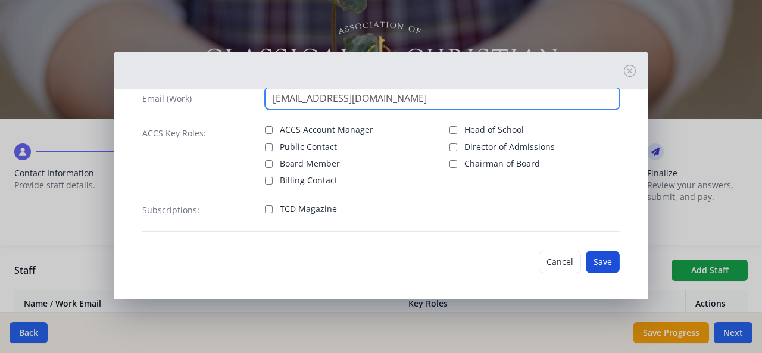
type input "[EMAIL_ADDRESS][DOMAIN_NAME]"
click at [597, 262] on button "Save" at bounding box center [603, 262] width 34 height 23
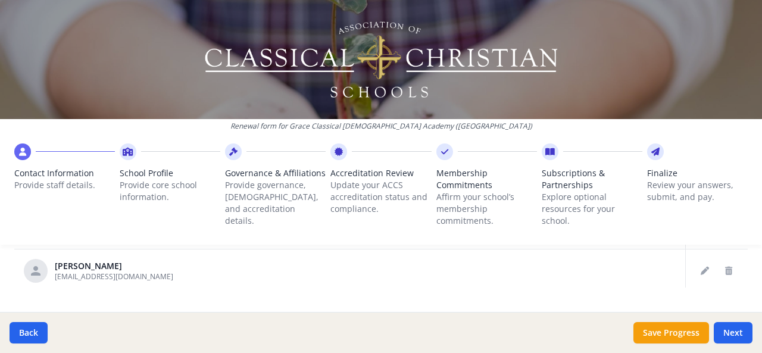
scroll to position [834, 0]
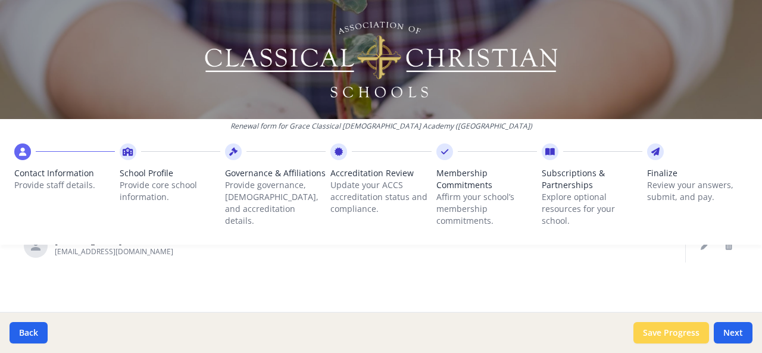
click at [668, 330] on button "Save Progress" at bounding box center [672, 332] width 76 height 21
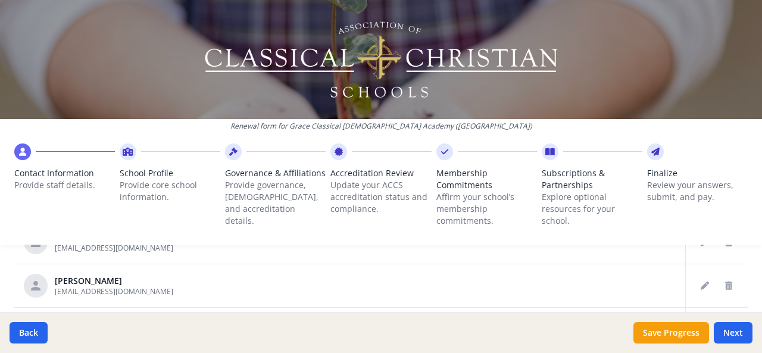
scroll to position [578, 0]
click at [142, 175] on span "School Profile" at bounding box center [170, 173] width 101 height 12
click at [742, 334] on button "Next" at bounding box center [733, 332] width 39 height 21
type input "[PHONE_NUMBER]"
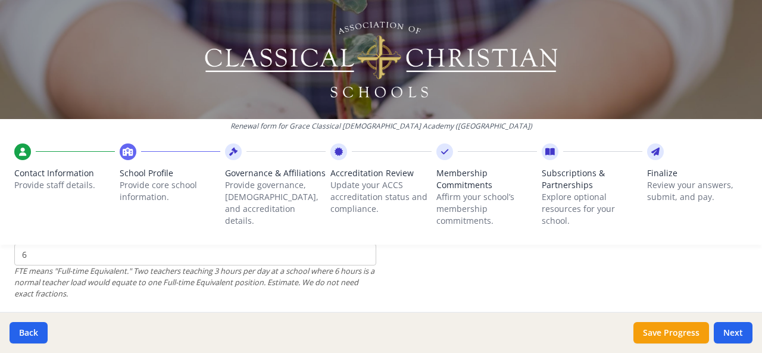
scroll to position [788, 0]
click at [36, 254] on input "6" at bounding box center [195, 252] width 362 height 22
type input "7"
click at [157, 278] on div "FTE means "Full-time Equivalent." Two teachers teaching 3 hours per day at a sc…" at bounding box center [195, 280] width 362 height 35
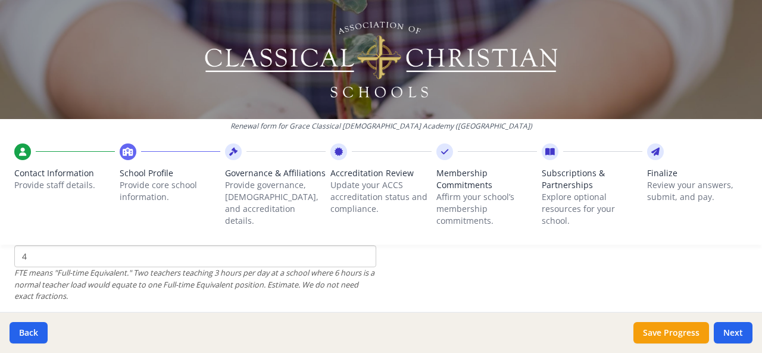
click at [48, 256] on input "4" at bounding box center [195, 256] width 362 height 22
type input "7"
click at [169, 283] on div "FTE means "Full-time Equivalent." Two teachers teaching 3 hours per day at a sc…" at bounding box center [195, 284] width 362 height 35
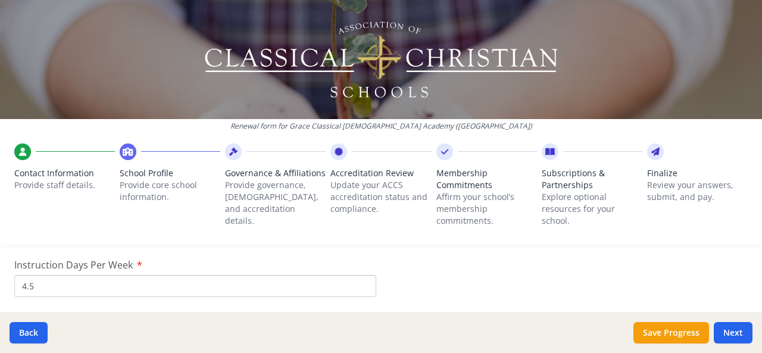
scroll to position [1015, 0]
click at [44, 296] on input "4.5" at bounding box center [195, 292] width 362 height 22
type input "4"
type input "5"
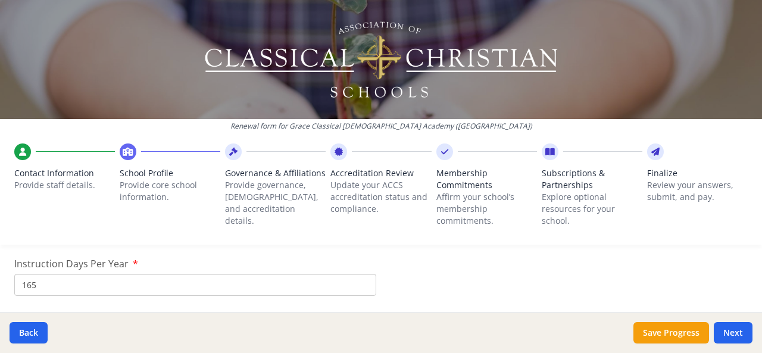
scroll to position [1081, 0]
click at [51, 280] on input "165" at bounding box center [195, 284] width 362 height 22
type input "167"
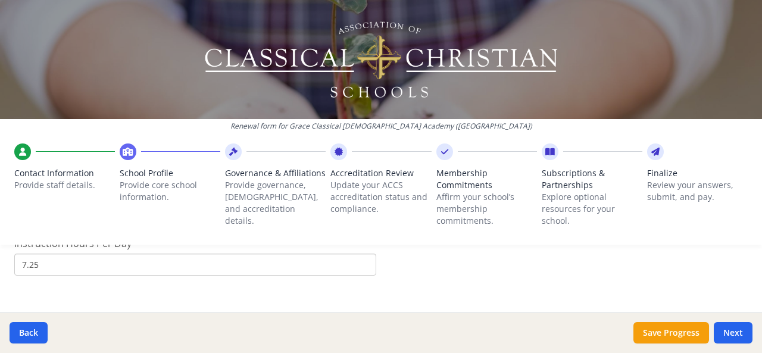
click at [75, 268] on input "7.25" at bounding box center [195, 265] width 362 height 22
type input "7"
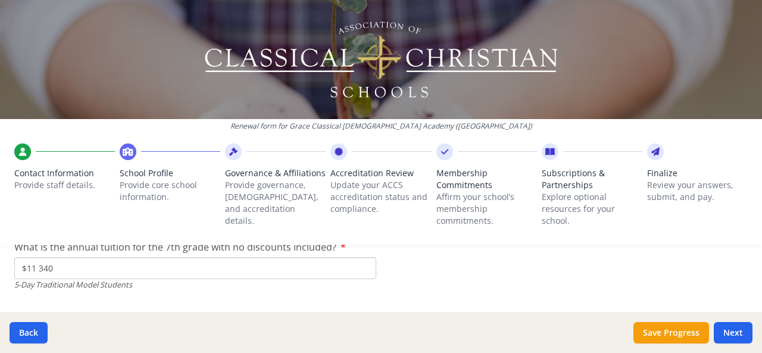
scroll to position [3393, 0]
type input "8"
click at [671, 334] on button "Save Progress" at bounding box center [672, 332] width 76 height 21
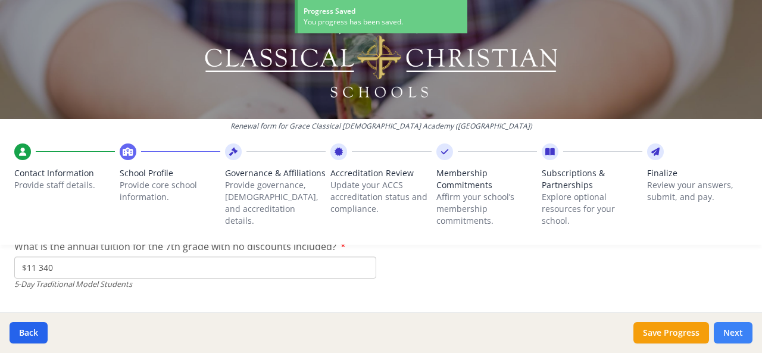
click at [735, 334] on button "Next" at bounding box center [733, 332] width 39 height 21
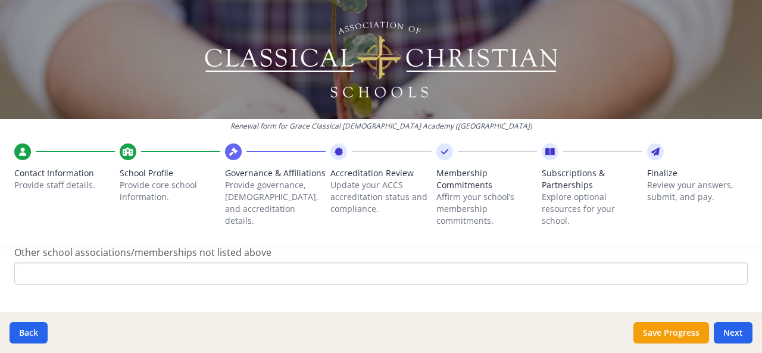
scroll to position [920, 0]
click at [727, 333] on button "Next" at bounding box center [733, 332] width 39 height 21
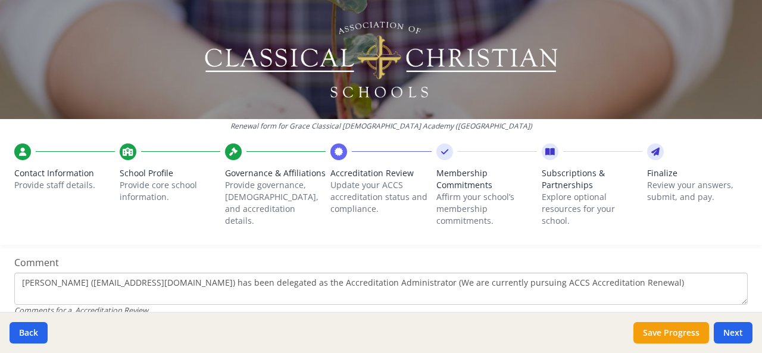
scroll to position [304, 0]
click at [655, 282] on textarea "[PERSON_NAME] ([EMAIL_ADDRESS][DOMAIN_NAME]) has been delegated as the Accredit…" at bounding box center [381, 288] width 734 height 32
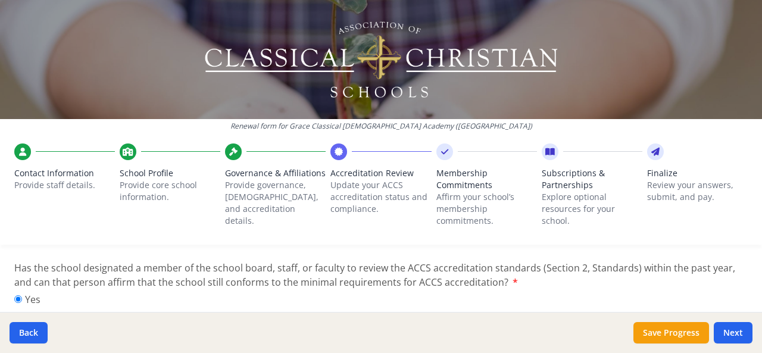
scroll to position [214, 0]
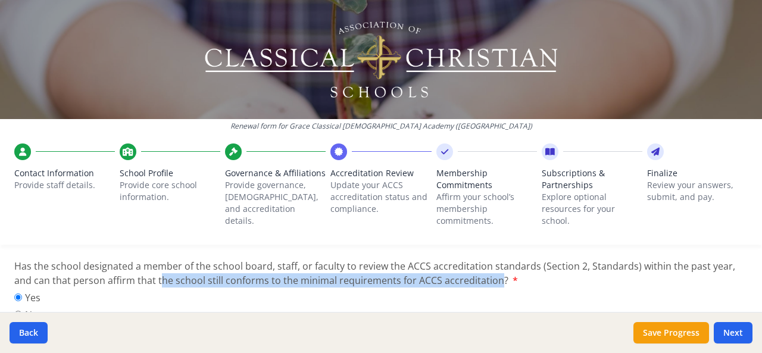
drag, startPoint x: 160, startPoint y: 279, endPoint x: 494, endPoint y: 281, distance: 334.8
click at [494, 281] on span "Has the school designated a member of the school board, staff, or faculty to re…" at bounding box center [374, 273] width 721 height 27
copy span "he school still conforms to the minimal requirements for ACCS accreditation"
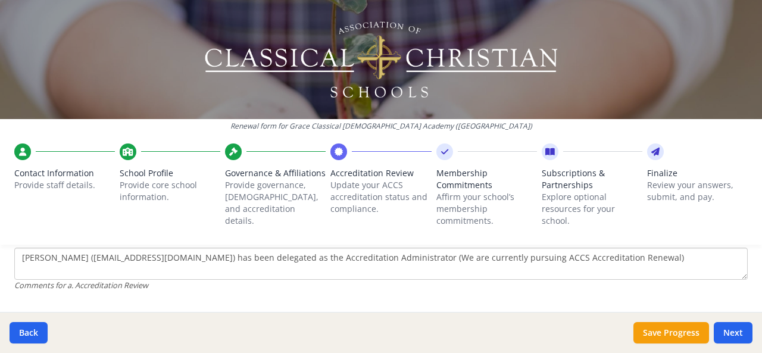
scroll to position [326, 0]
click at [649, 263] on textarea "[PERSON_NAME] ([EMAIL_ADDRESS][DOMAIN_NAME]) has been delegated as the Accredit…" at bounding box center [381, 266] width 734 height 32
paste textarea "he school still conforms to the minimal requirements for ACCS accreditation"
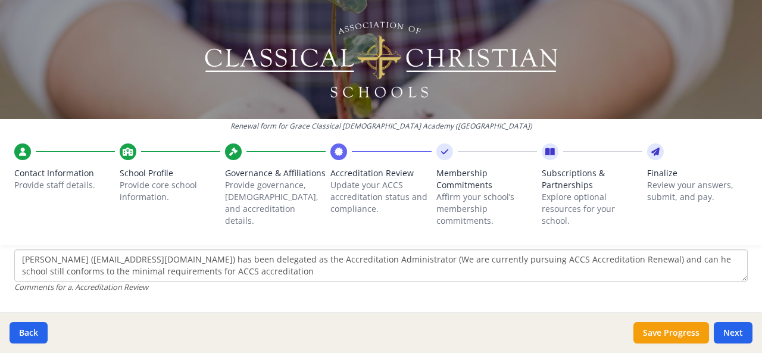
click at [649, 263] on textarea "[PERSON_NAME] ([EMAIL_ADDRESS][DOMAIN_NAME]) has been delegated as the Accredit…" at bounding box center [381, 266] width 734 height 32
drag, startPoint x: 674, startPoint y: 260, endPoint x: 730, endPoint y: 261, distance: 56.0
click at [730, 261] on textarea "[PERSON_NAME] ([EMAIL_ADDRESS][DOMAIN_NAME]) has been delegated as the Accredit…" at bounding box center [381, 266] width 734 height 32
click at [315, 272] on textarea "[PERSON_NAME] ([EMAIL_ADDRESS][DOMAIN_NAME]) has been delegated as the Accredit…" at bounding box center [381, 266] width 734 height 32
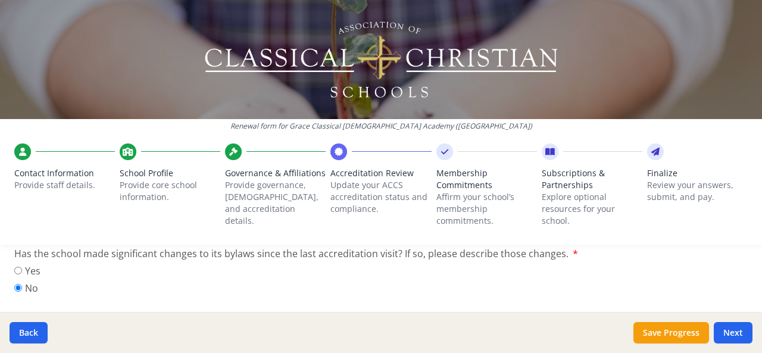
scroll to position [453, 0]
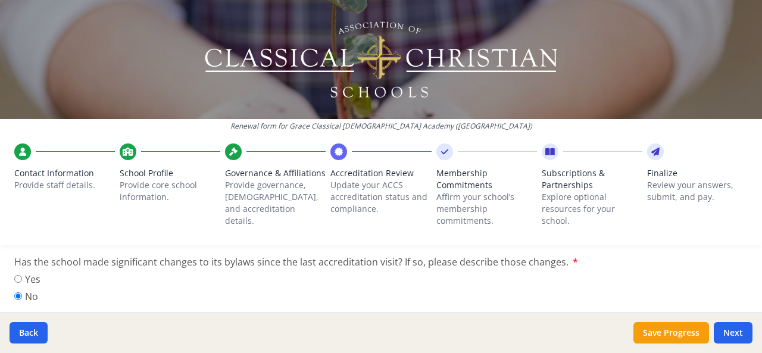
type textarea "[PERSON_NAME] ([EMAIL_ADDRESS][DOMAIN_NAME]) has been delegated as the Accredit…"
click at [19, 277] on input "Yes" at bounding box center [18, 276] width 8 height 8
radio input "true"
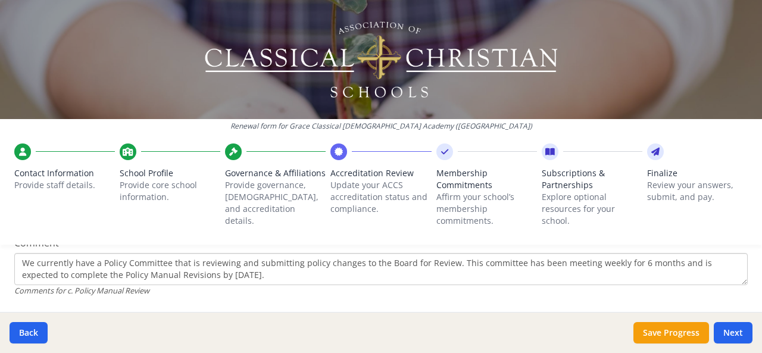
scroll to position [758, 0]
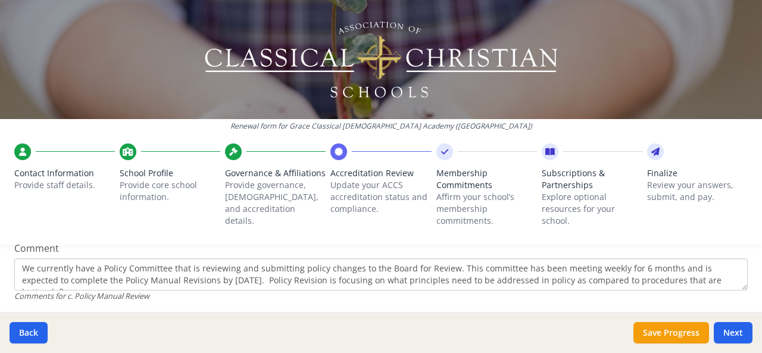
scroll to position [8, 0]
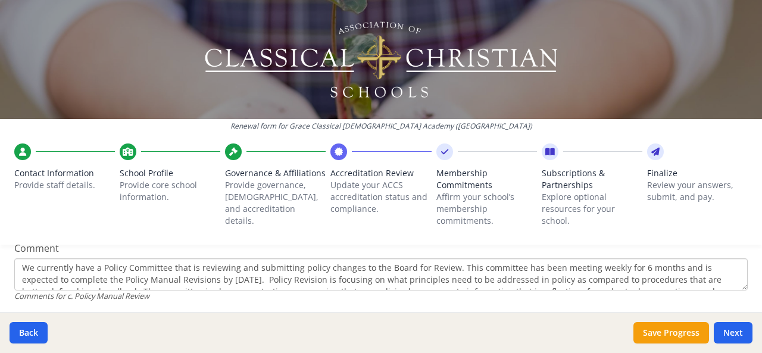
scroll to position [0, 0]
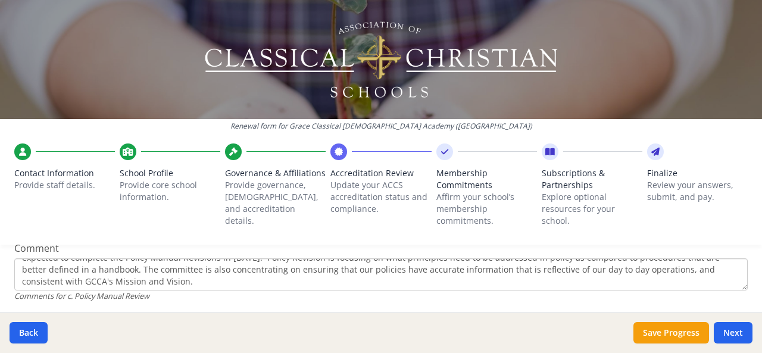
scroll to position [23, 0]
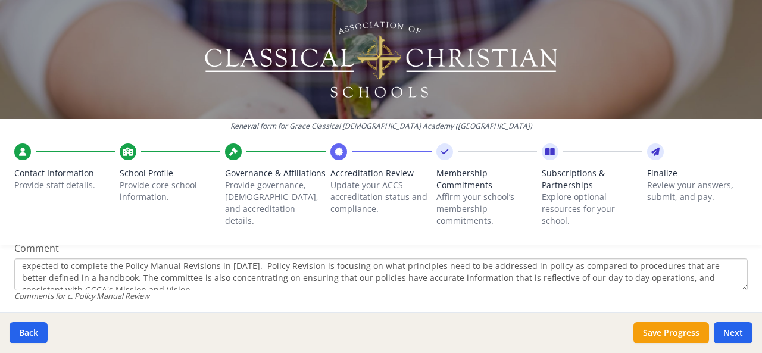
scroll to position [17, 0]
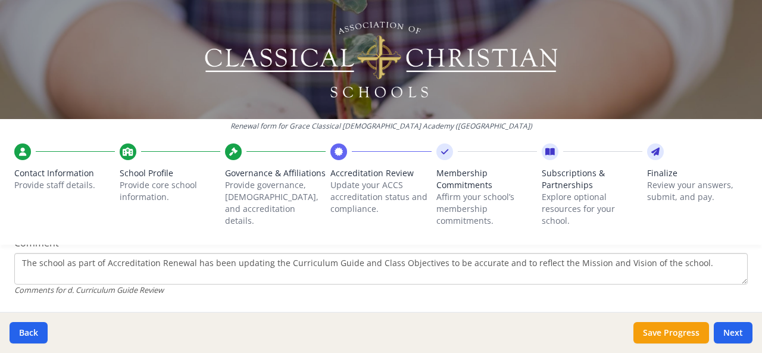
scroll to position [986, 0]
type textarea "We currently have a Policy Committee that is reviewing and submitting policy ch…"
drag, startPoint x: 505, startPoint y: 260, endPoint x: 532, endPoint y: 260, distance: 27.4
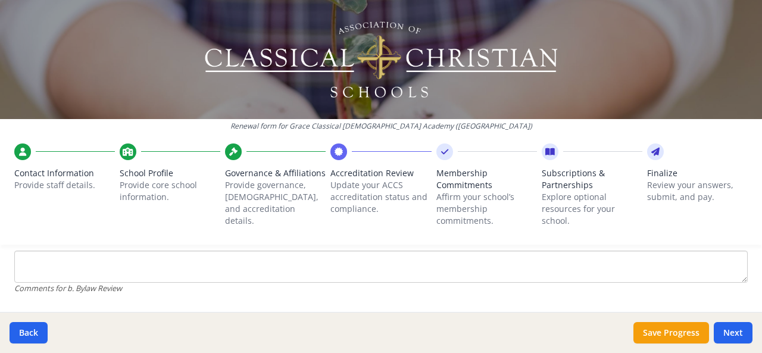
scroll to position [546, 0]
type textarea "The school as part of Accreditation Renewal has been updating the Curriculum Gu…"
